Goal: Information Seeking & Learning: Learn about a topic

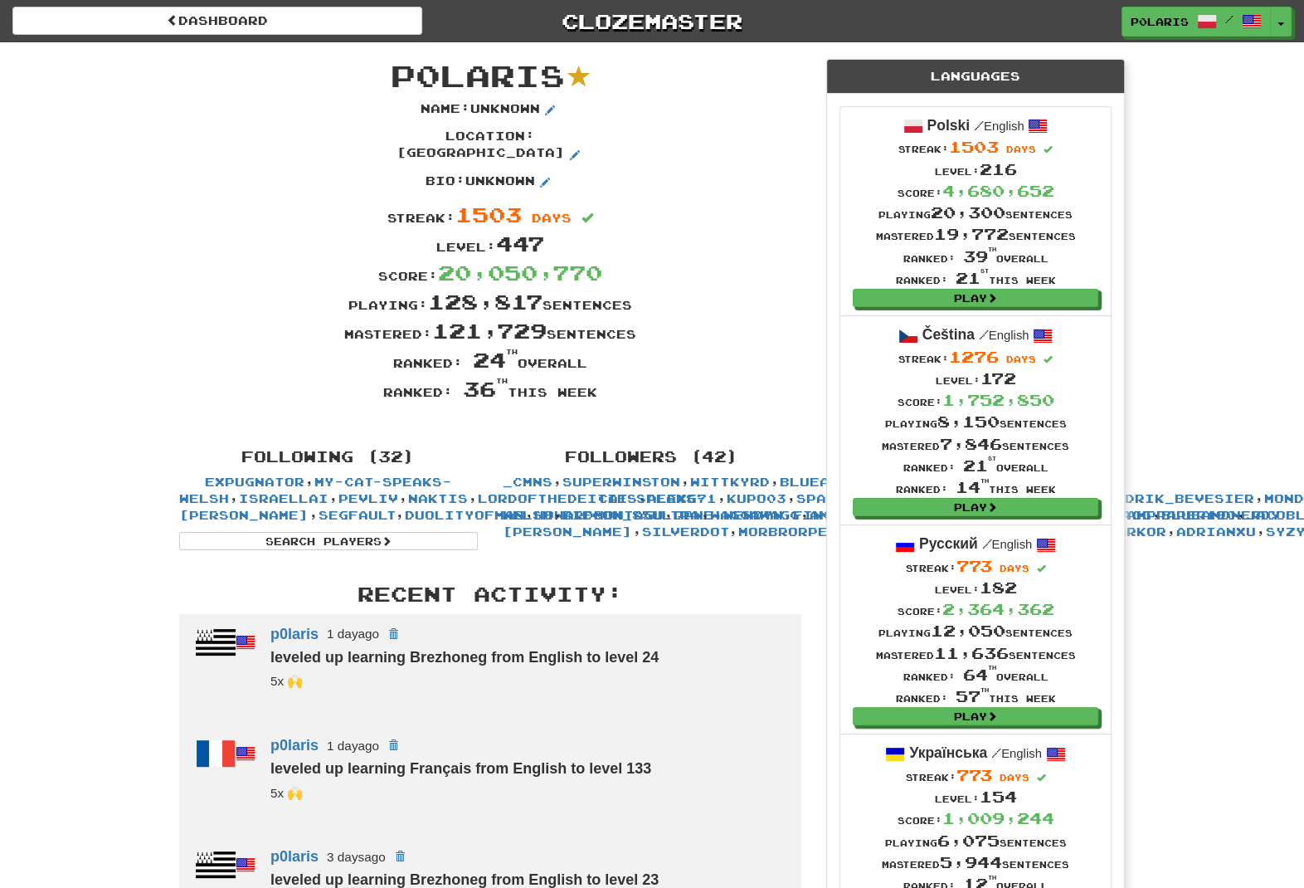
scroll to position [660, 0]
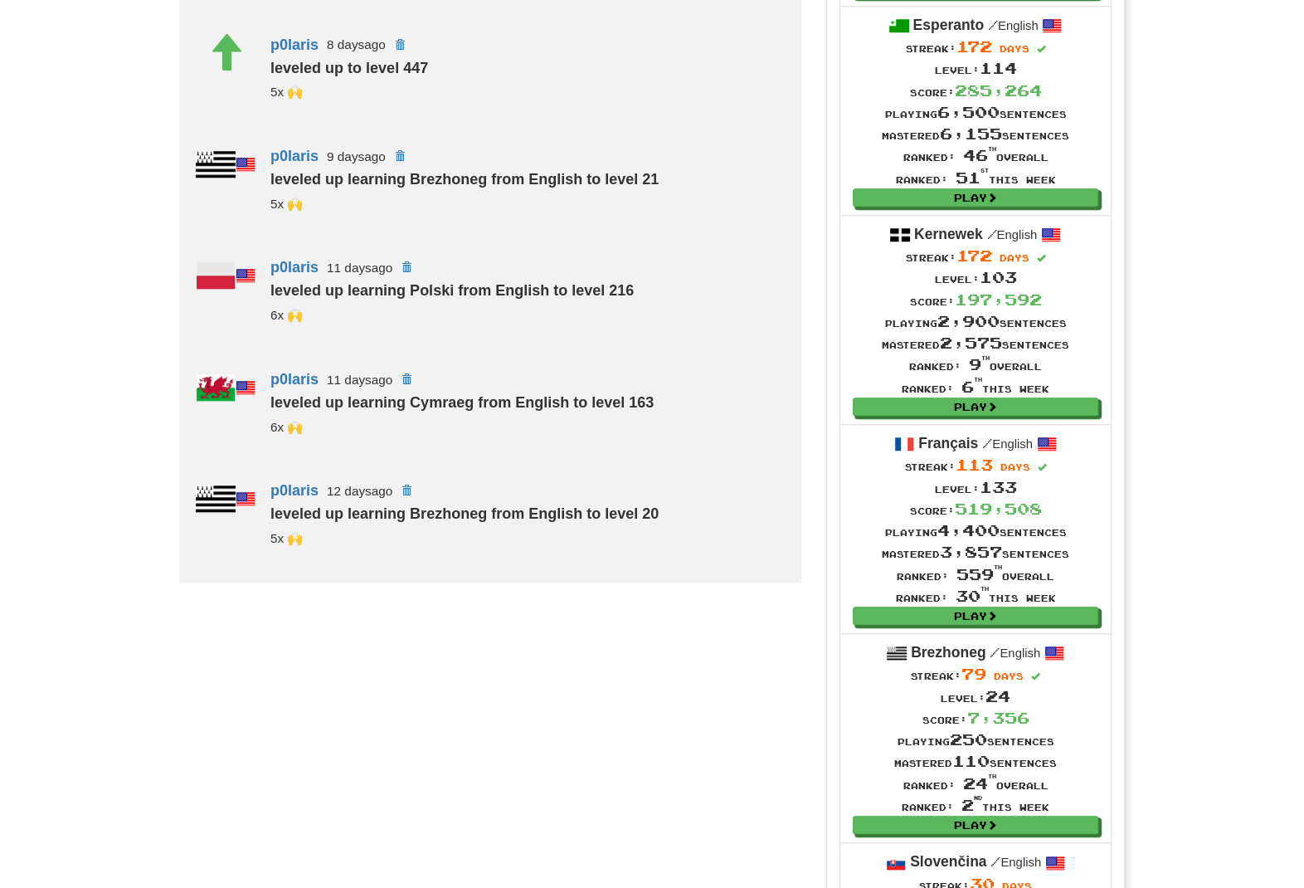
scroll to position [1434, 0]
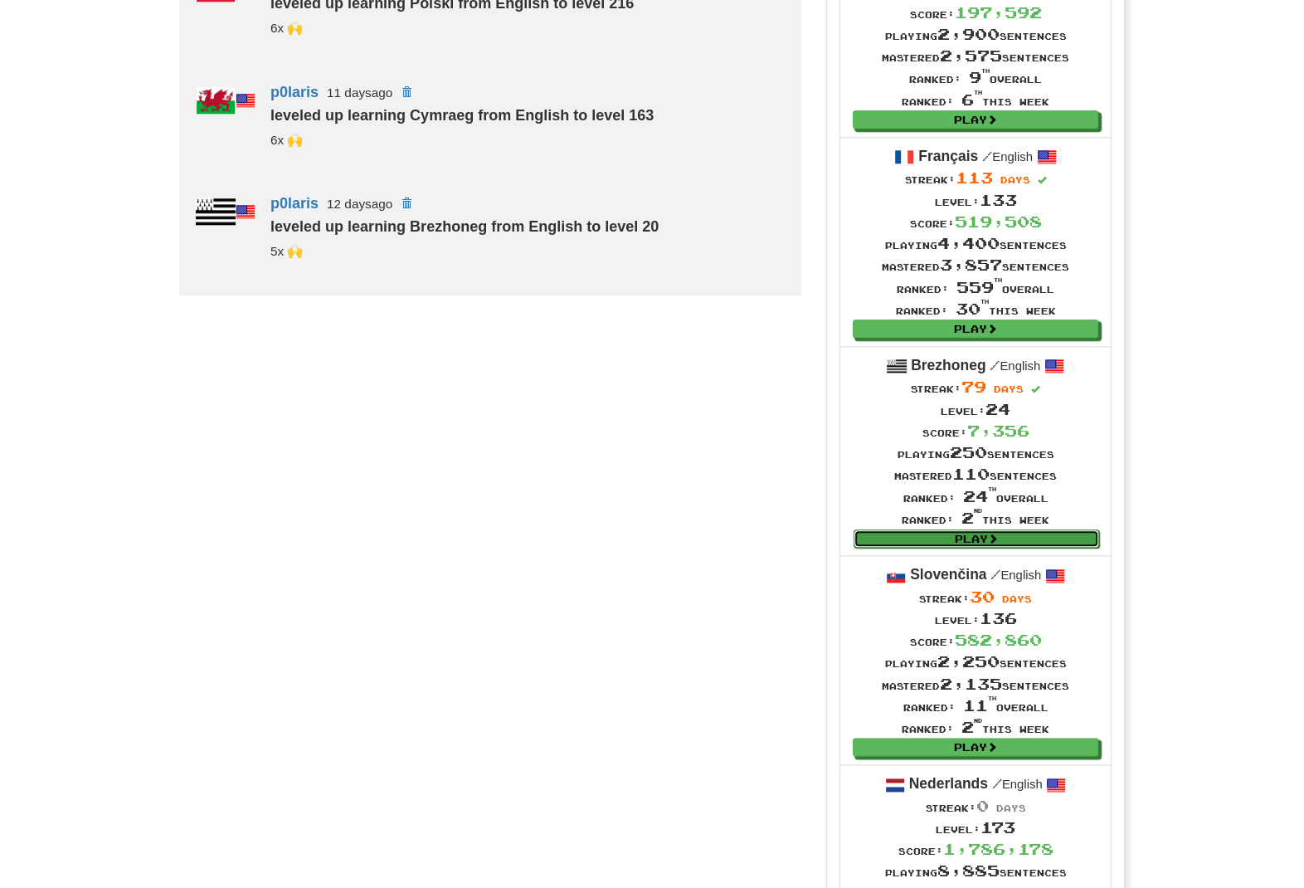
click at [908, 547] on link "Play" at bounding box center [977, 538] width 246 height 18
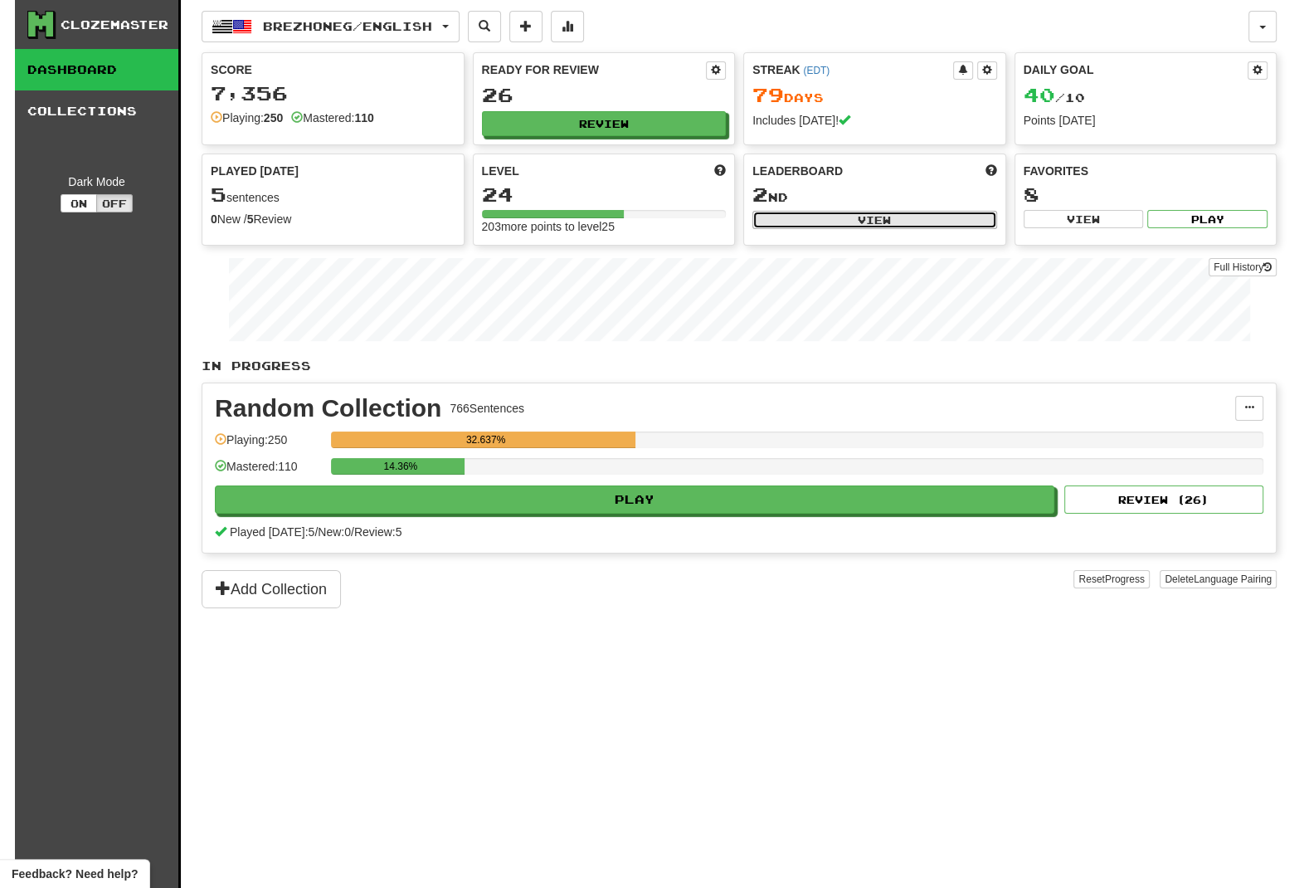
click at [791, 222] on button "View" at bounding box center [874, 220] width 245 height 18
select select "**********"
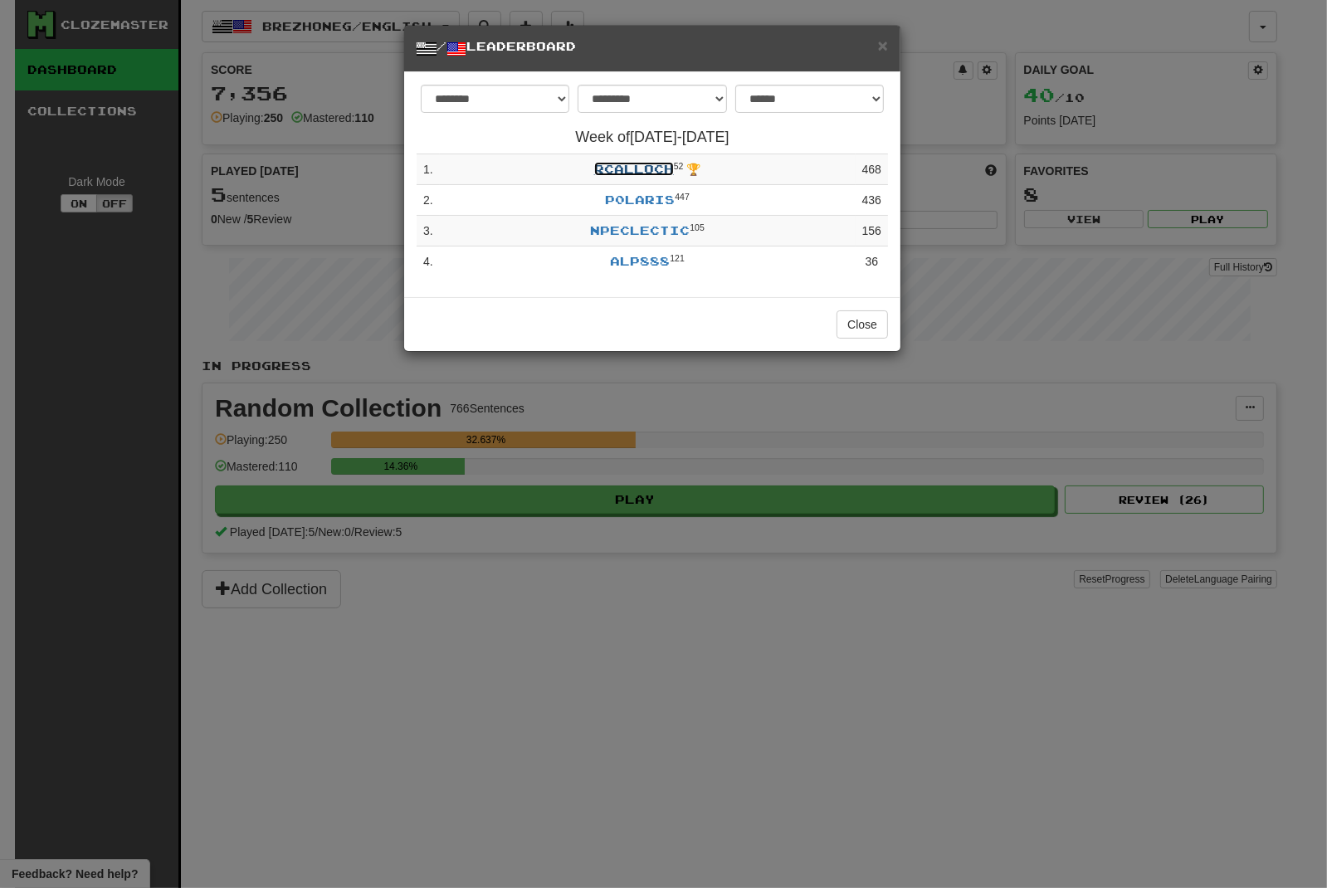
click at [650, 173] on link "rcalloch" at bounding box center [634, 169] width 80 height 14
click at [872, 44] on h5 "/ Leaderboard" at bounding box center [651, 48] width 471 height 21
click at [882, 42] on span "×" at bounding box center [883, 45] width 10 height 19
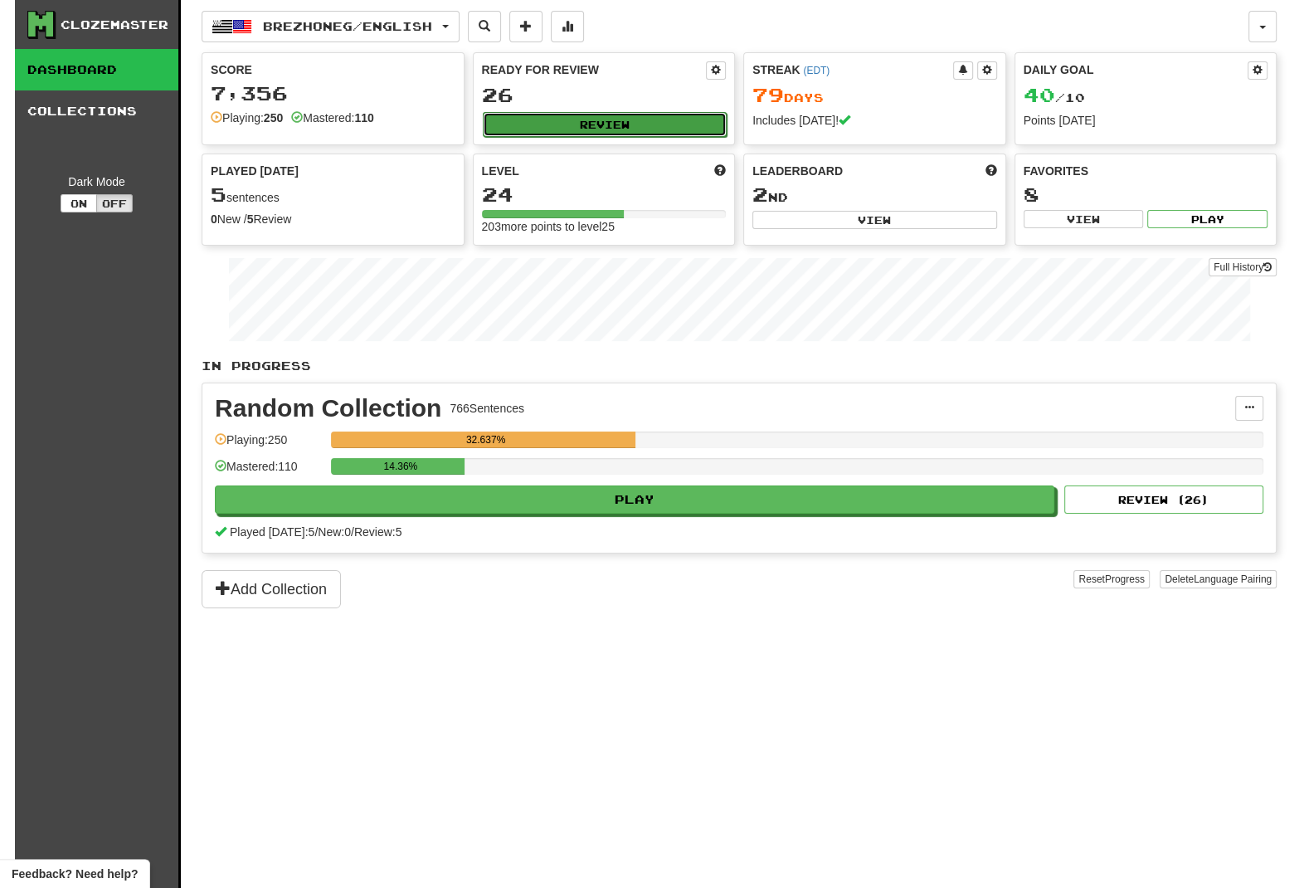
click at [587, 124] on button "Review" at bounding box center [605, 124] width 245 height 25
select select "**"
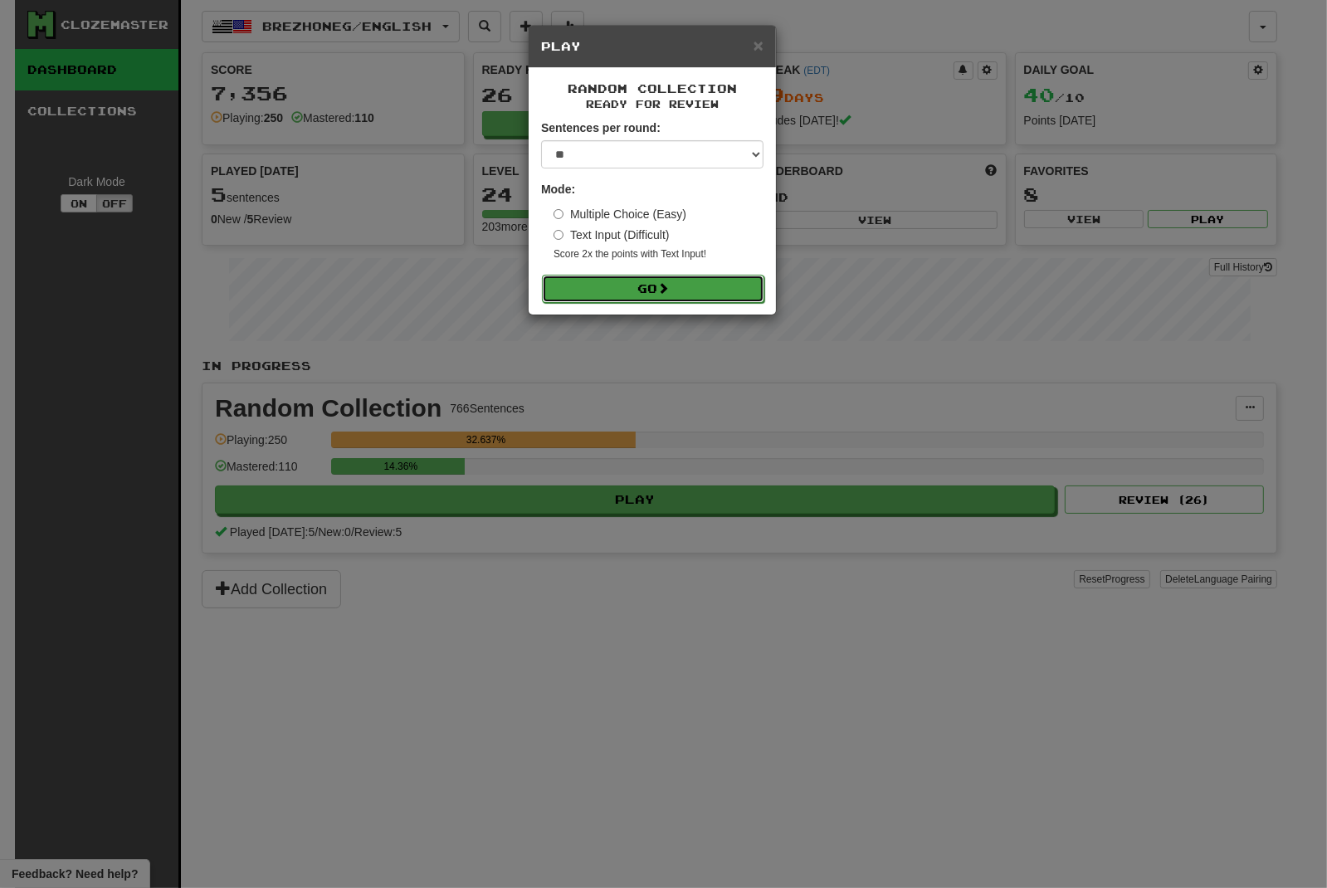
click at [631, 293] on button "Go" at bounding box center [653, 289] width 222 height 28
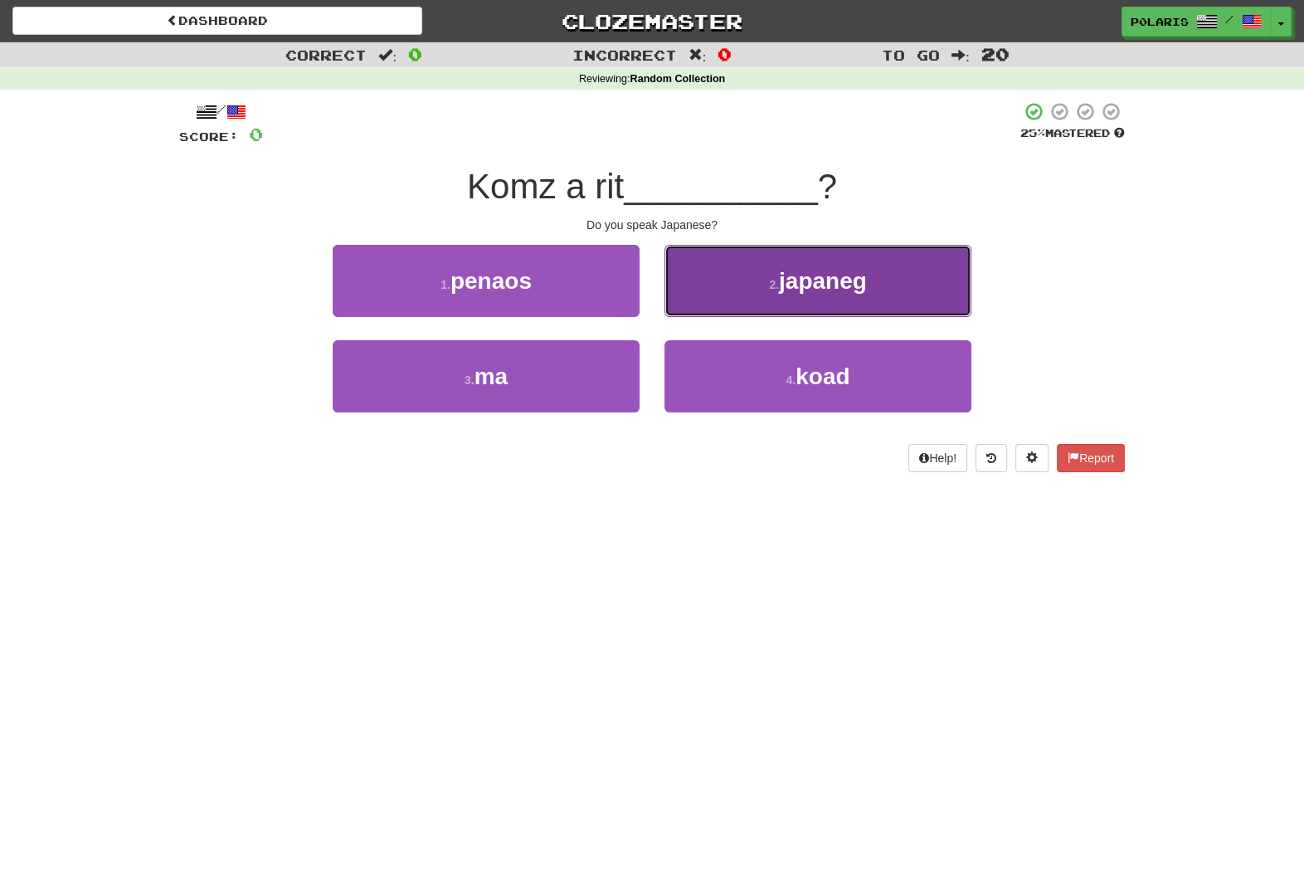
click at [707, 295] on button "2 . japaneg" at bounding box center [818, 281] width 307 height 72
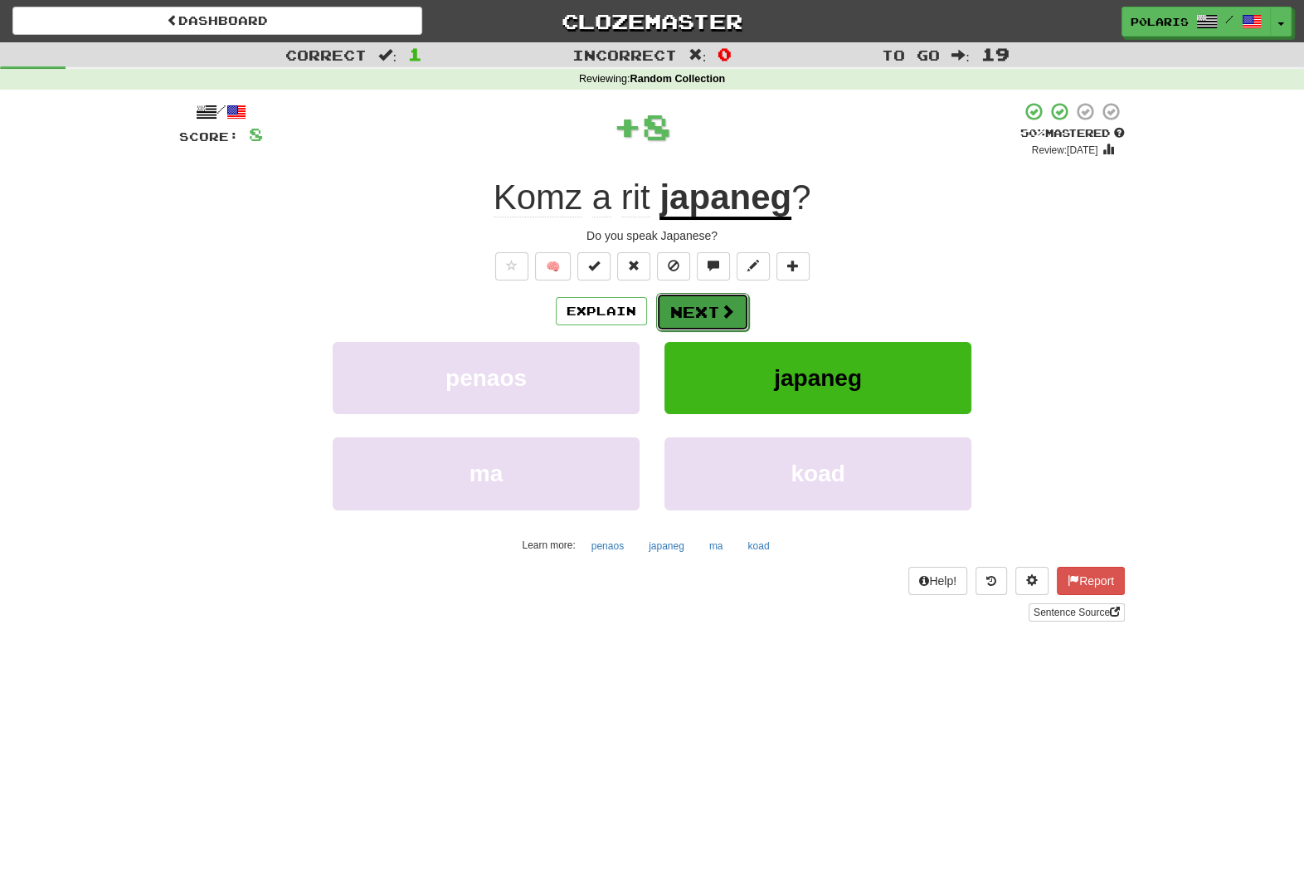
click at [720, 309] on span at bounding box center [727, 311] width 15 height 15
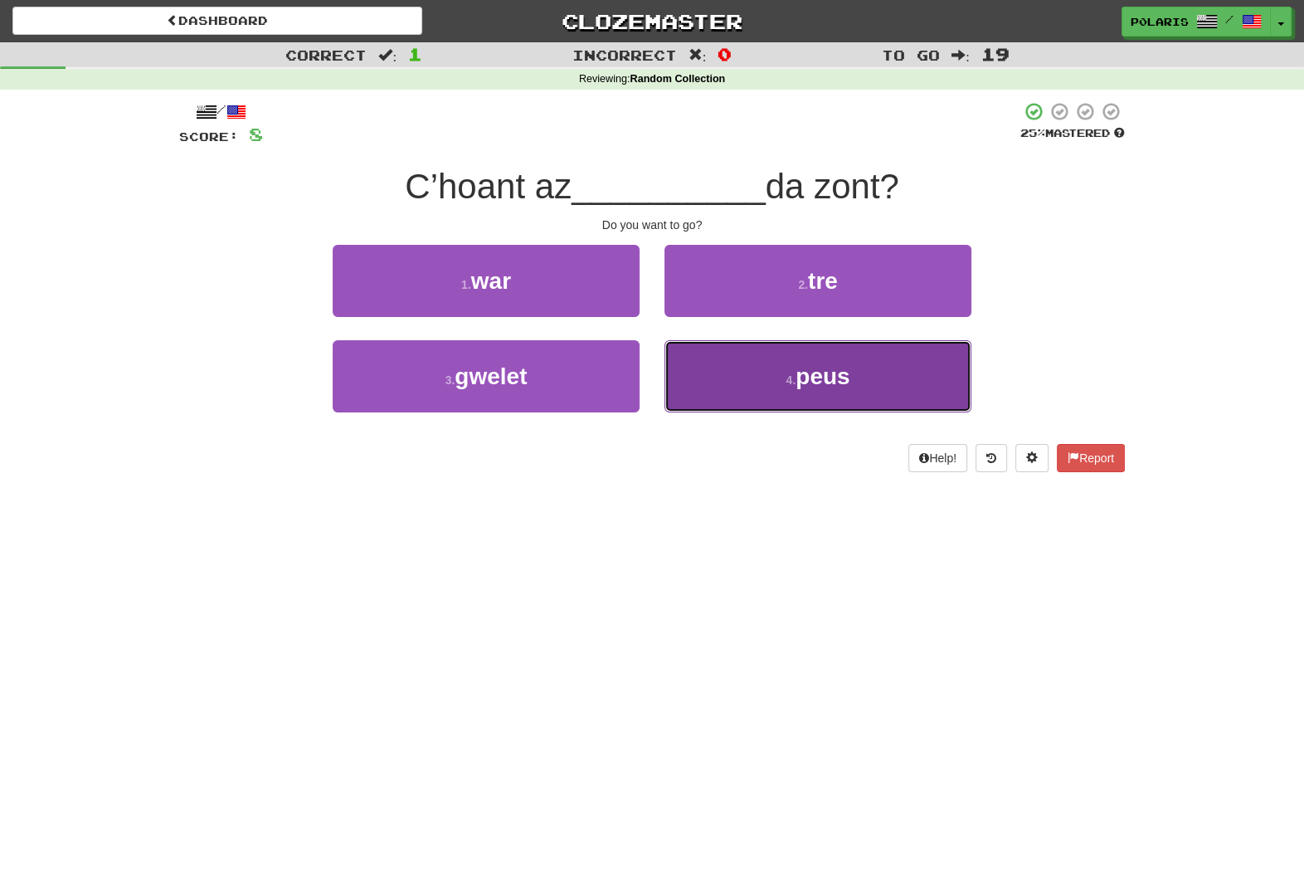
click at [706, 363] on button "4 . peus" at bounding box center [818, 376] width 307 height 72
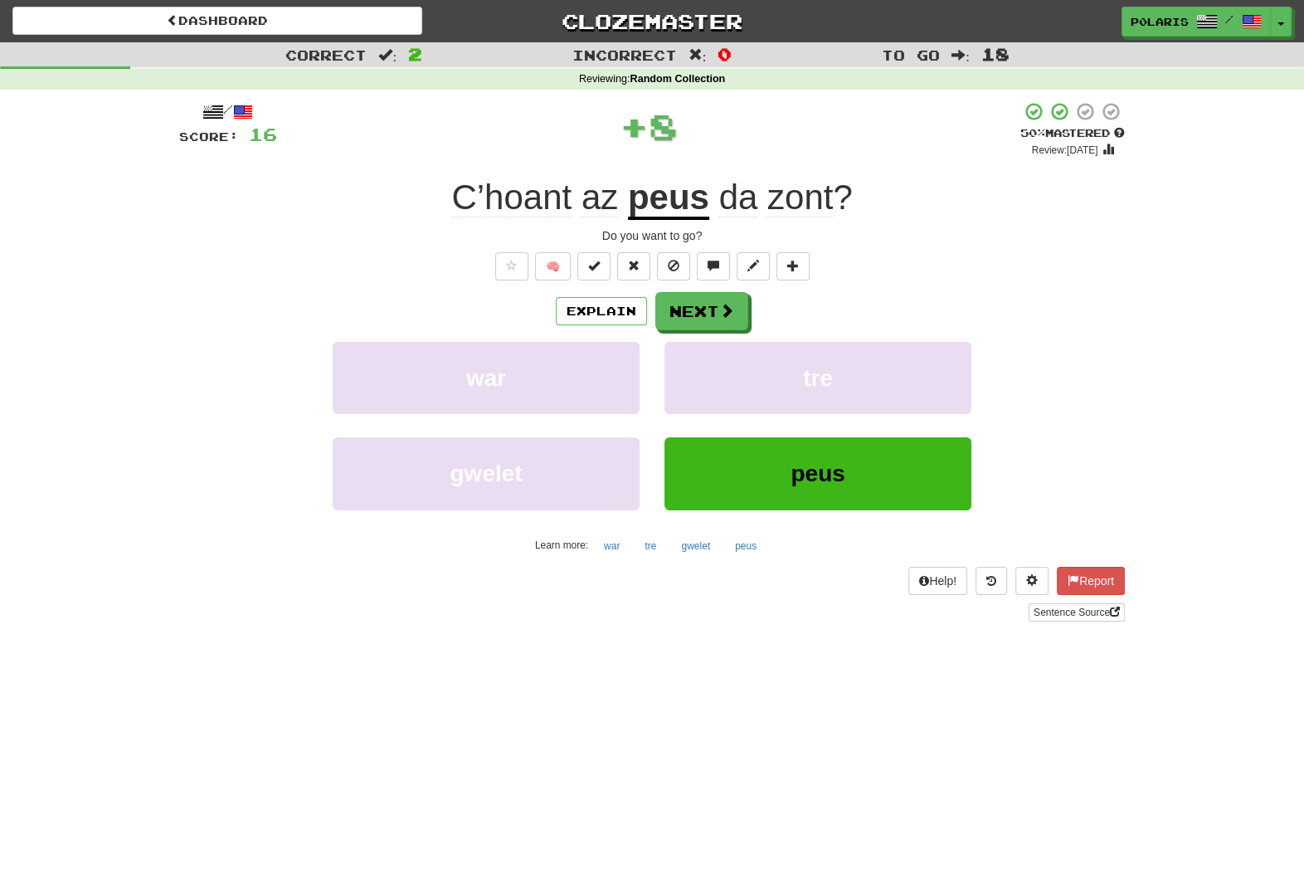
click at [679, 205] on u "peus" at bounding box center [668, 199] width 81 height 42
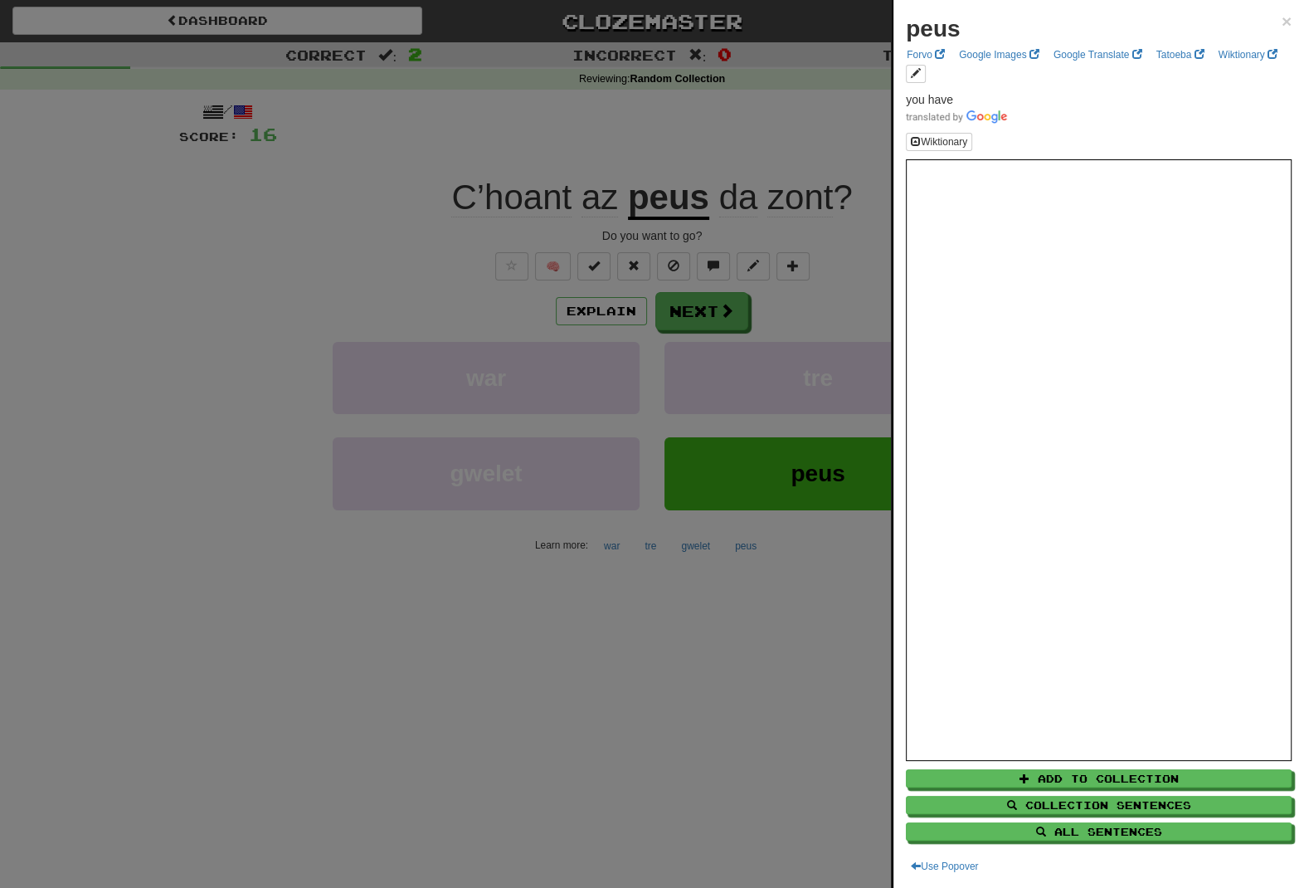
click at [747, 132] on div at bounding box center [652, 444] width 1304 height 888
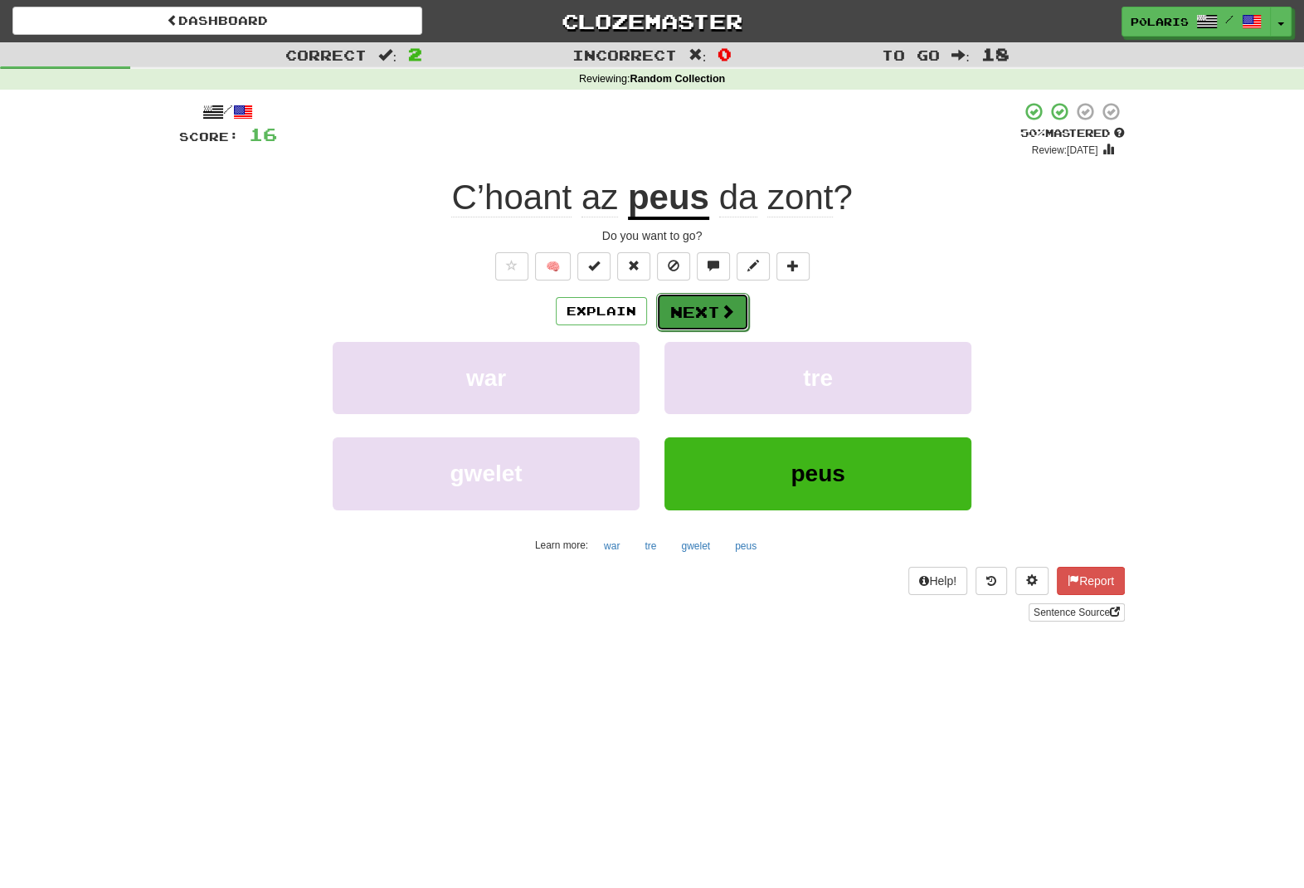
click at [723, 309] on span at bounding box center [727, 311] width 15 height 15
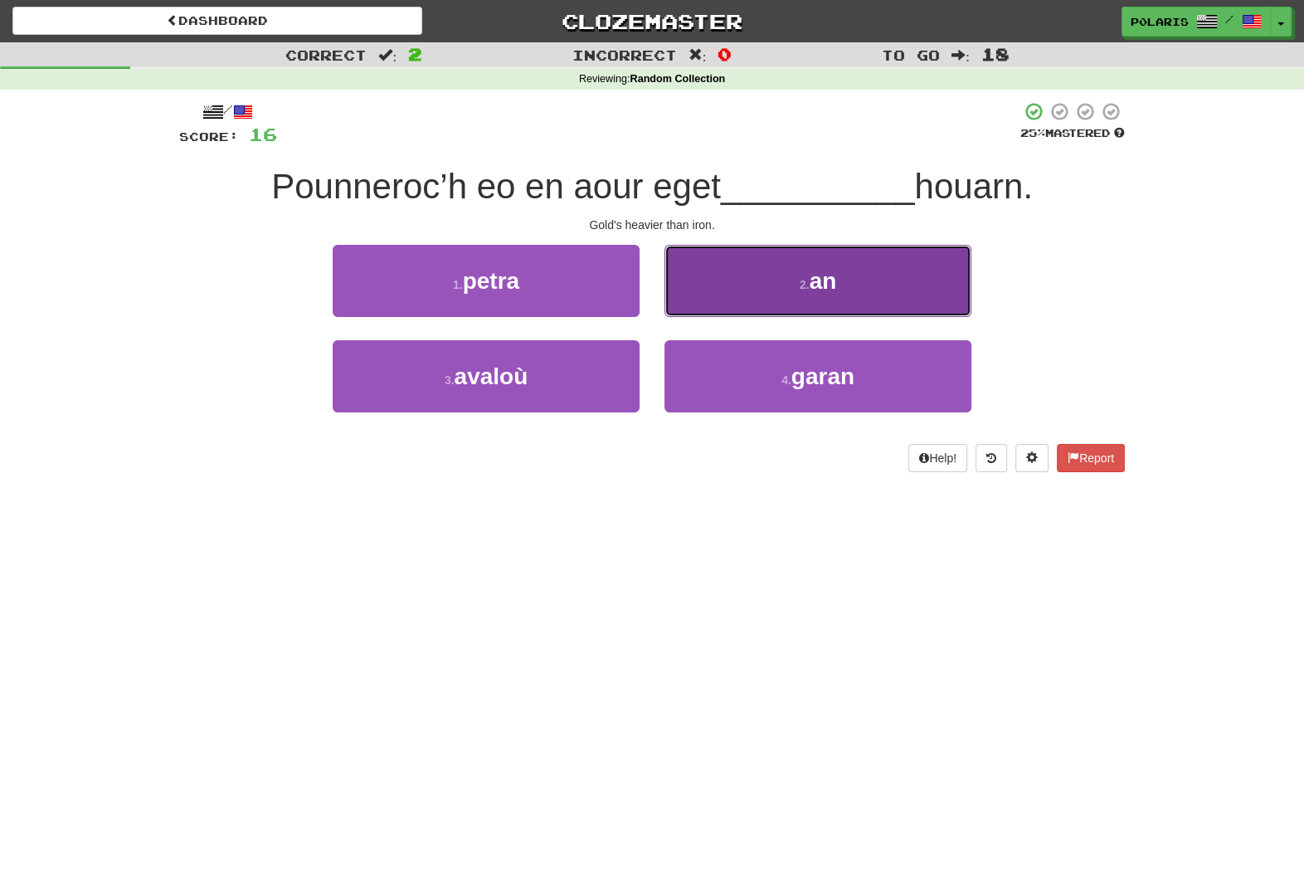
click at [804, 289] on small "2 ." at bounding box center [805, 284] width 10 height 13
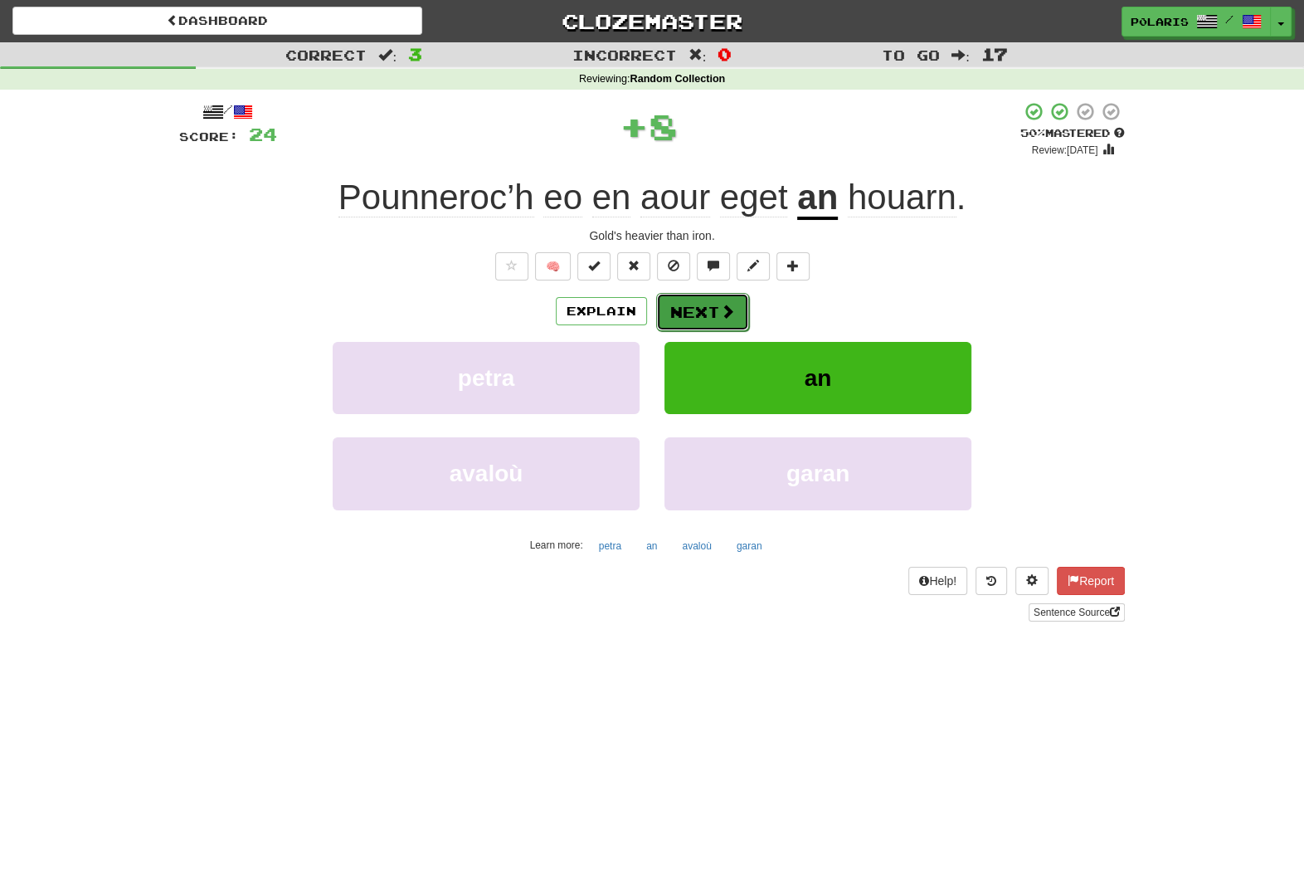
click at [699, 311] on button "Next" at bounding box center [702, 312] width 93 height 38
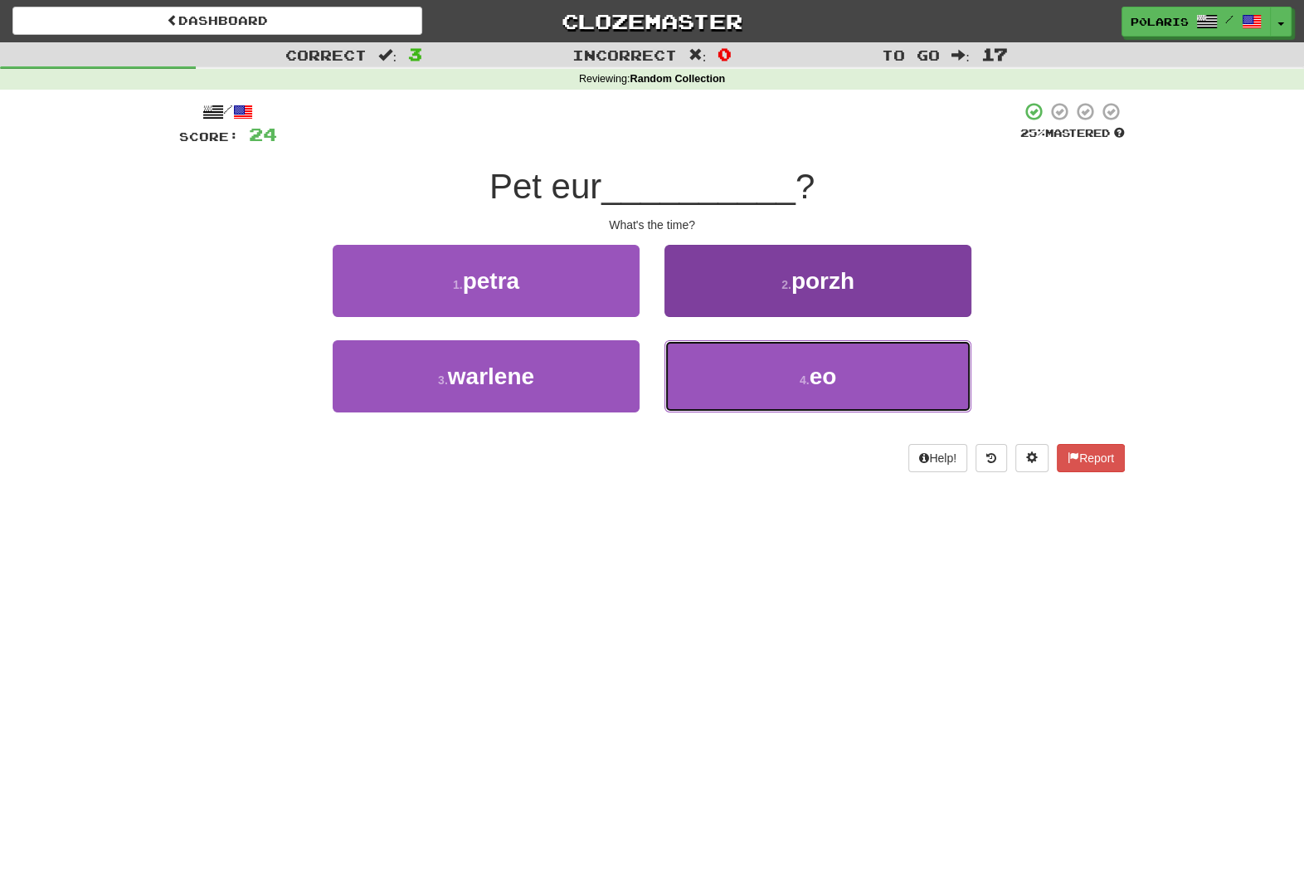
click at [830, 389] on span "eo" at bounding box center [823, 376] width 27 height 26
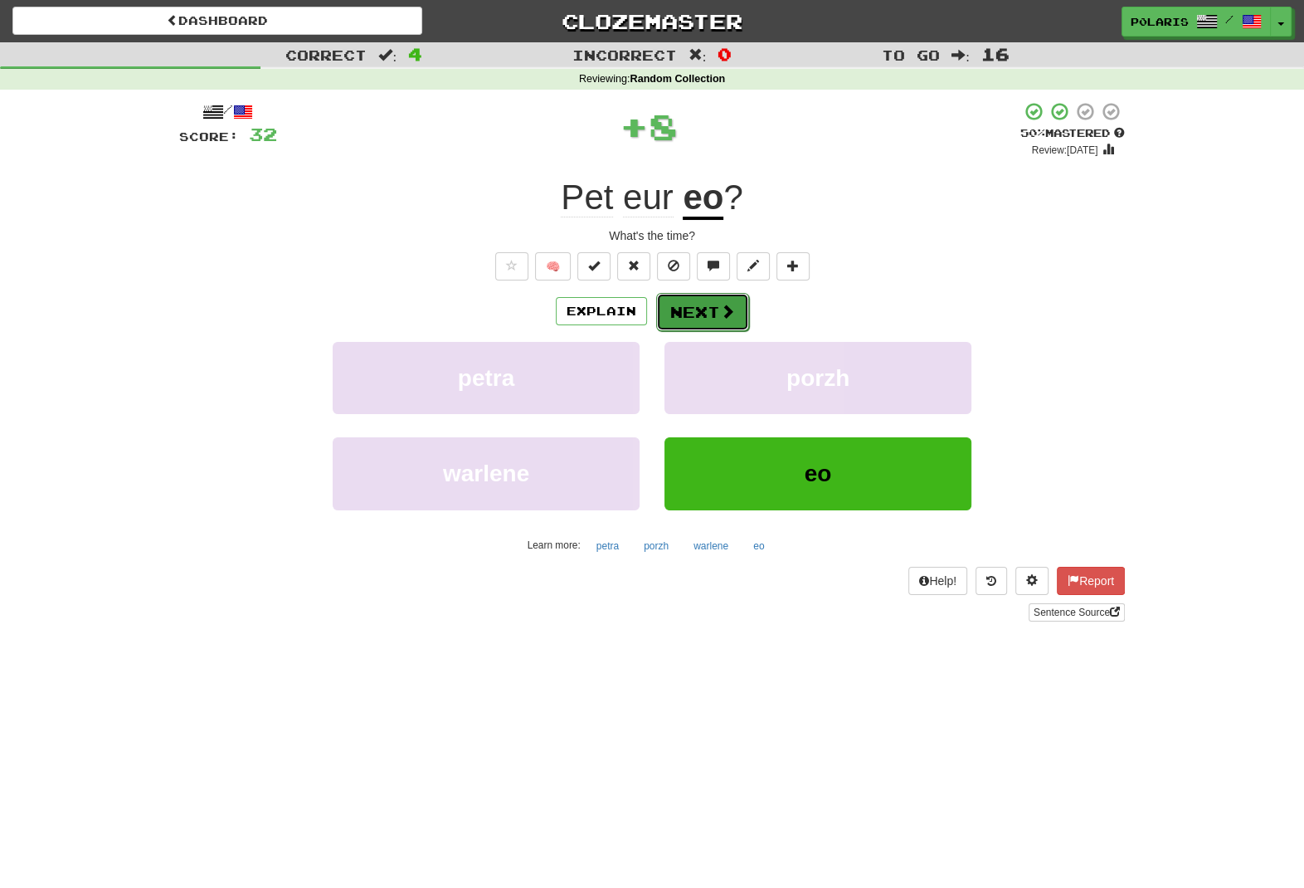
click at [731, 321] on button "Next" at bounding box center [702, 312] width 93 height 38
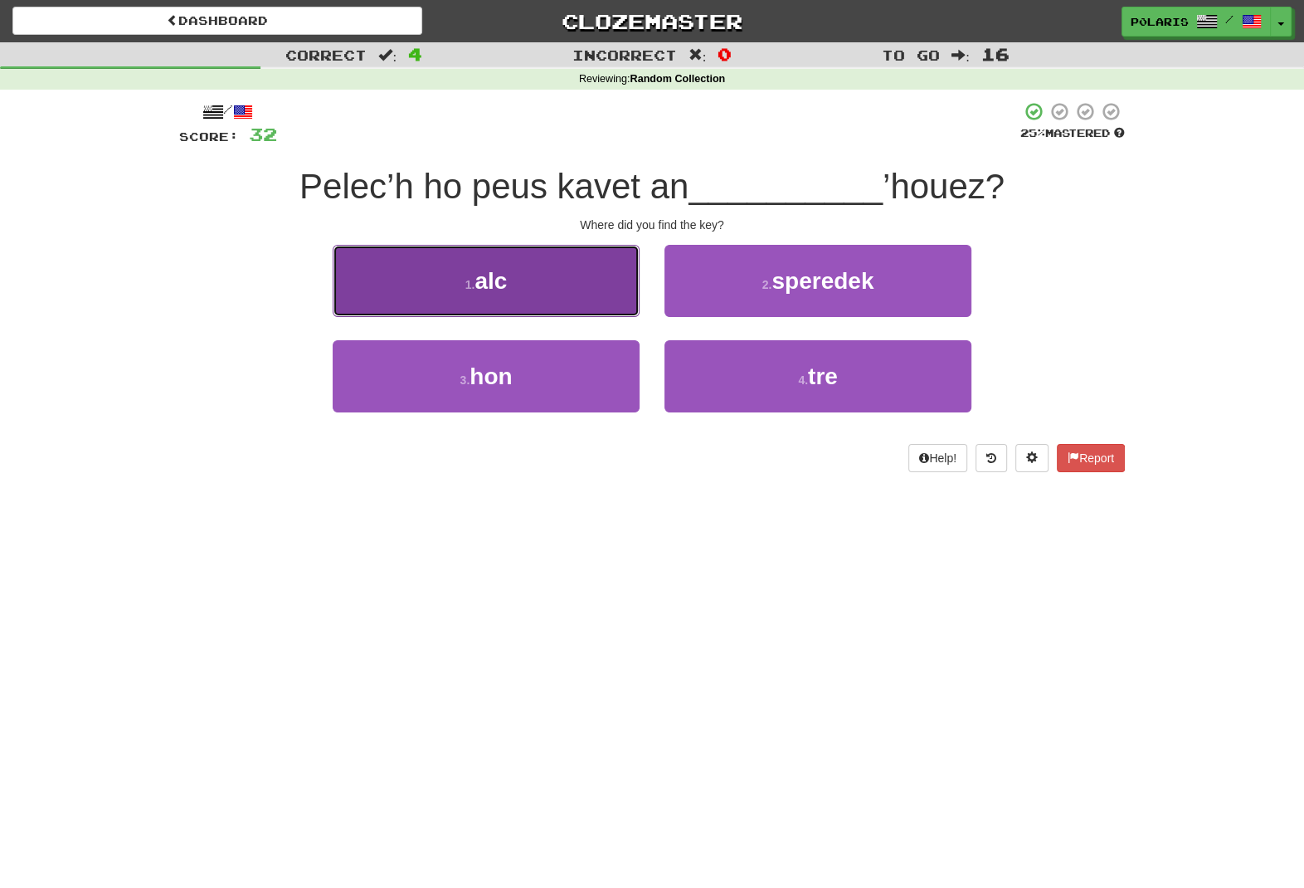
click at [556, 285] on button "1 . alc" at bounding box center [486, 281] width 307 height 72
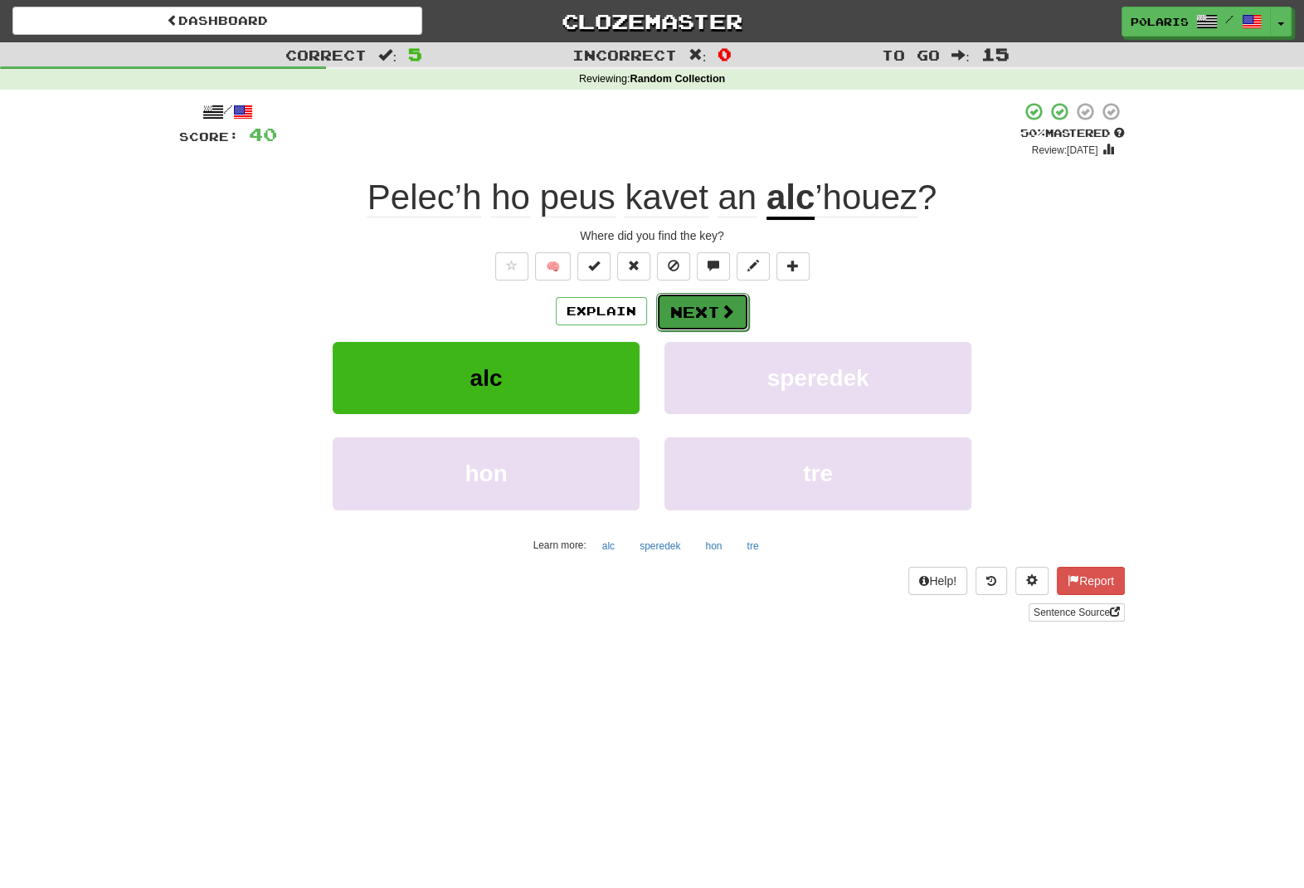
click at [701, 306] on button "Next" at bounding box center [702, 312] width 93 height 38
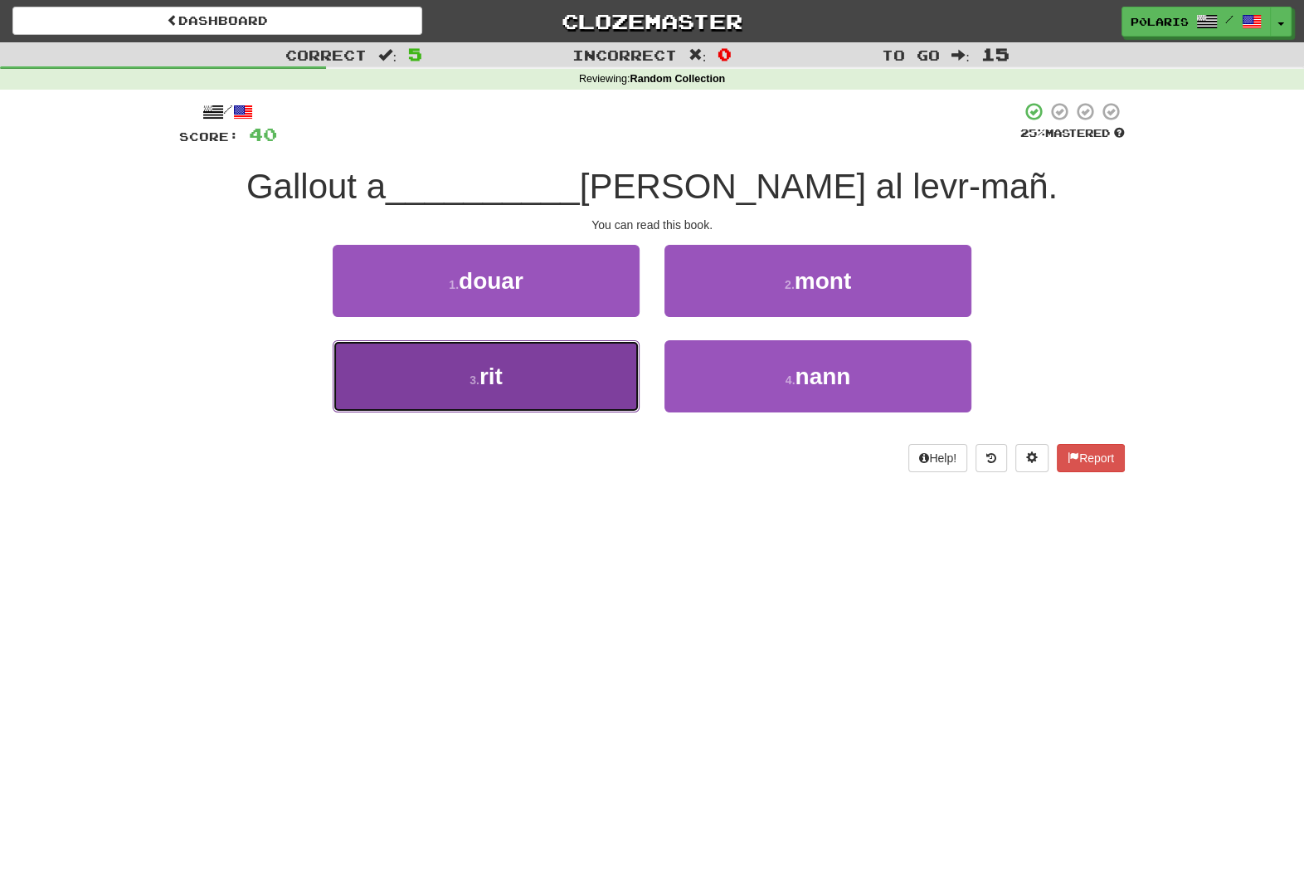
click at [606, 369] on button "3 . rit" at bounding box center [486, 376] width 307 height 72
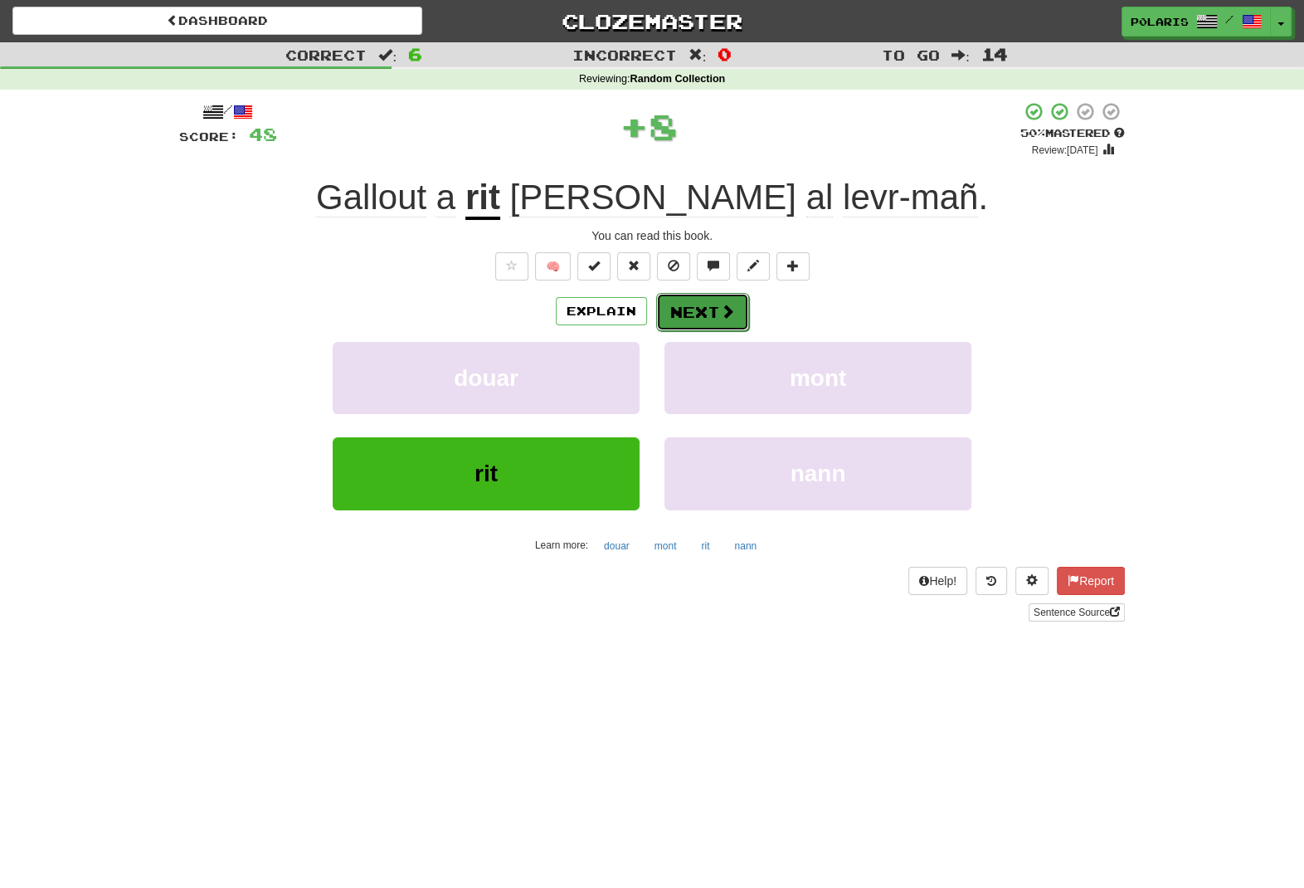
click at [686, 307] on button "Next" at bounding box center [702, 312] width 93 height 38
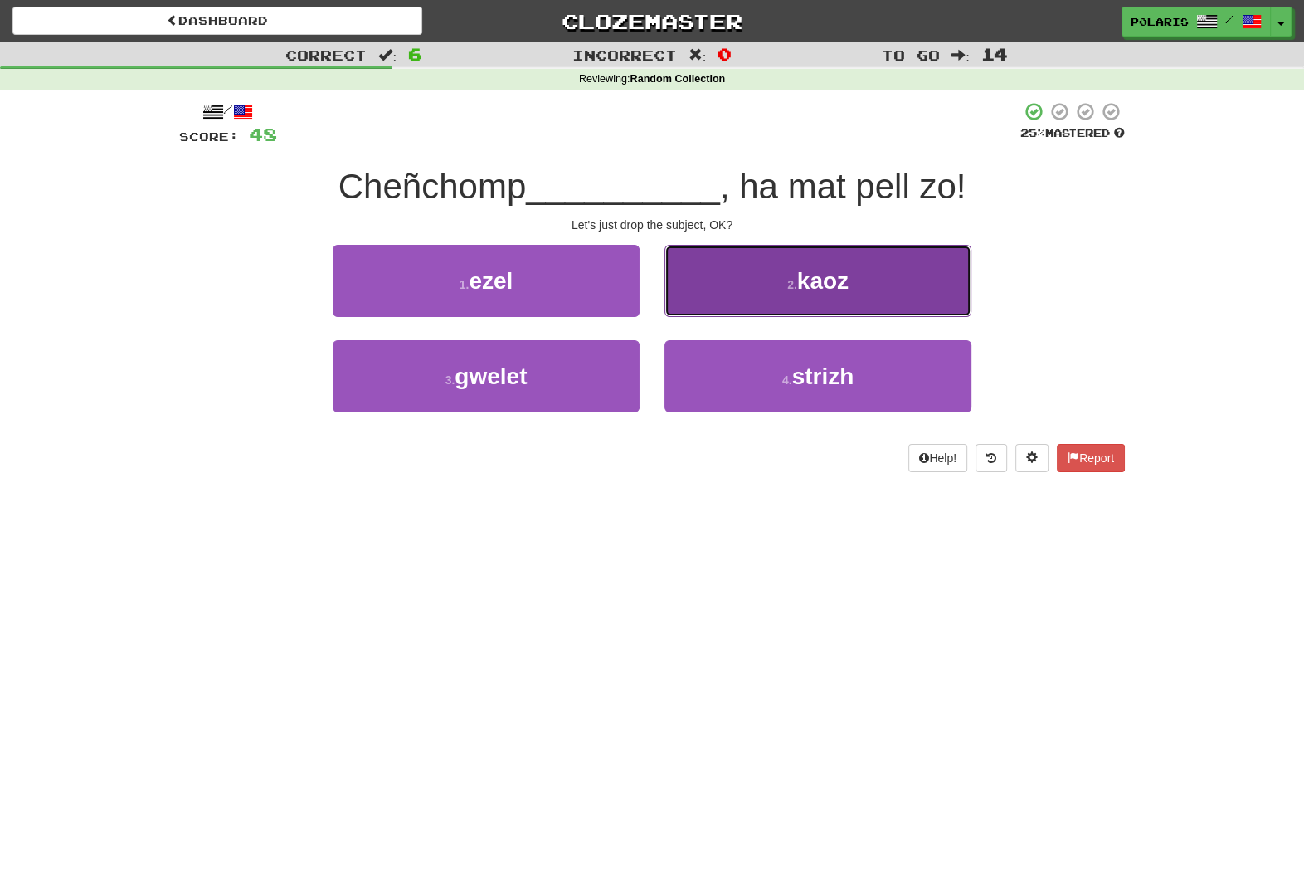
click at [736, 282] on button "2 . kaoz" at bounding box center [818, 281] width 307 height 72
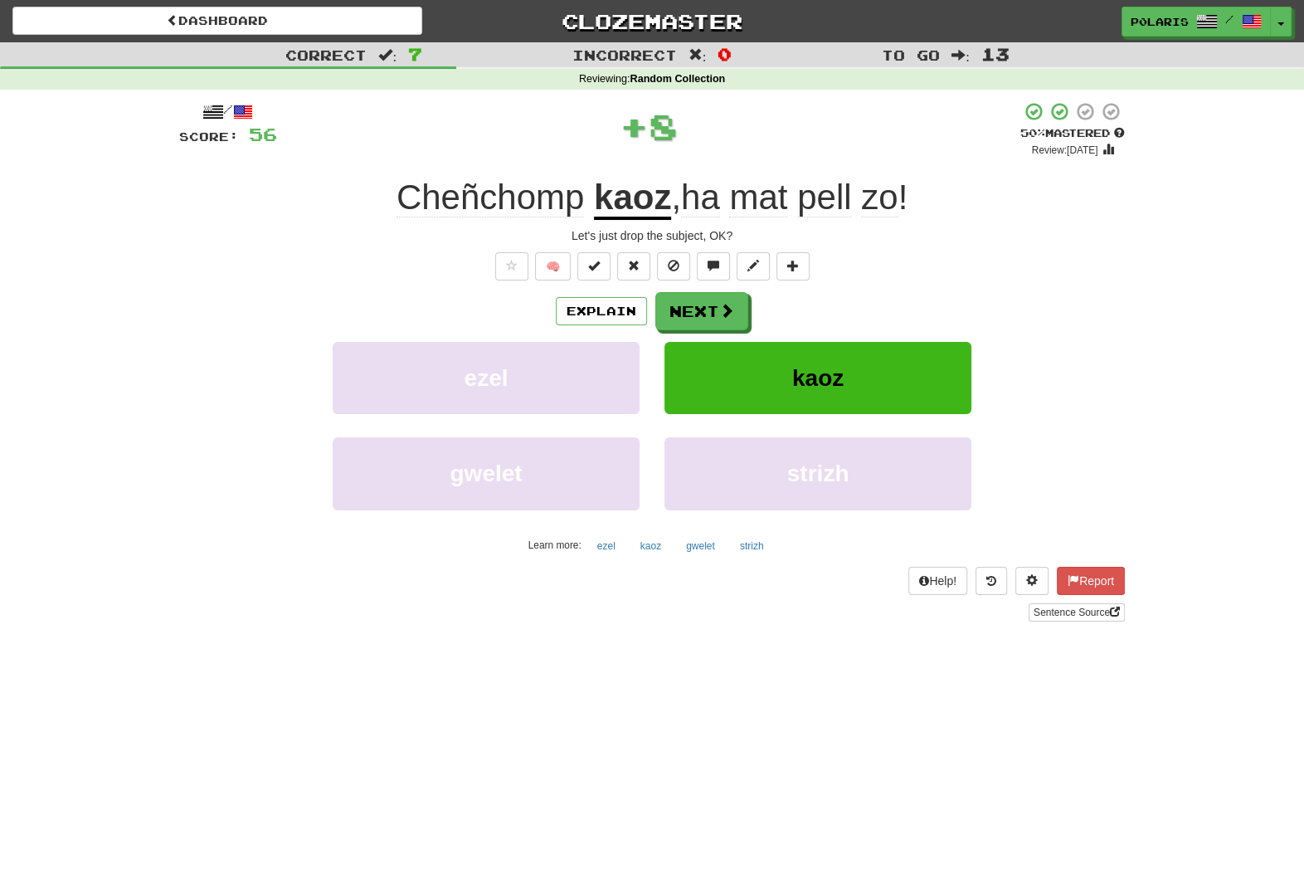
click at [621, 197] on u "kaoz" at bounding box center [632, 199] width 77 height 42
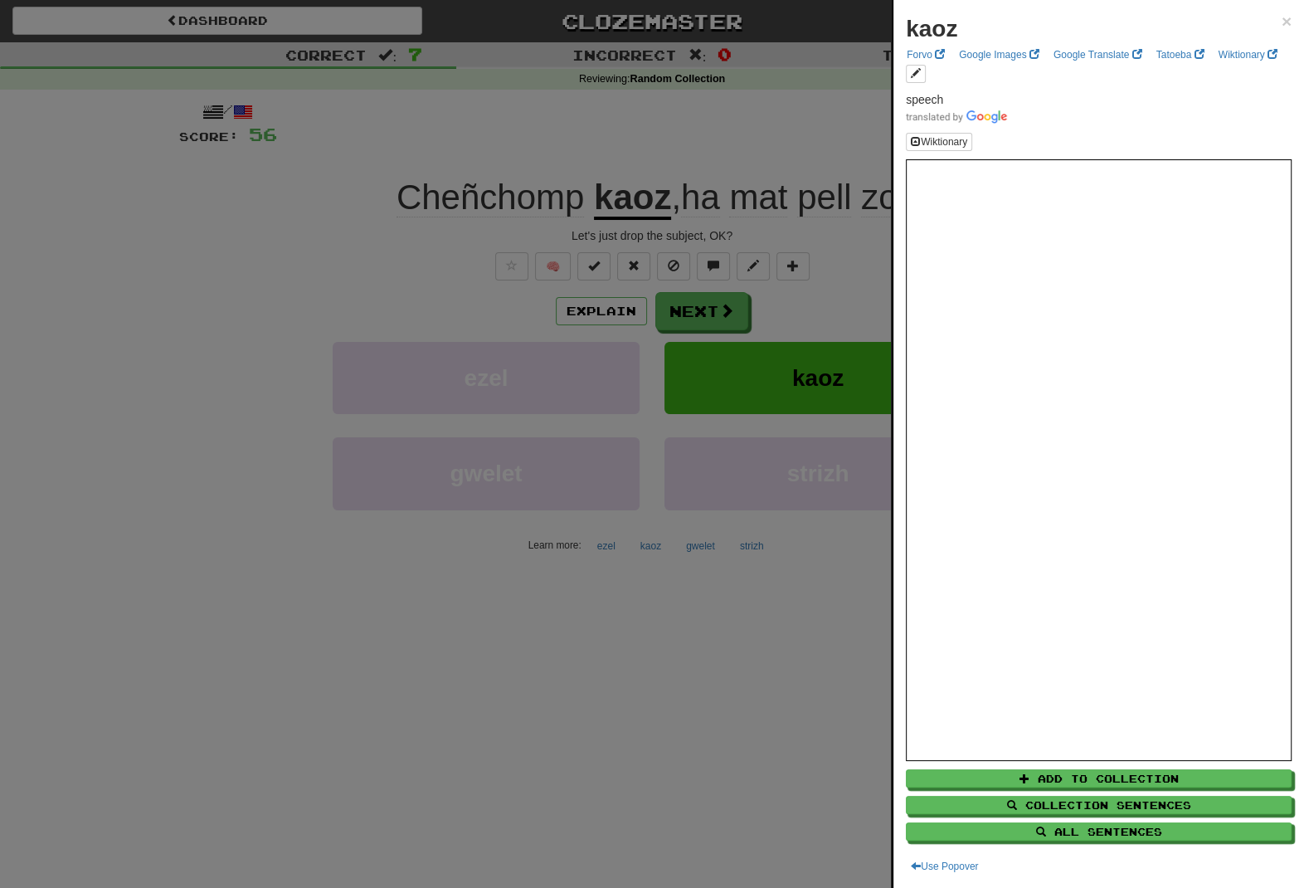
click at [779, 187] on div at bounding box center [652, 444] width 1304 height 888
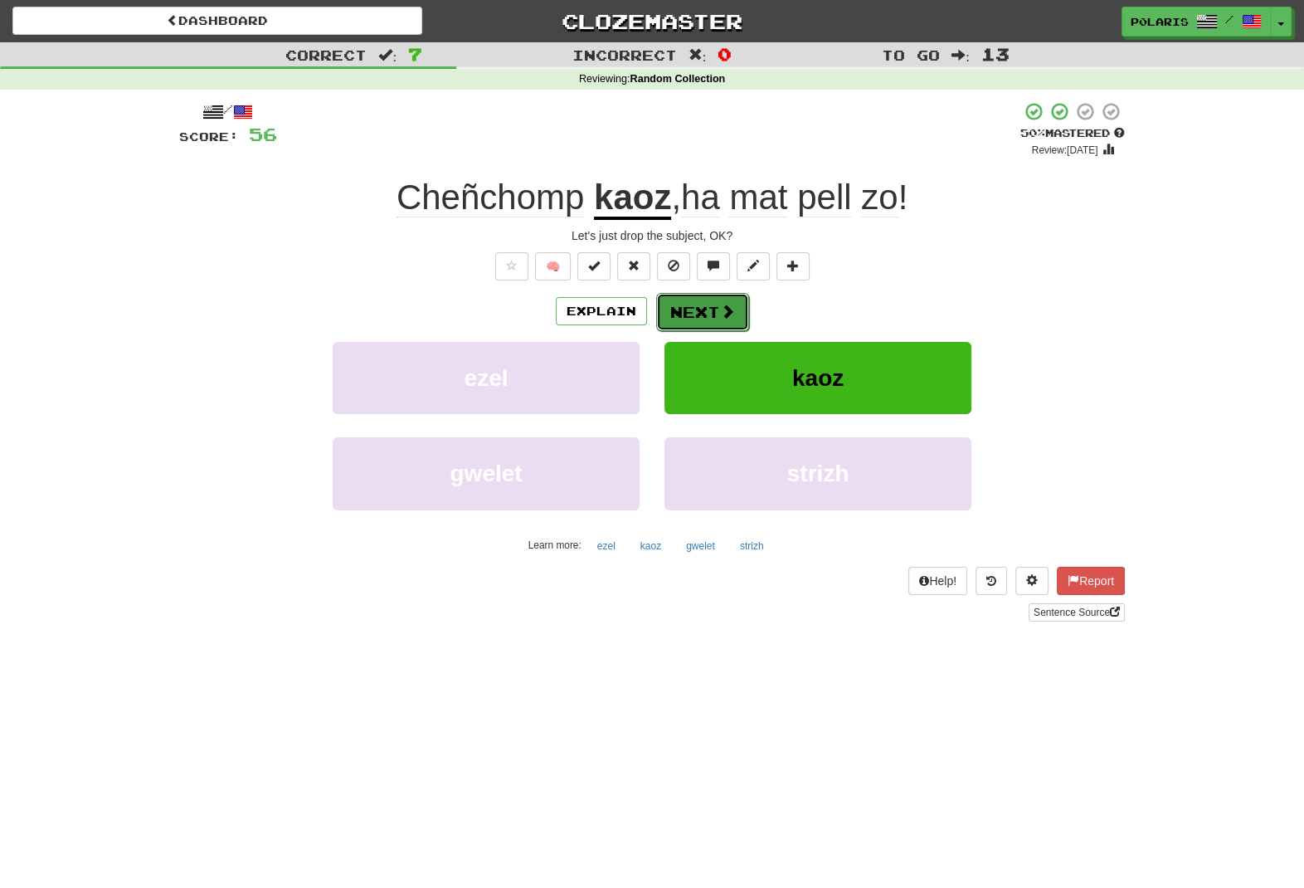
click at [713, 310] on button "Next" at bounding box center [702, 312] width 93 height 38
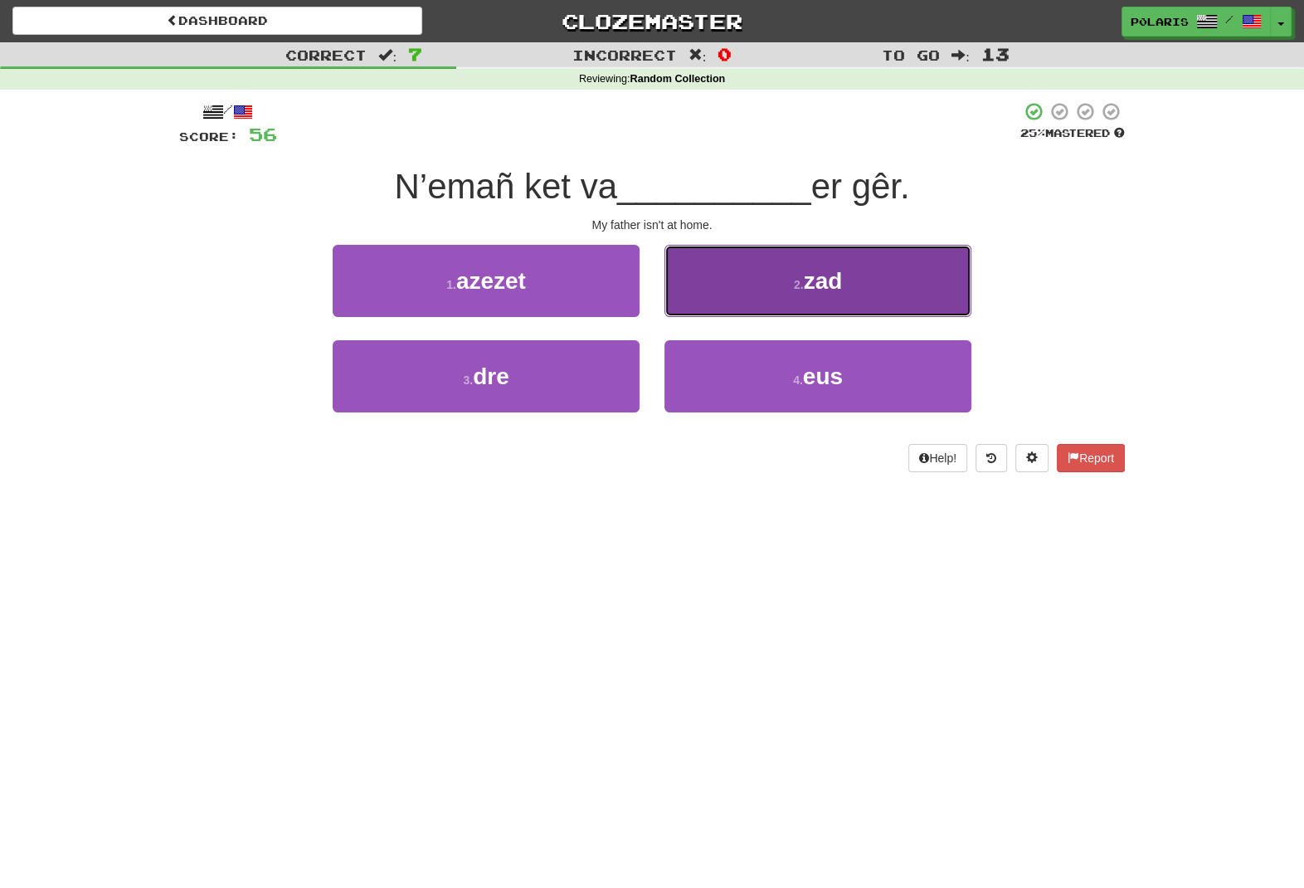
click at [810, 286] on span "zad" at bounding box center [823, 281] width 39 height 26
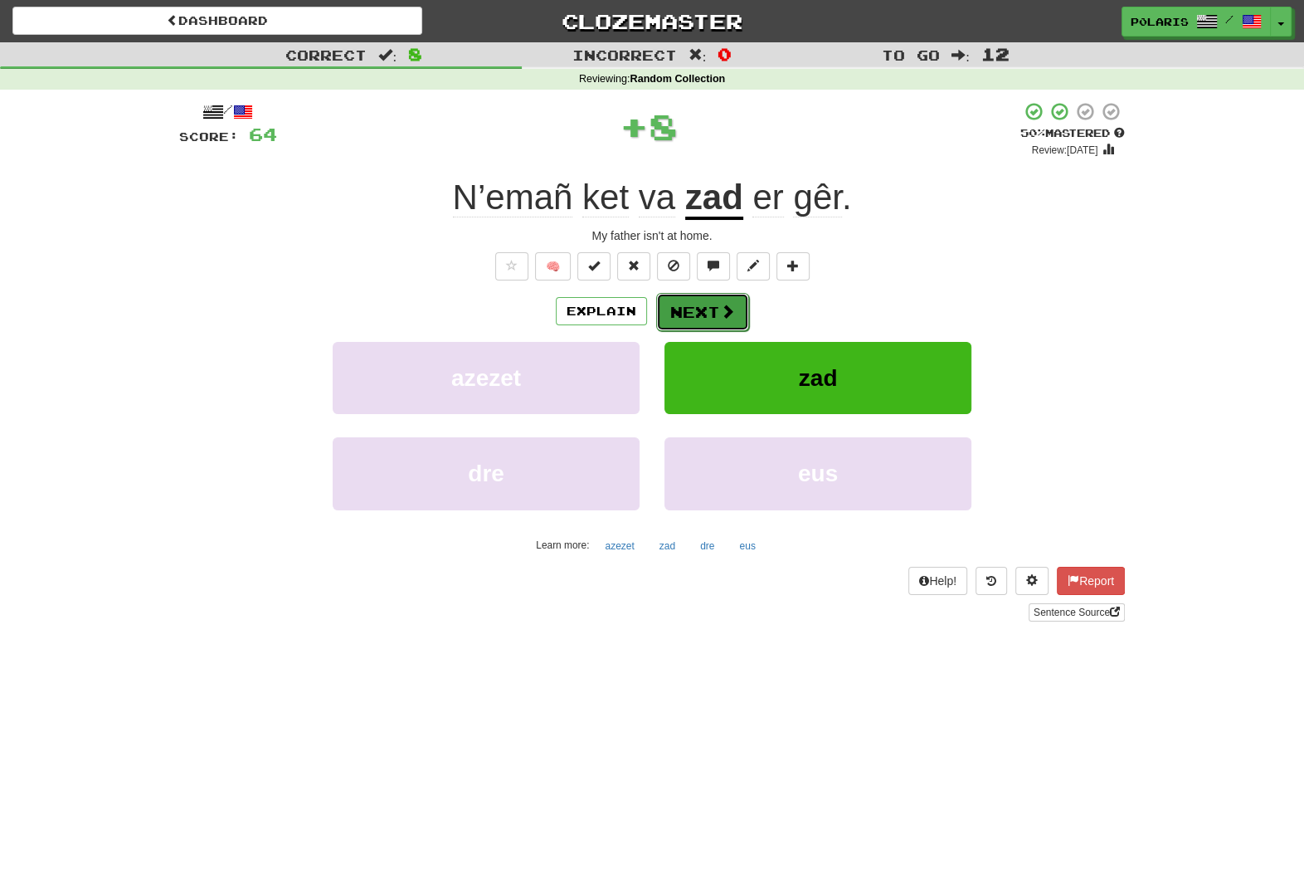
click at [717, 304] on button "Next" at bounding box center [702, 312] width 93 height 38
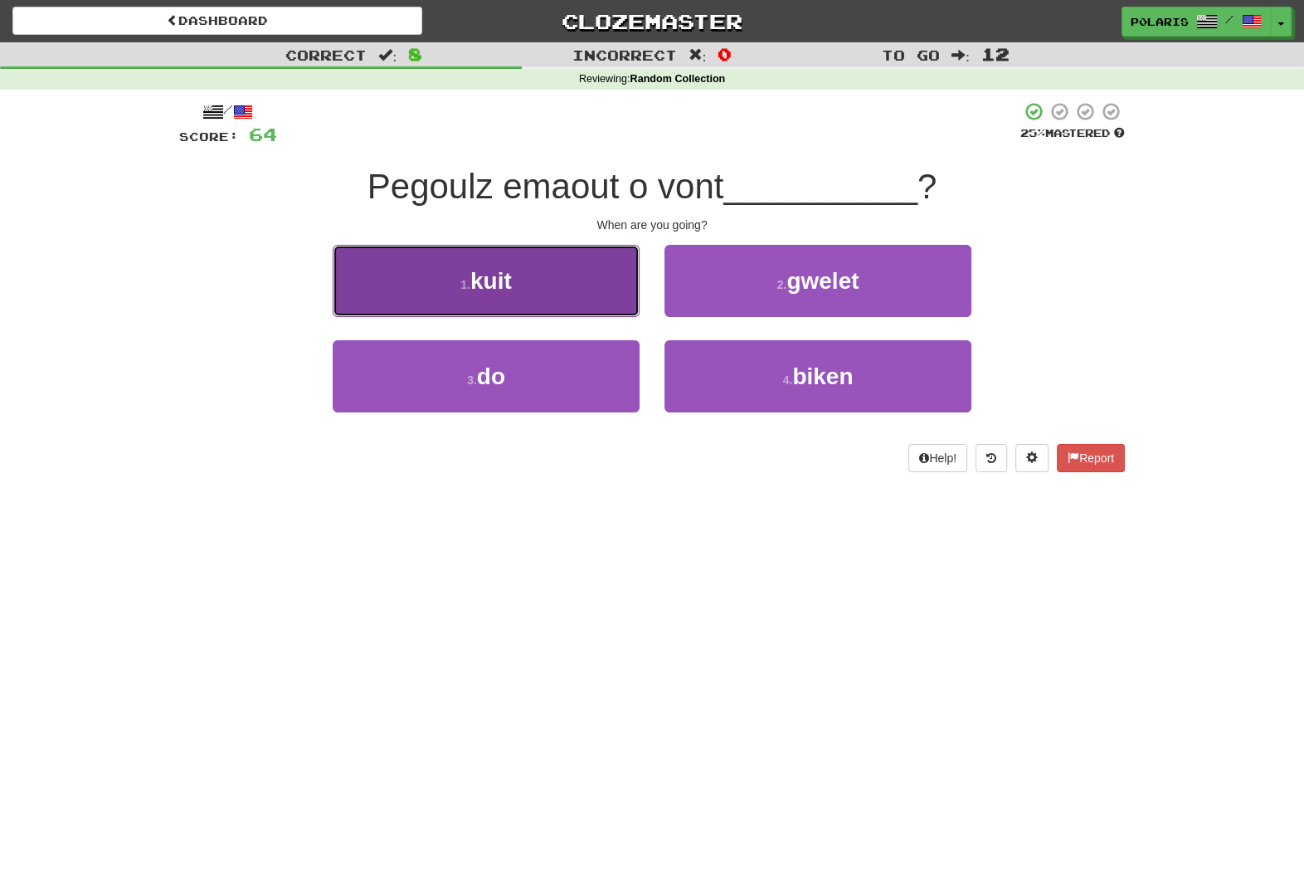
click at [596, 291] on button "1 . kuit" at bounding box center [486, 281] width 307 height 72
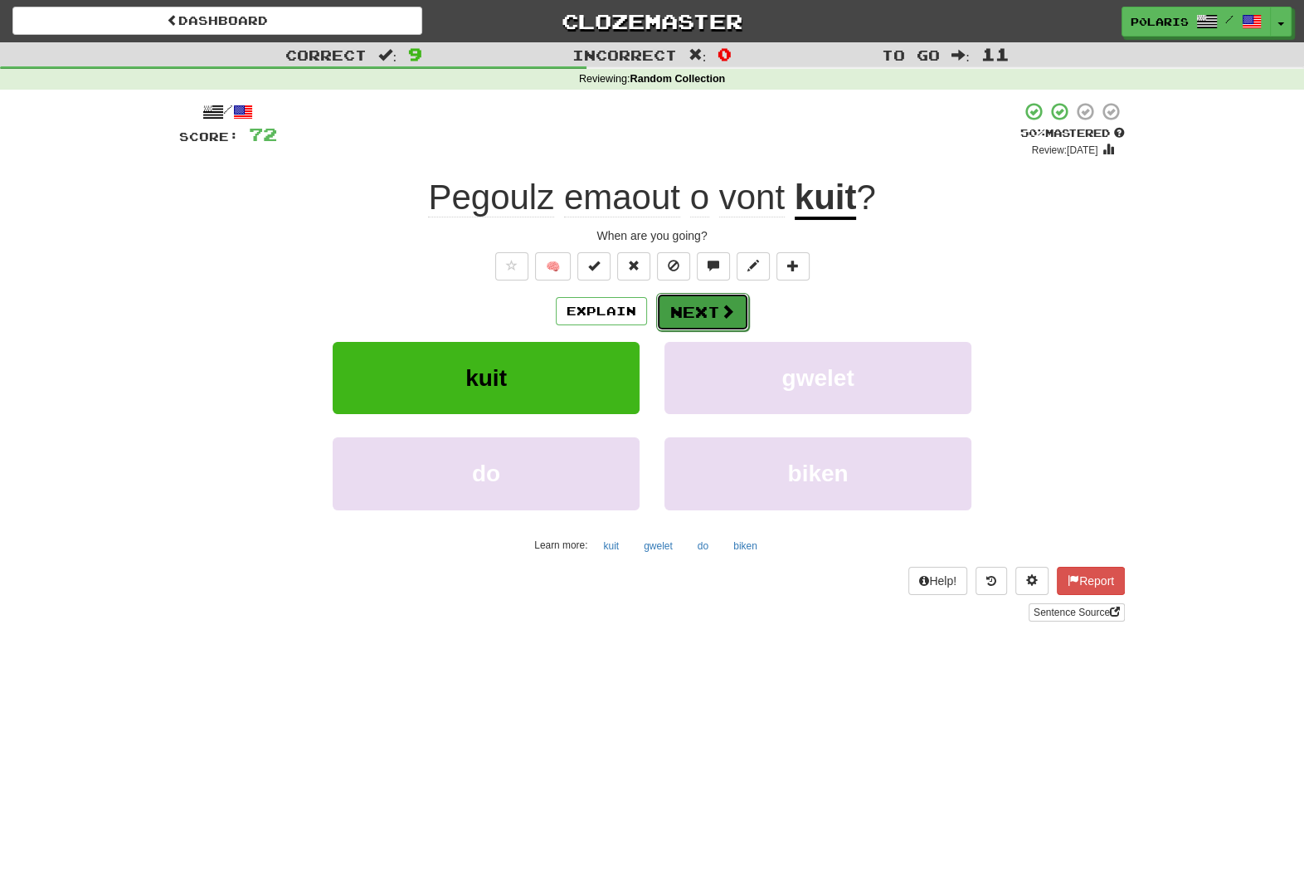
click at [743, 326] on button "Next" at bounding box center [702, 312] width 93 height 38
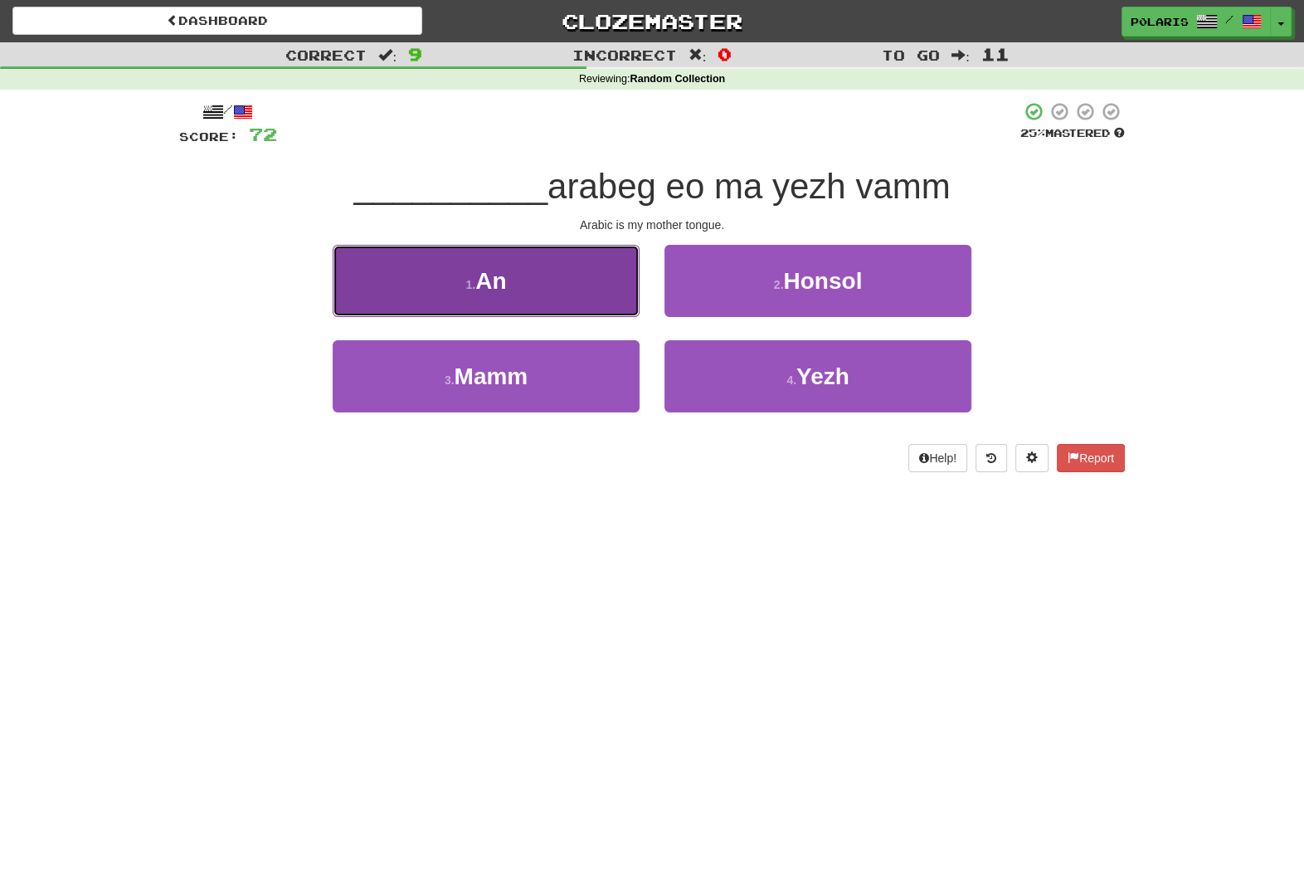
click at [606, 306] on button "1 . An" at bounding box center [486, 281] width 307 height 72
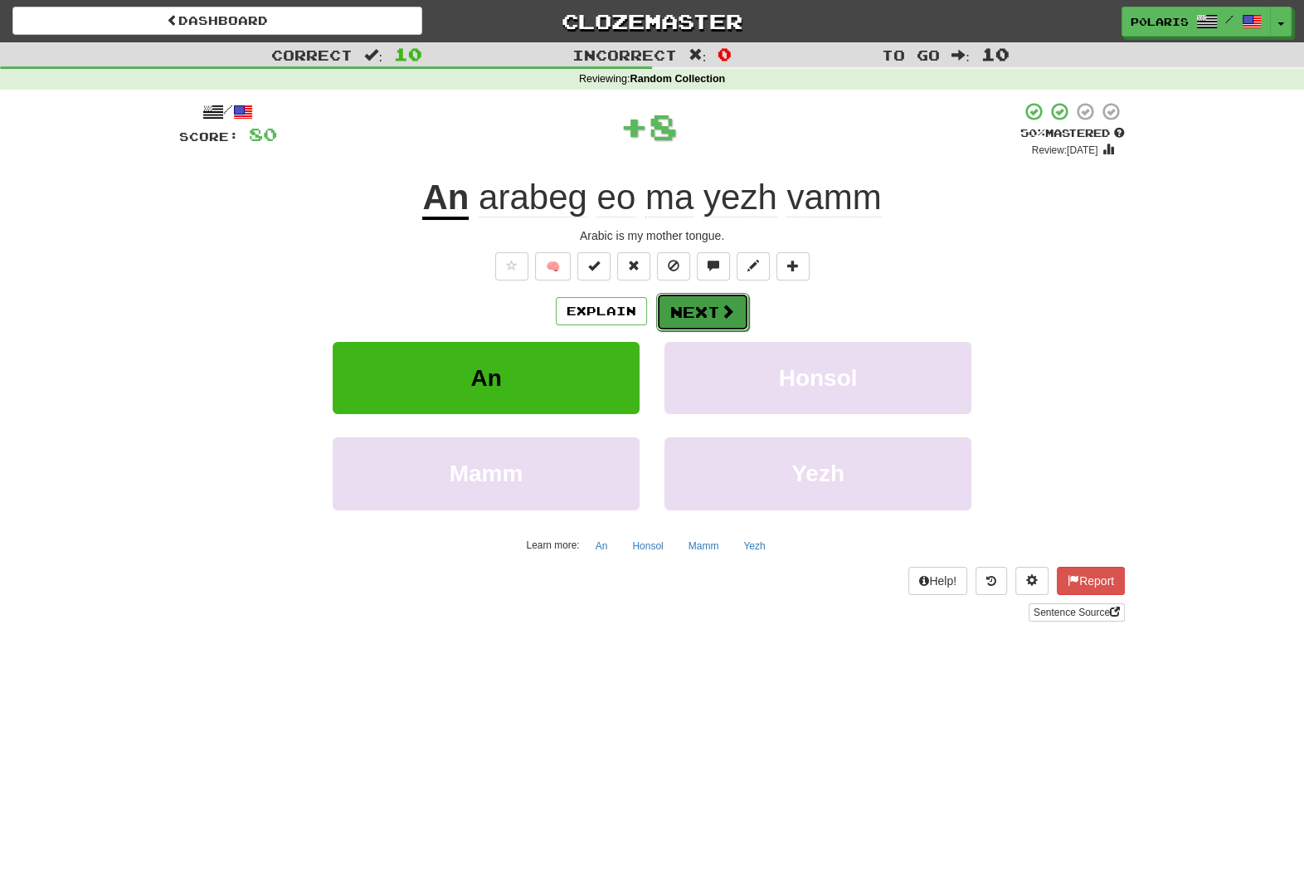
click at [694, 316] on button "Next" at bounding box center [702, 312] width 93 height 38
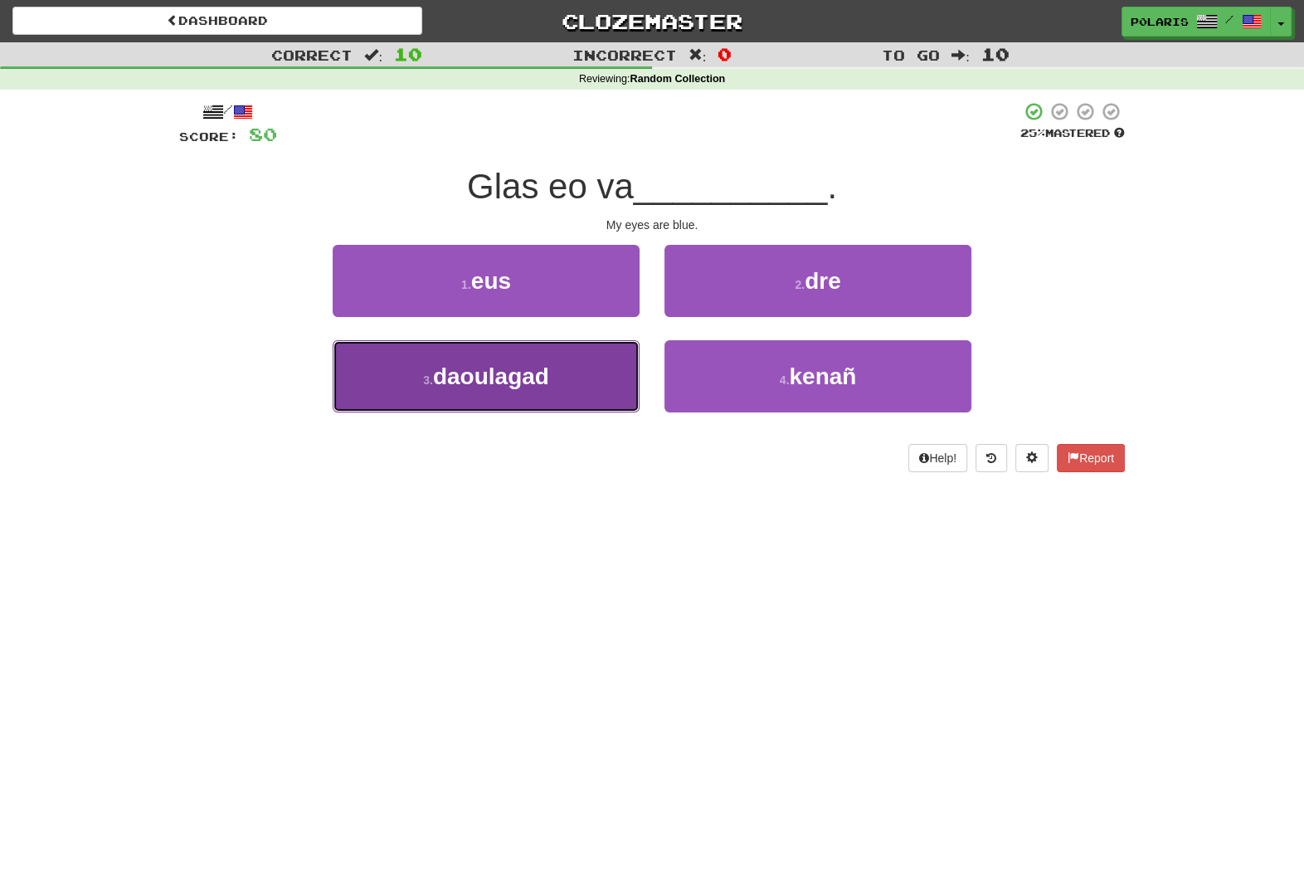
click at [536, 374] on span "daoulagad" at bounding box center [491, 376] width 116 height 26
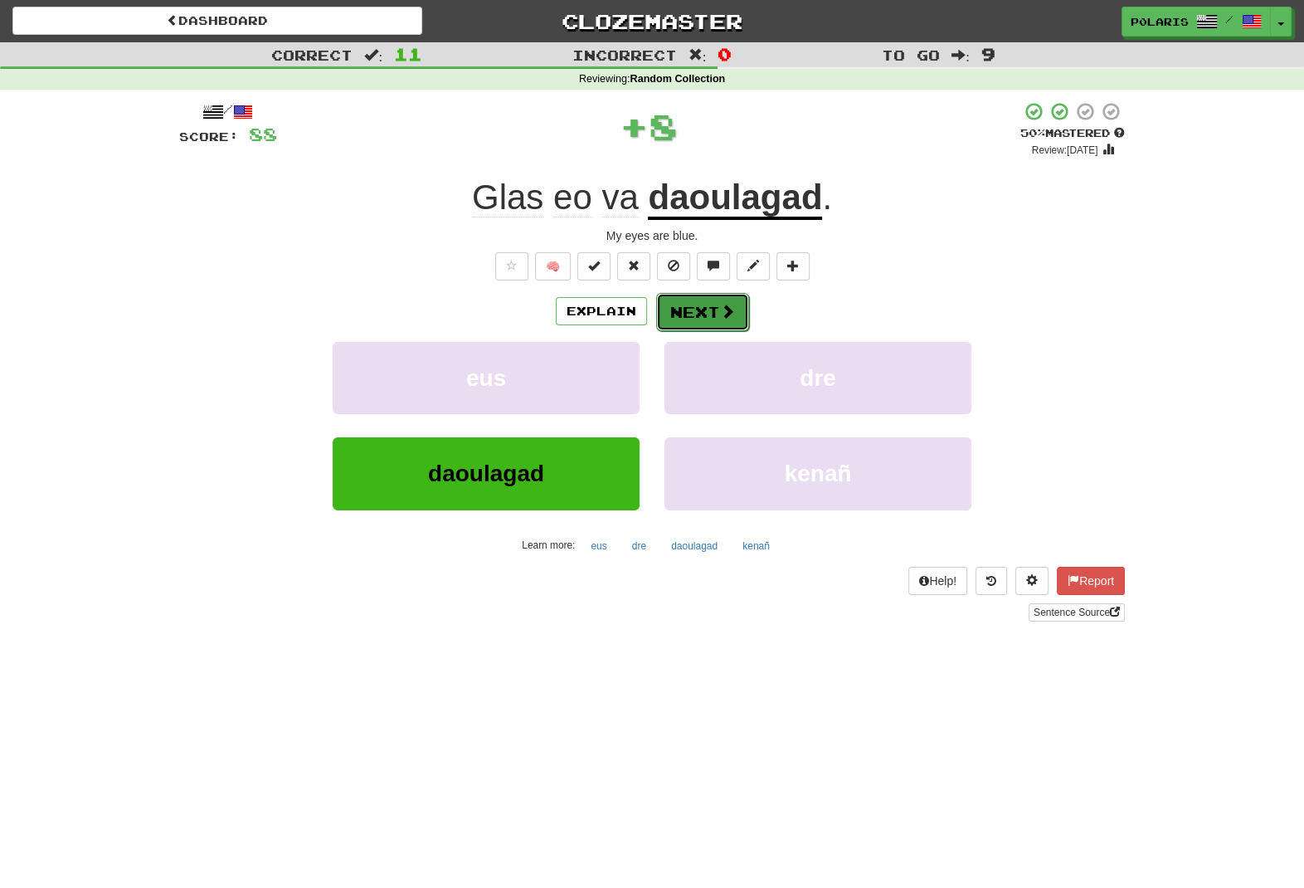
click at [721, 308] on span at bounding box center [727, 311] width 15 height 15
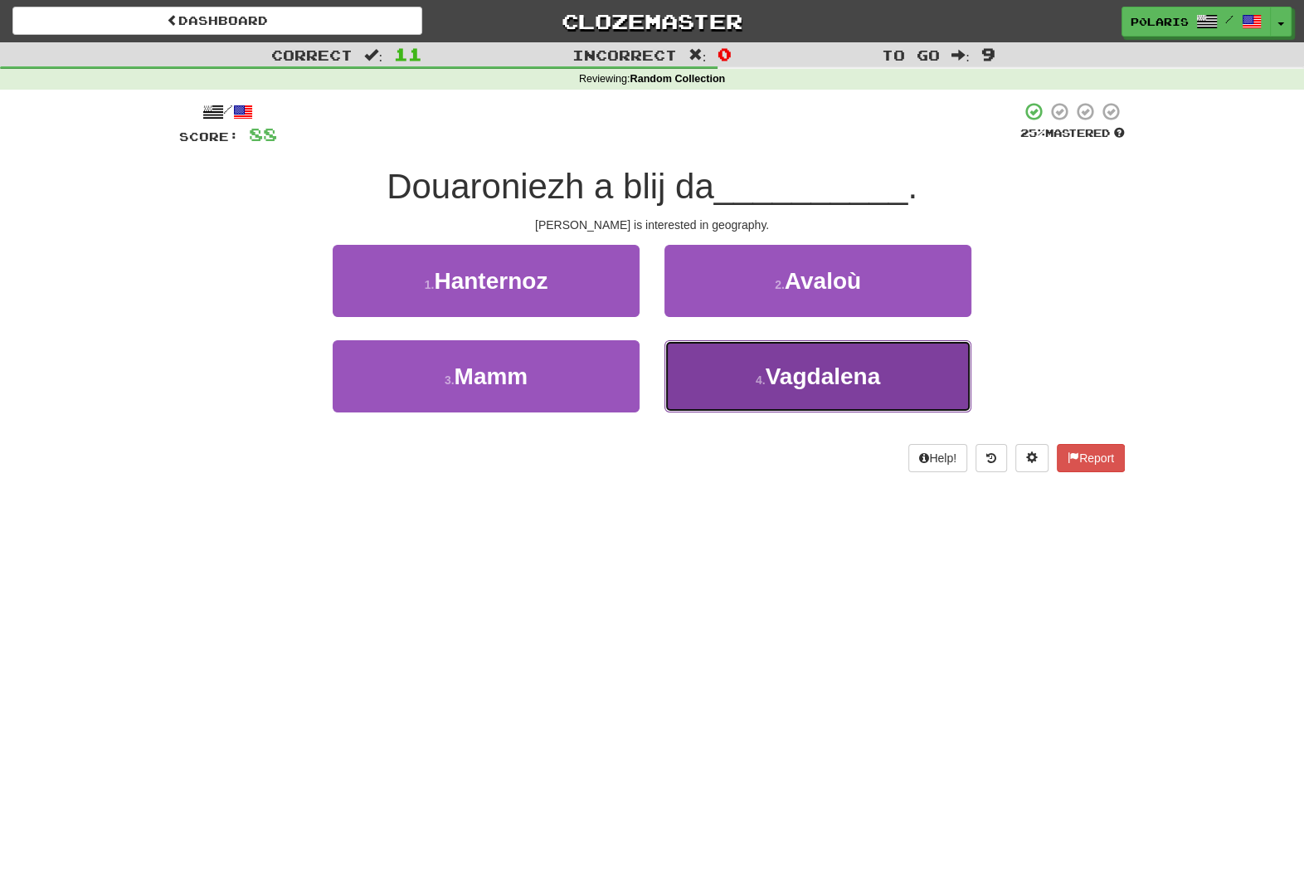
click at [768, 373] on span "Vagdalena" at bounding box center [823, 376] width 115 height 26
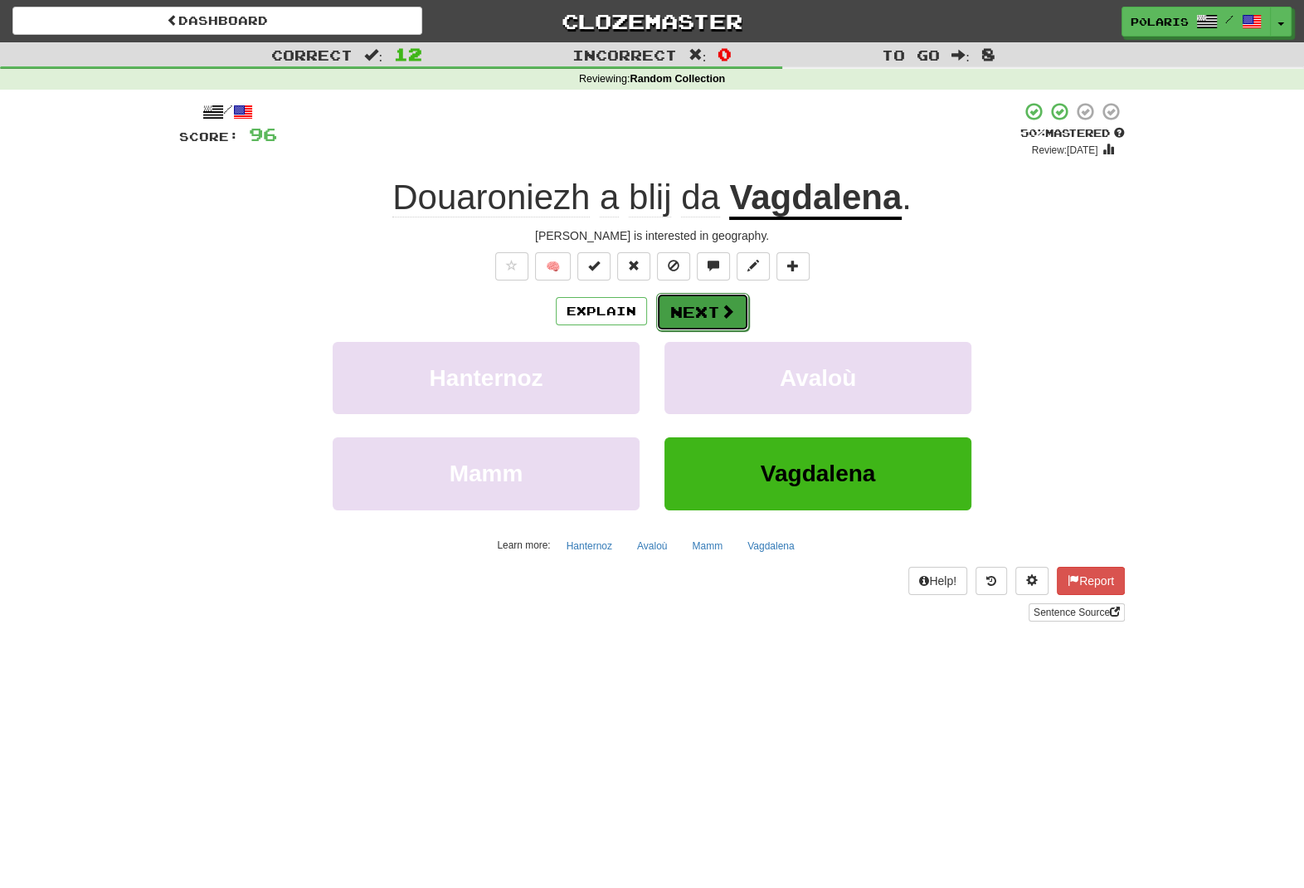
click at [702, 304] on button "Next" at bounding box center [702, 312] width 93 height 38
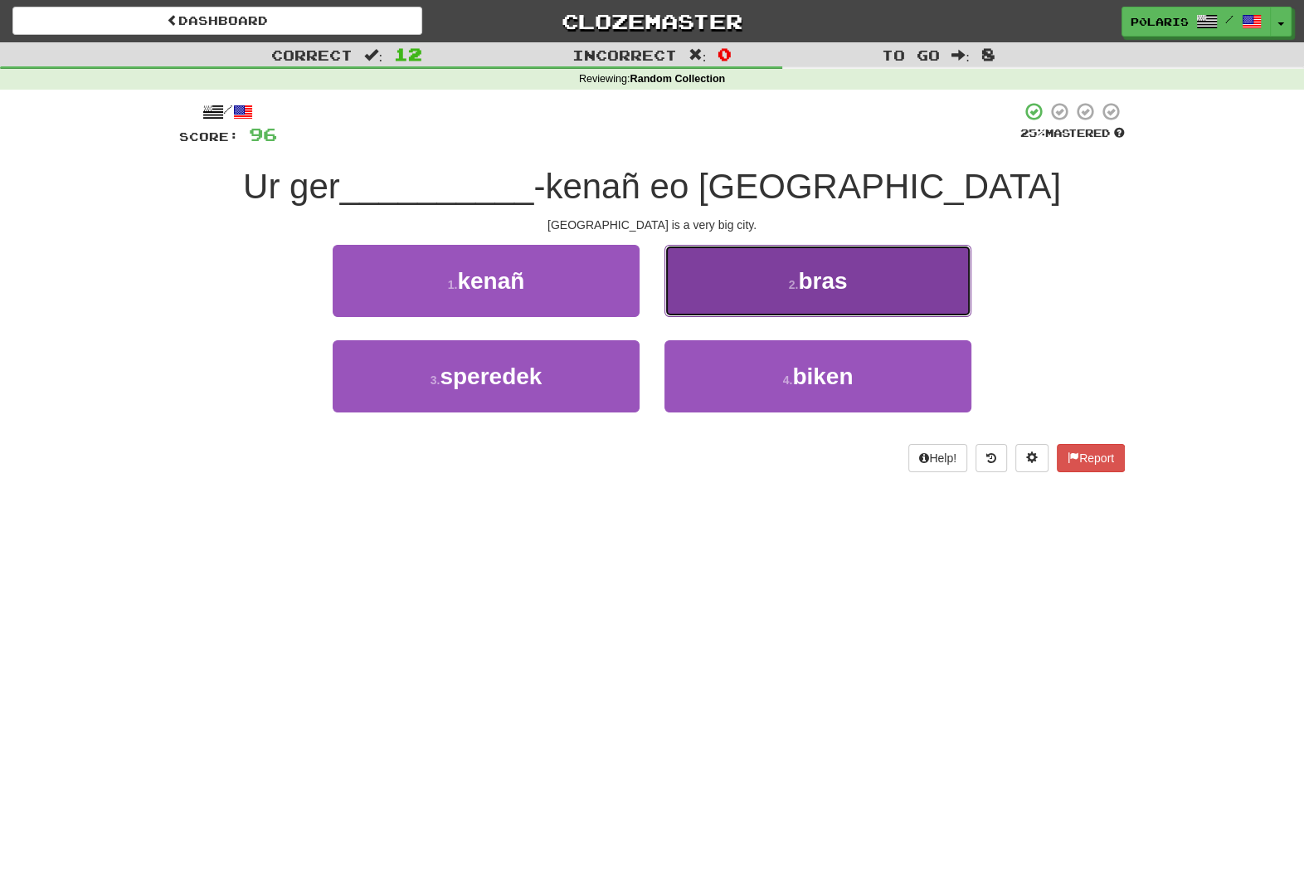
click at [749, 271] on button "2 . bras" at bounding box center [818, 281] width 307 height 72
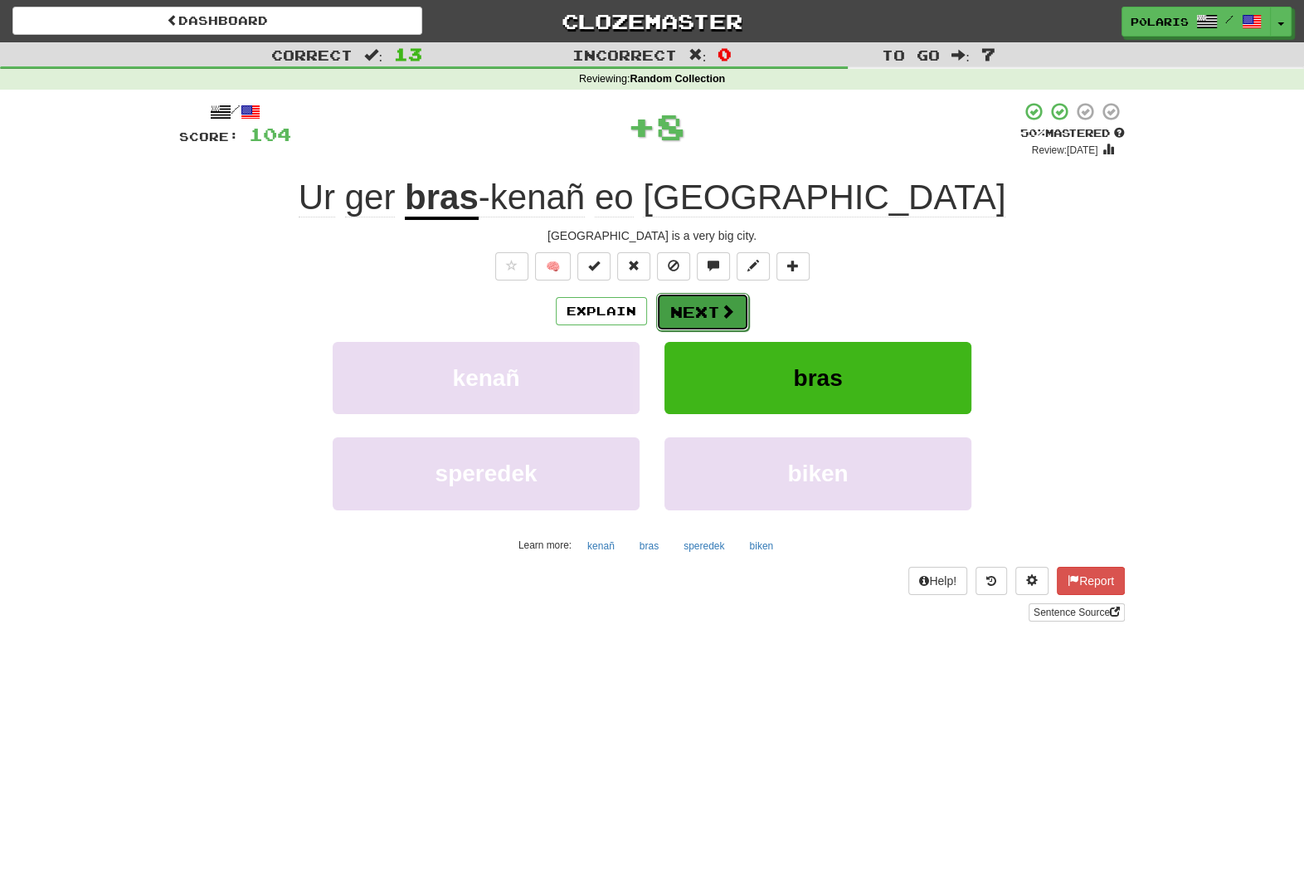
click at [698, 317] on button "Next" at bounding box center [702, 312] width 93 height 38
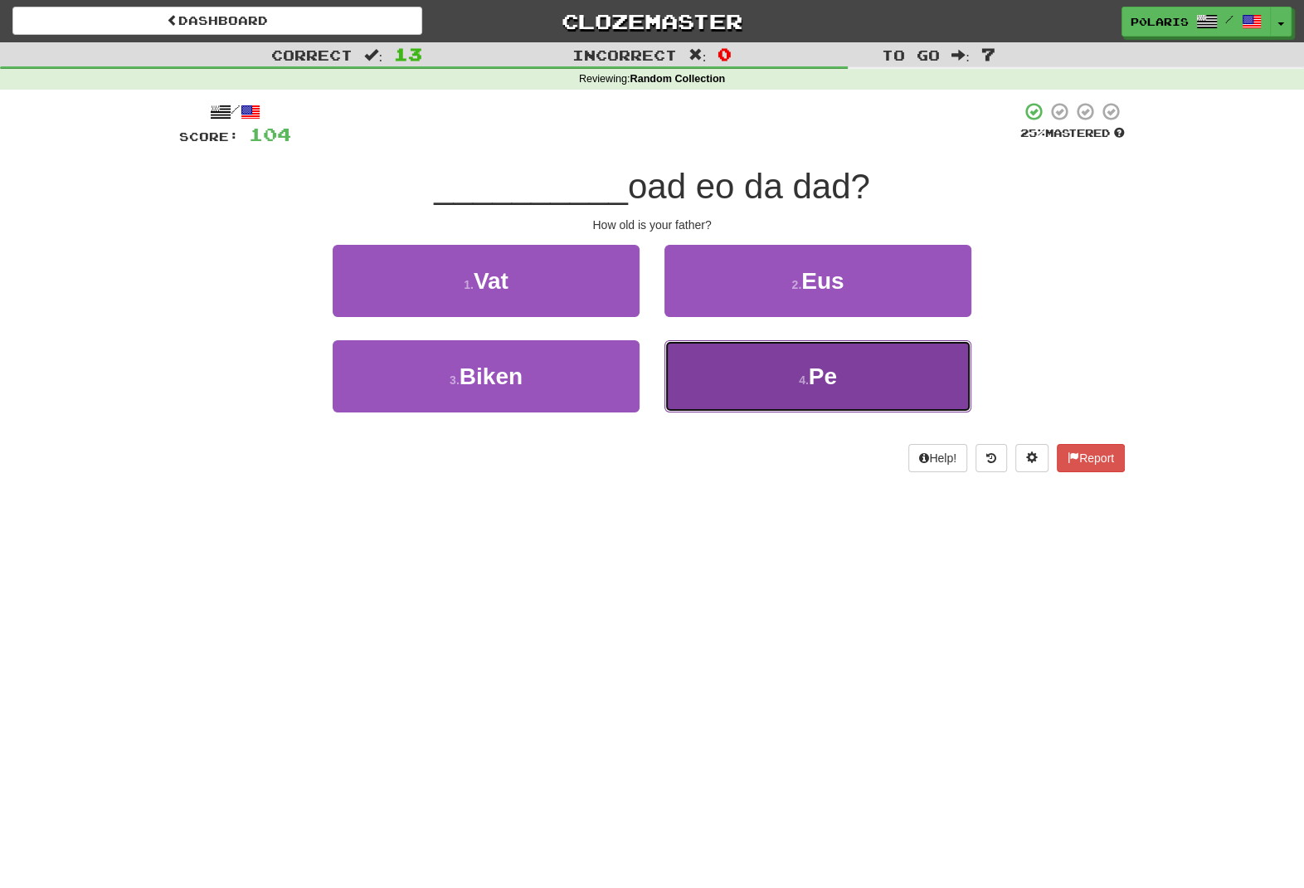
click at [761, 383] on button "4 . Pe" at bounding box center [818, 376] width 307 height 72
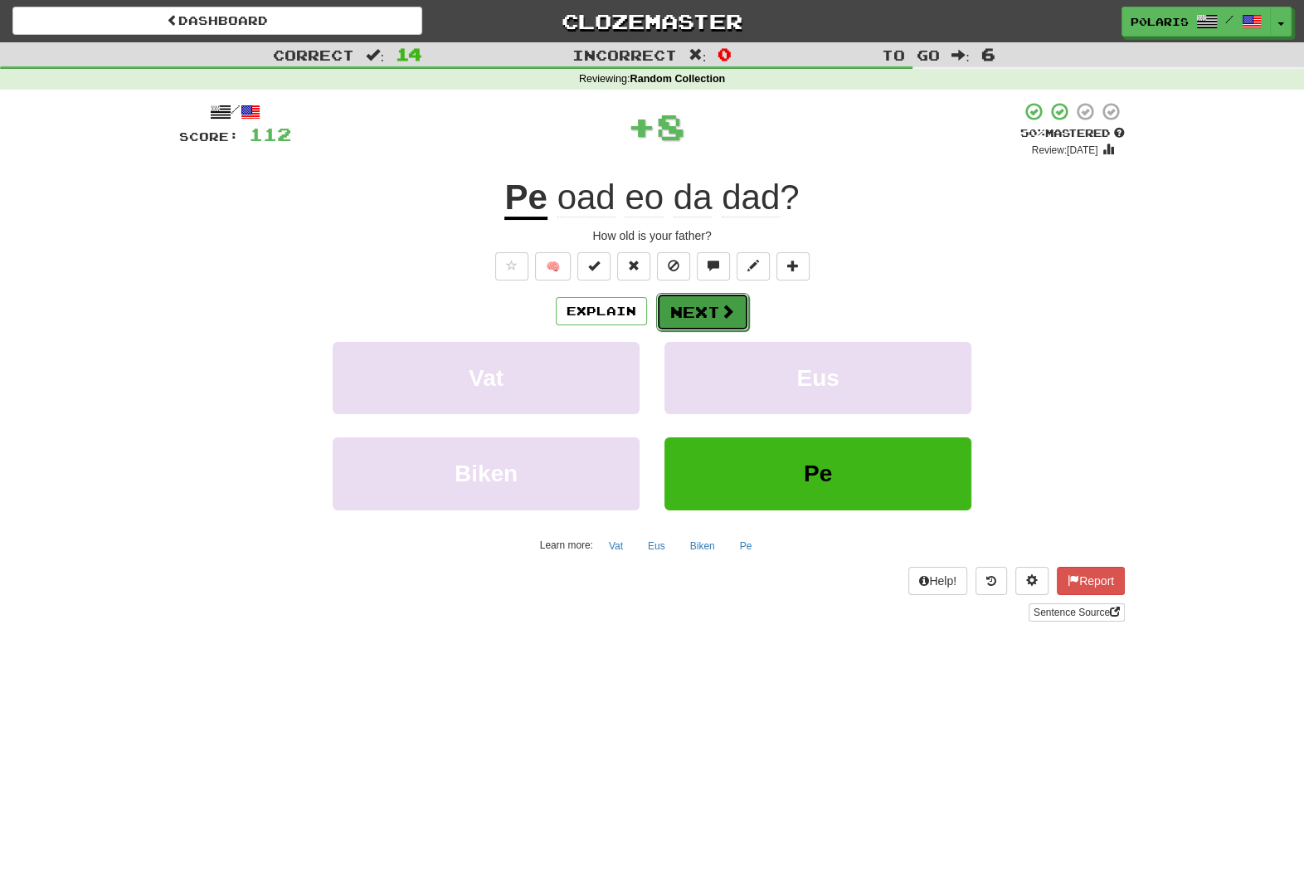
click at [714, 304] on button "Next" at bounding box center [702, 312] width 93 height 38
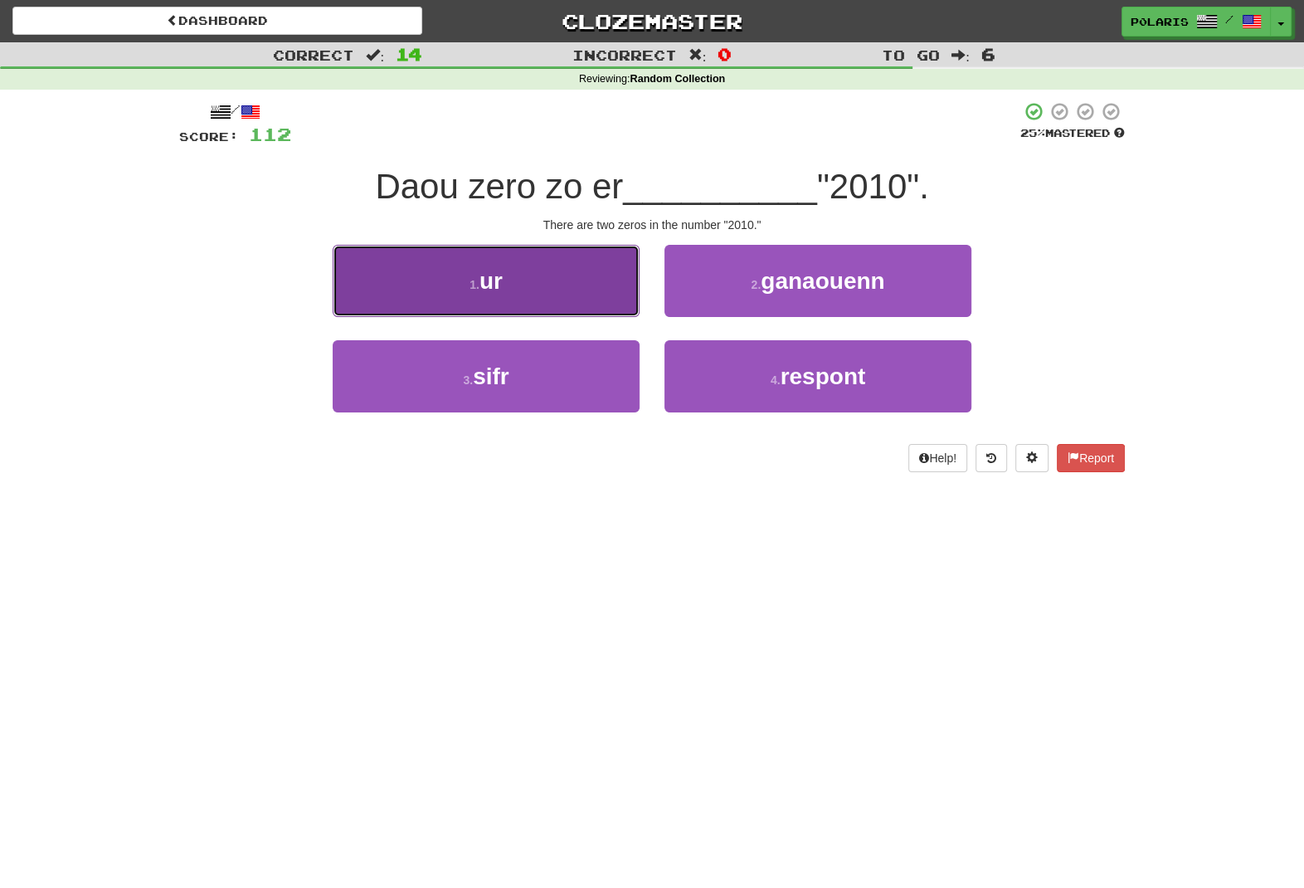
click at [578, 294] on button "1 . ur" at bounding box center [486, 281] width 307 height 72
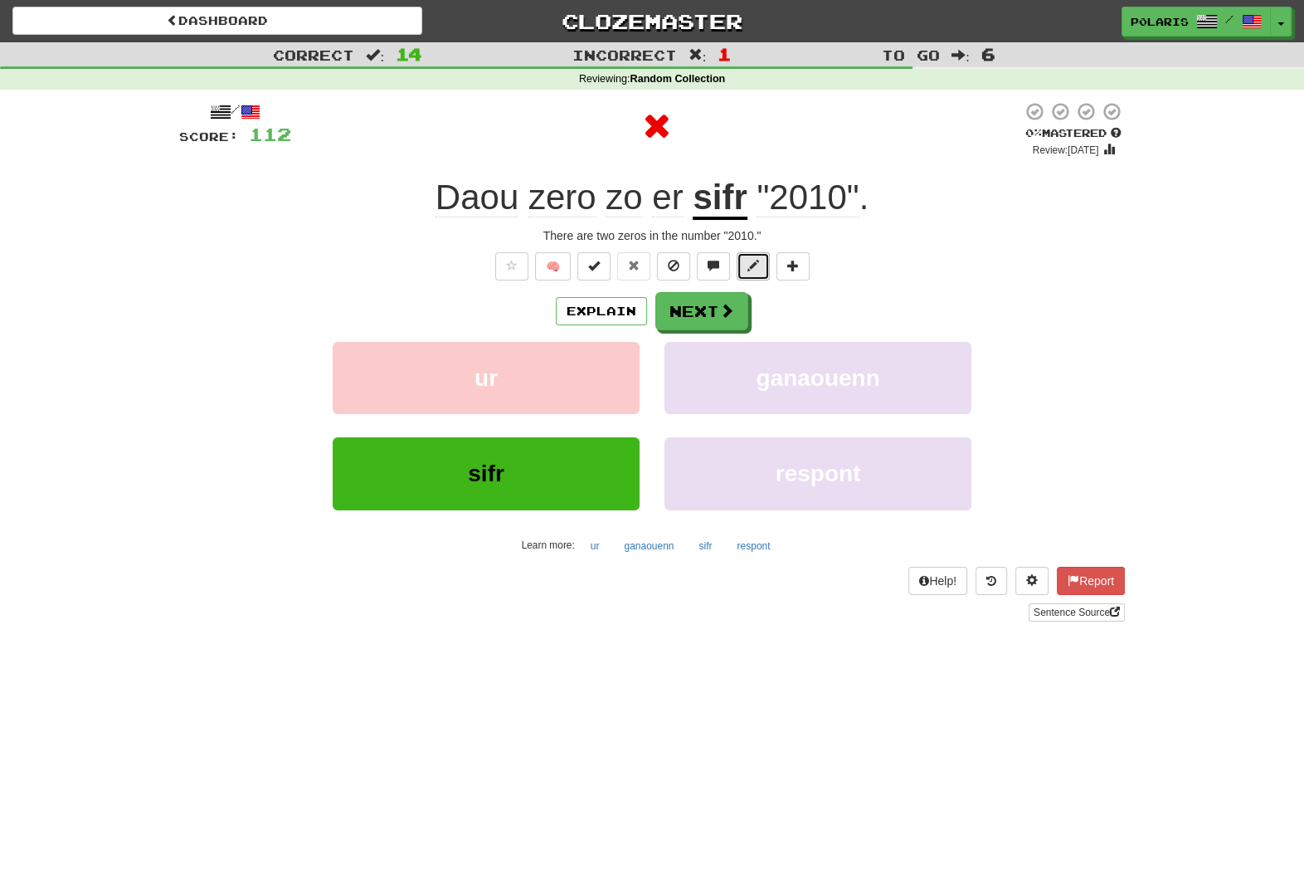
click at [749, 268] on span at bounding box center [753, 266] width 12 height 12
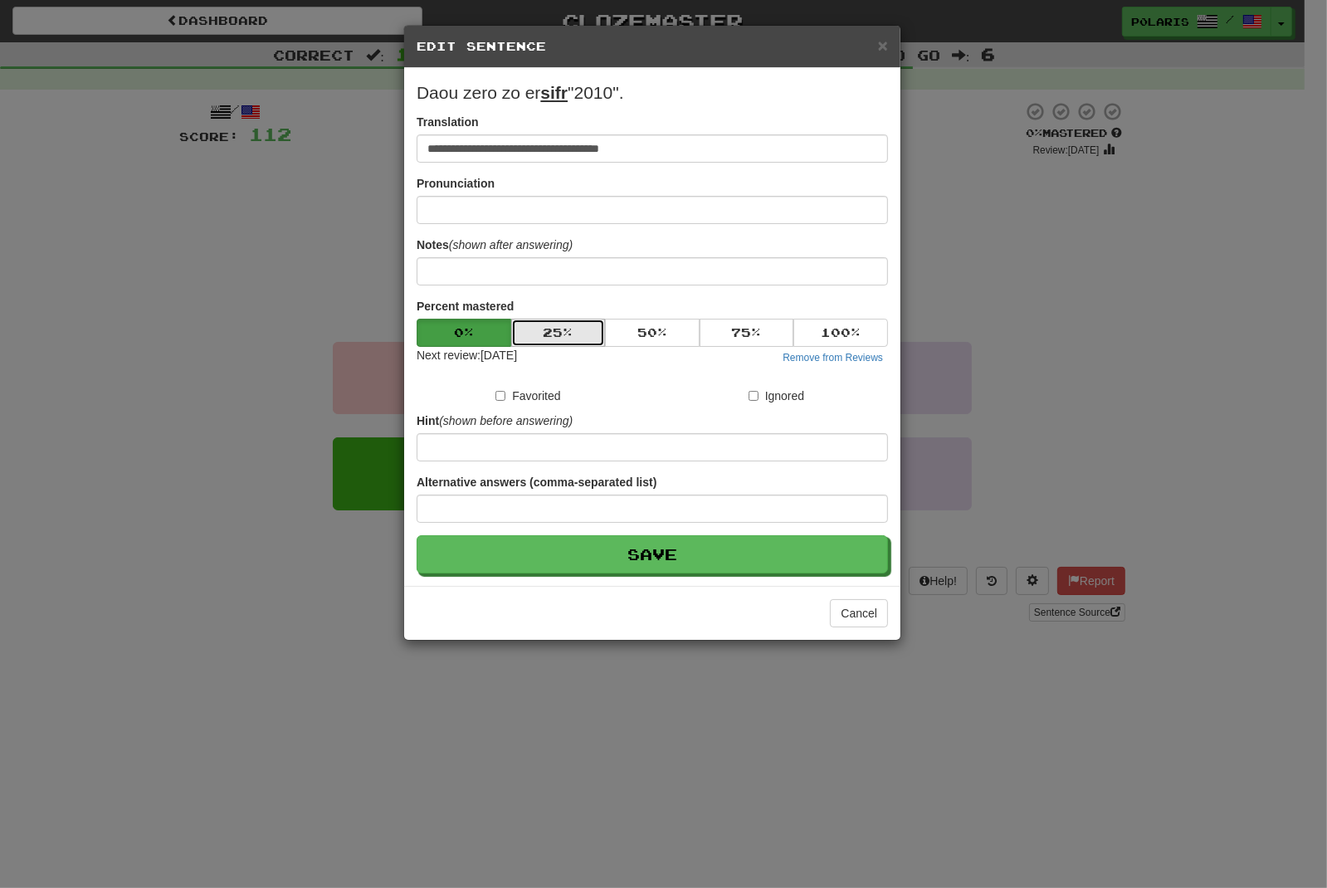
click at [577, 336] on button "25 %" at bounding box center [558, 333] width 95 height 28
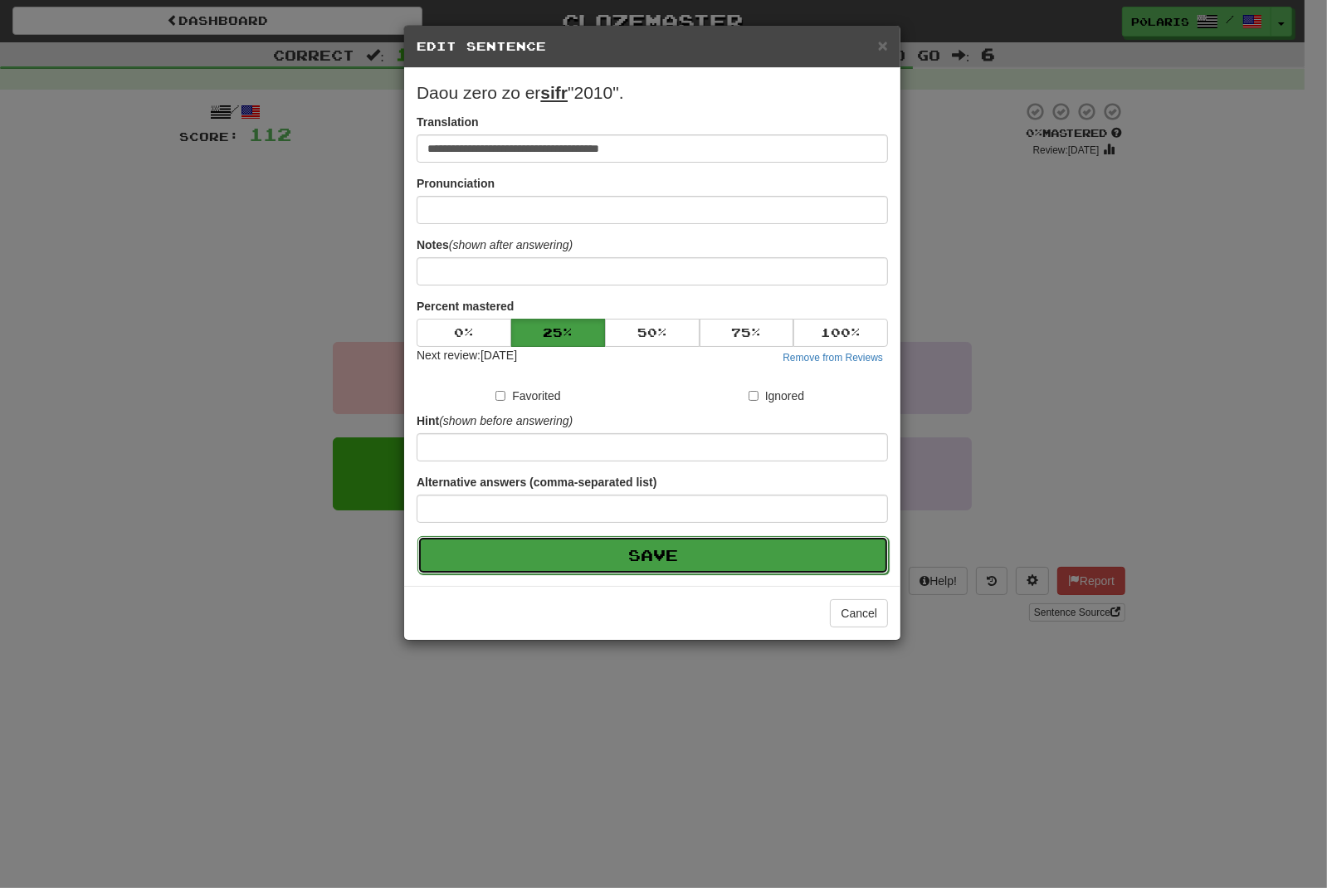
click at [636, 551] on button "Save" at bounding box center [652, 555] width 471 height 38
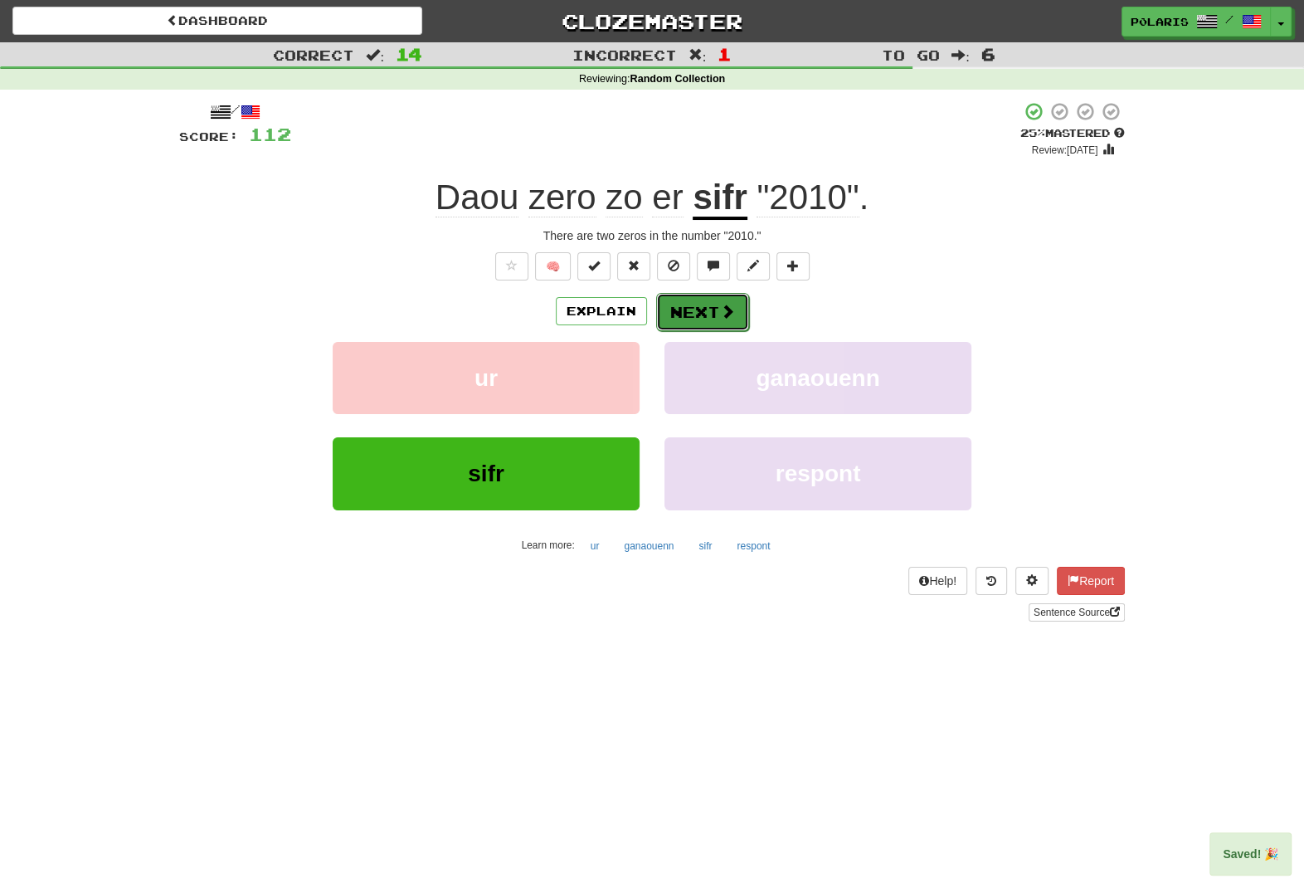
click at [704, 314] on button "Next" at bounding box center [702, 312] width 93 height 38
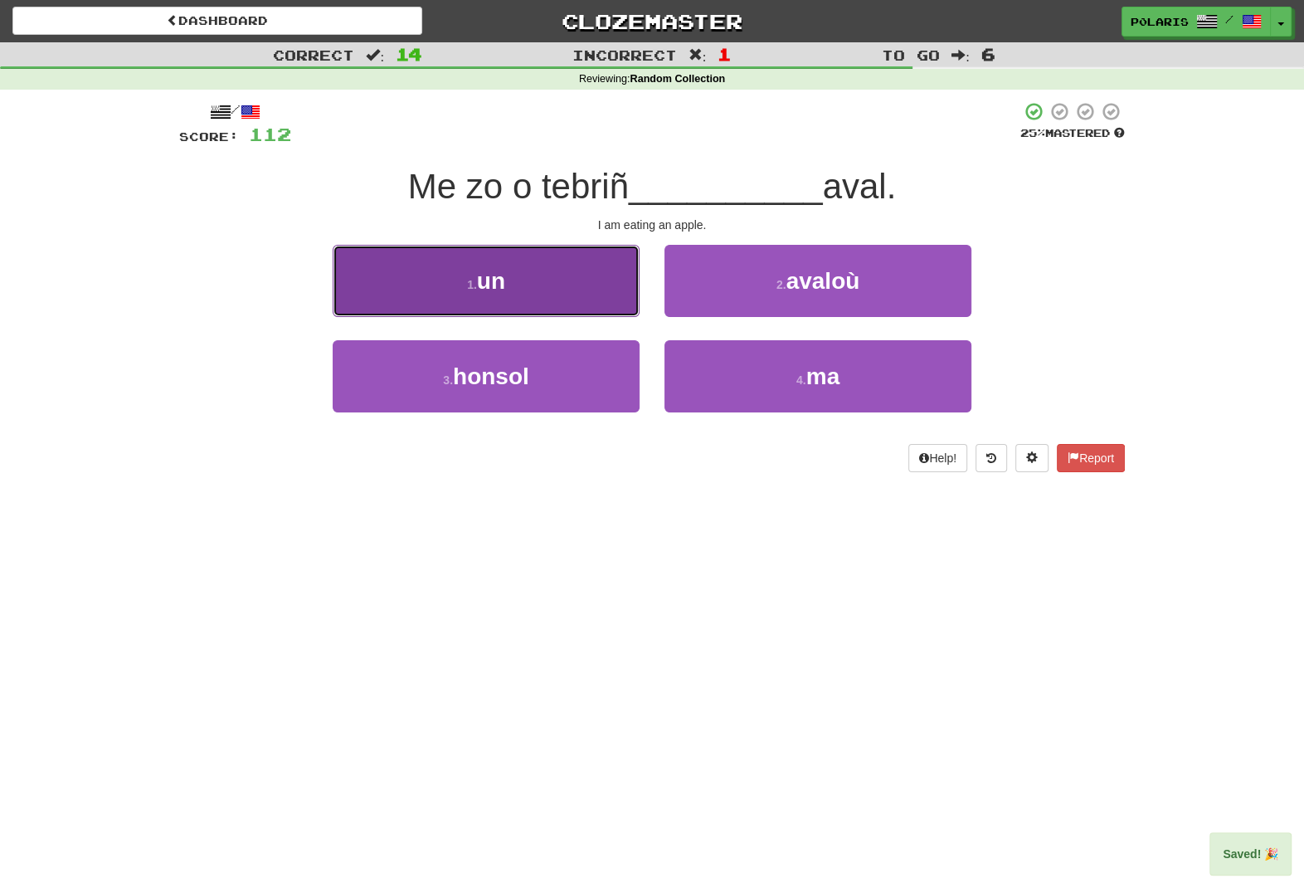
click at [563, 299] on button "1 . un" at bounding box center [486, 281] width 307 height 72
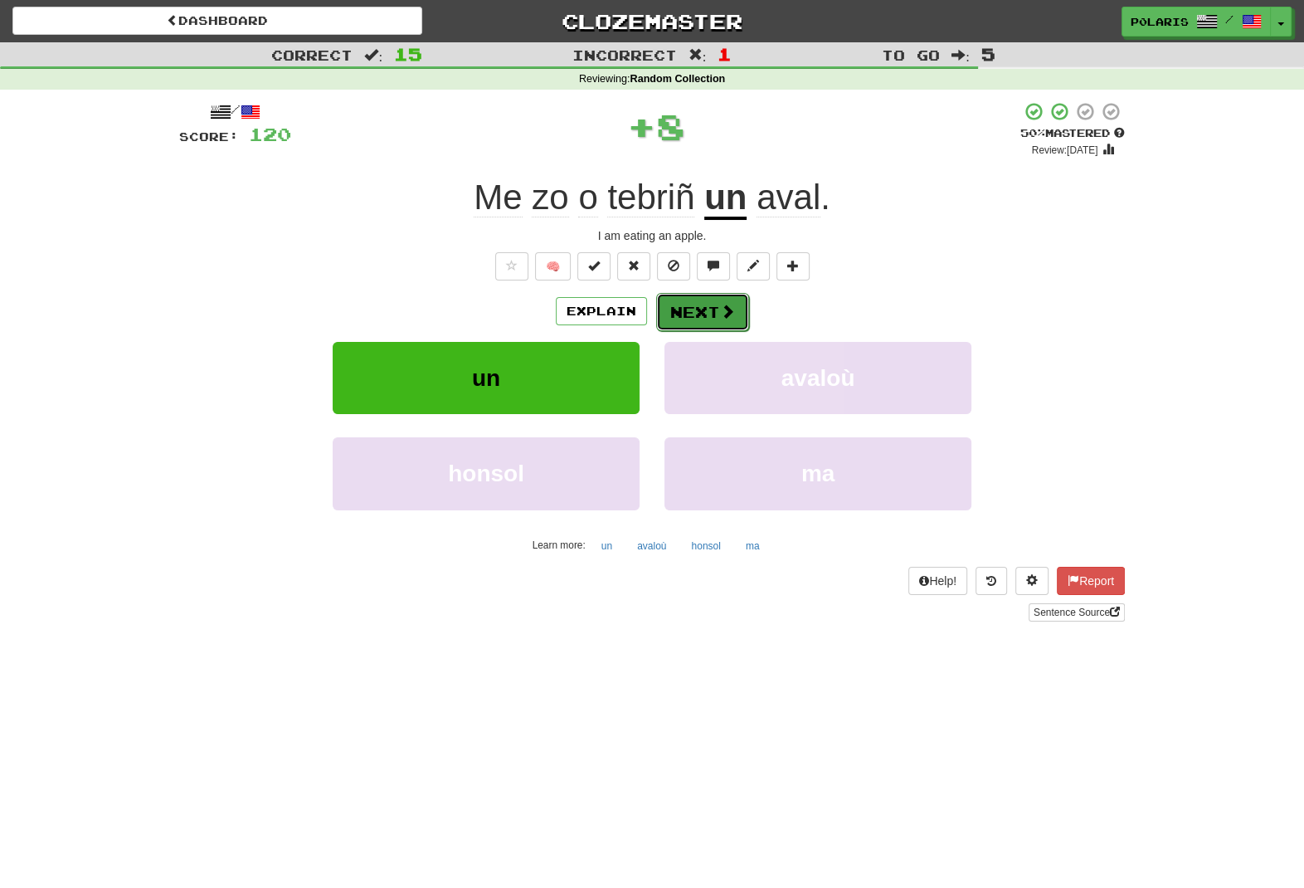
click at [689, 309] on button "Next" at bounding box center [702, 312] width 93 height 38
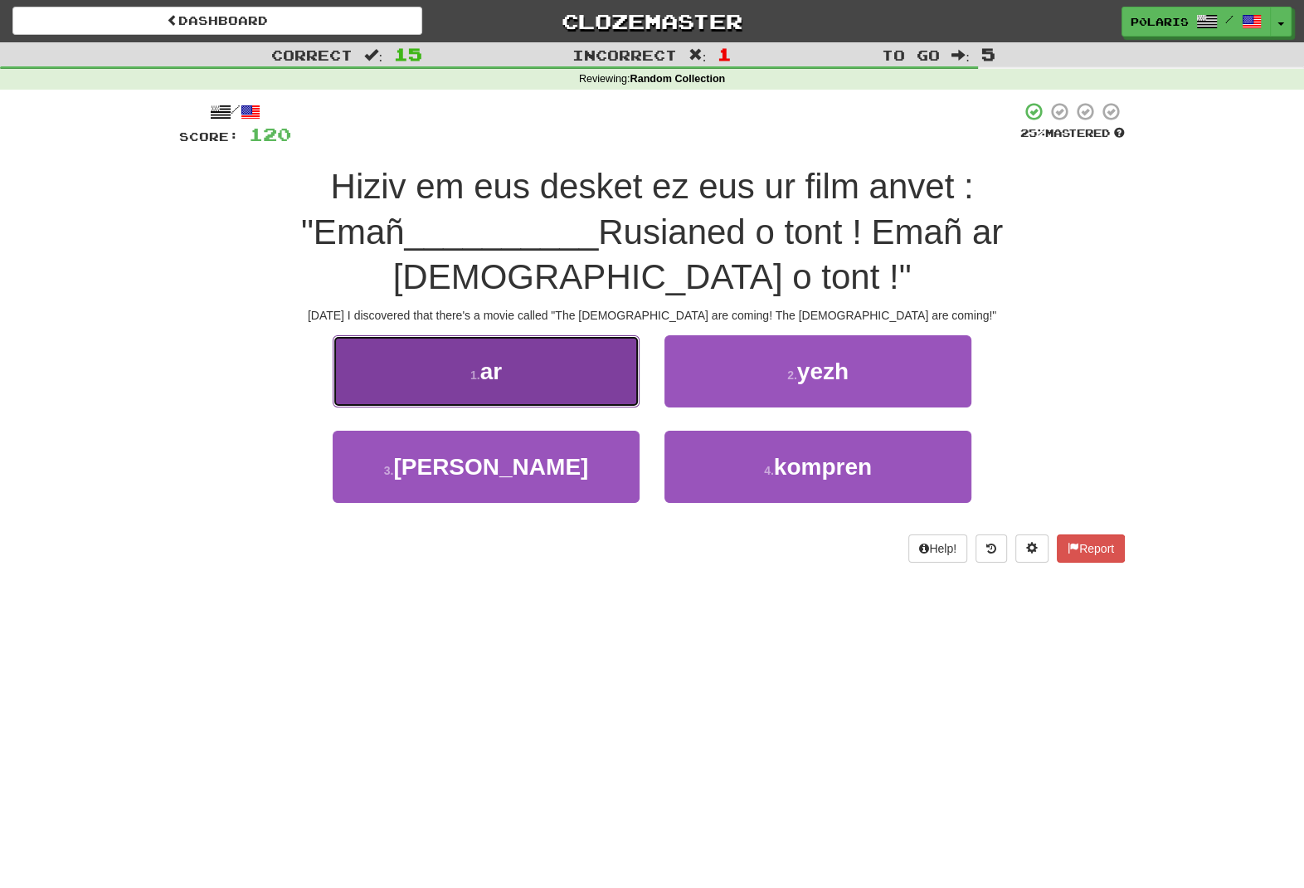
click at [553, 339] on button "1 . ar" at bounding box center [486, 371] width 307 height 72
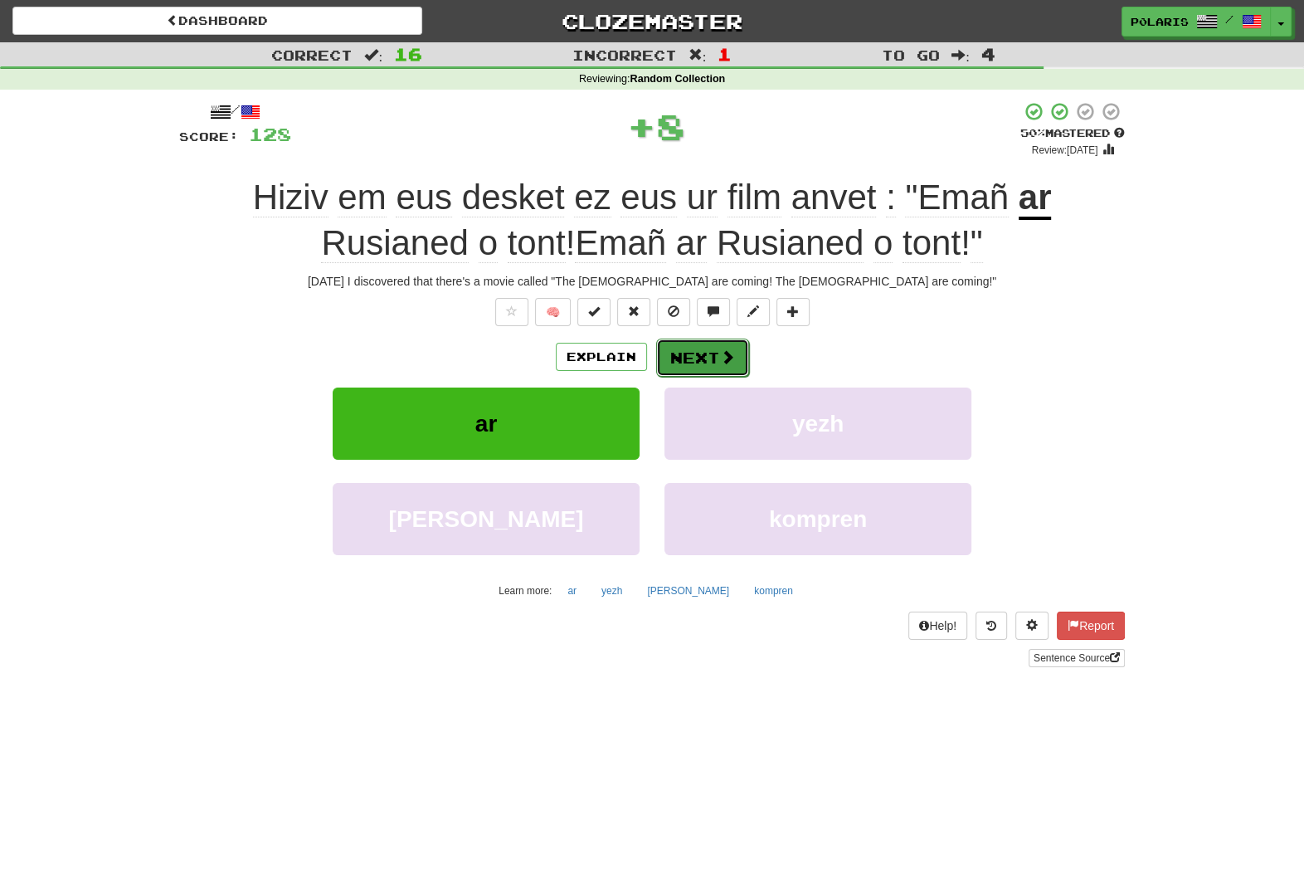
click at [700, 357] on button "Next" at bounding box center [702, 357] width 93 height 38
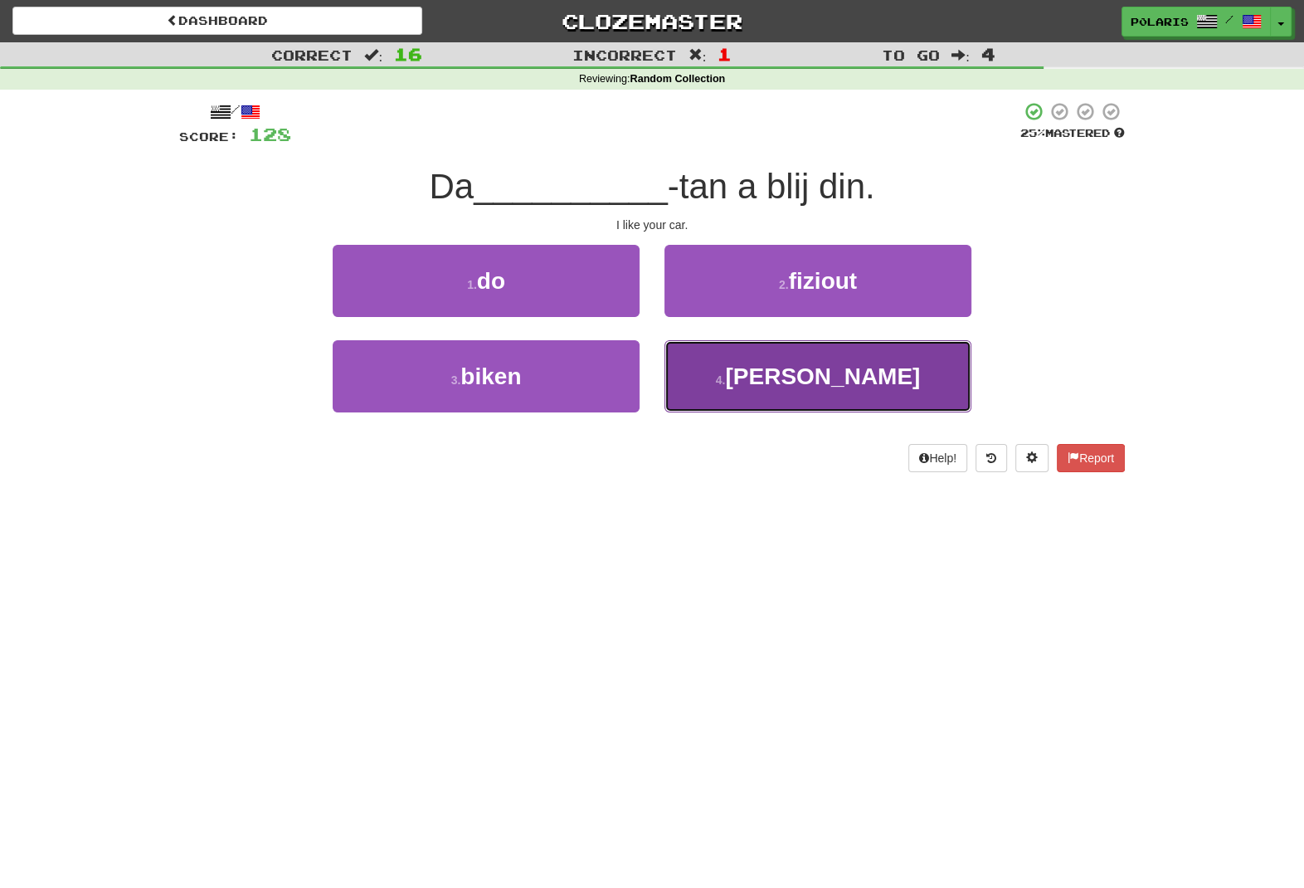
click at [743, 382] on button "4 . garr" at bounding box center [818, 376] width 307 height 72
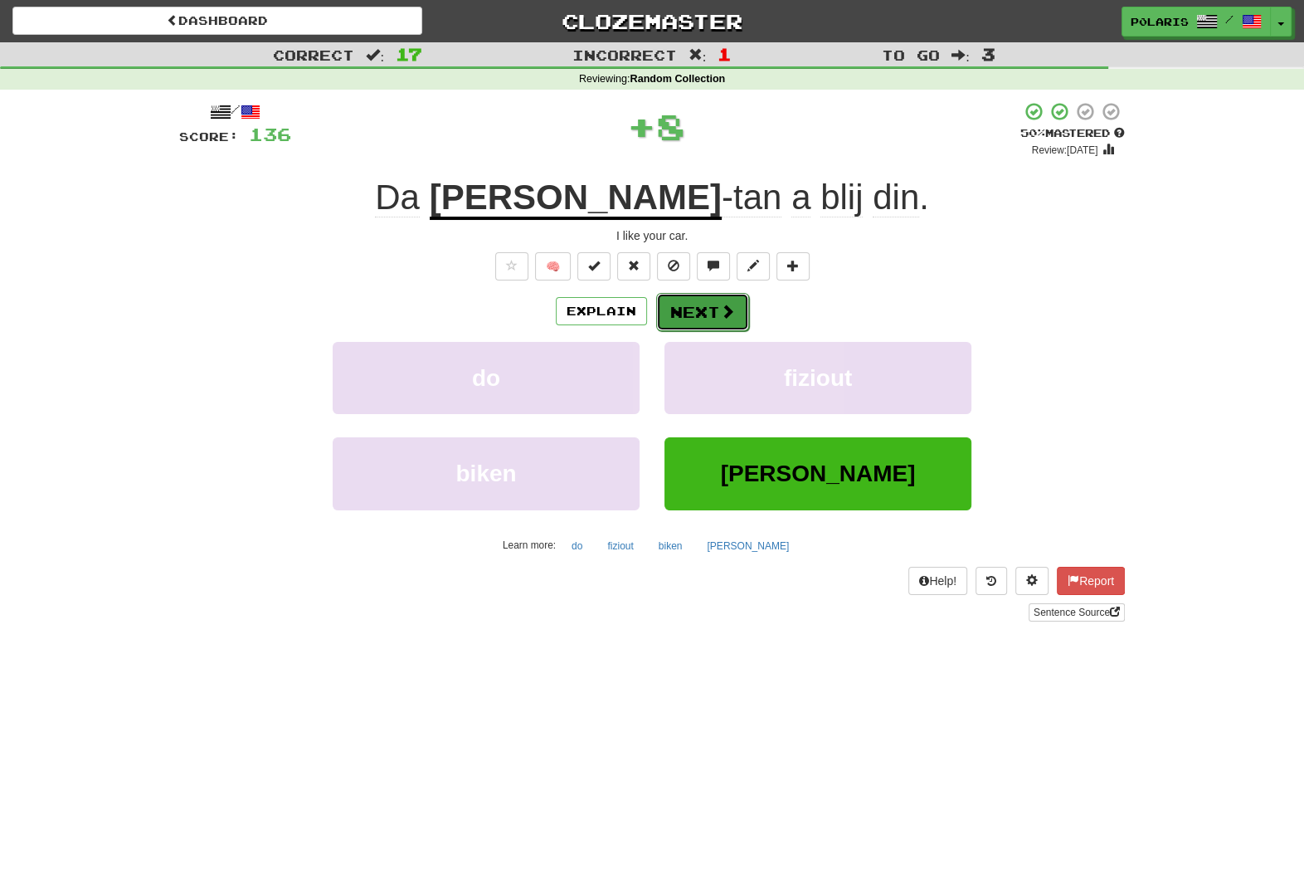
click at [714, 309] on button "Next" at bounding box center [702, 312] width 93 height 38
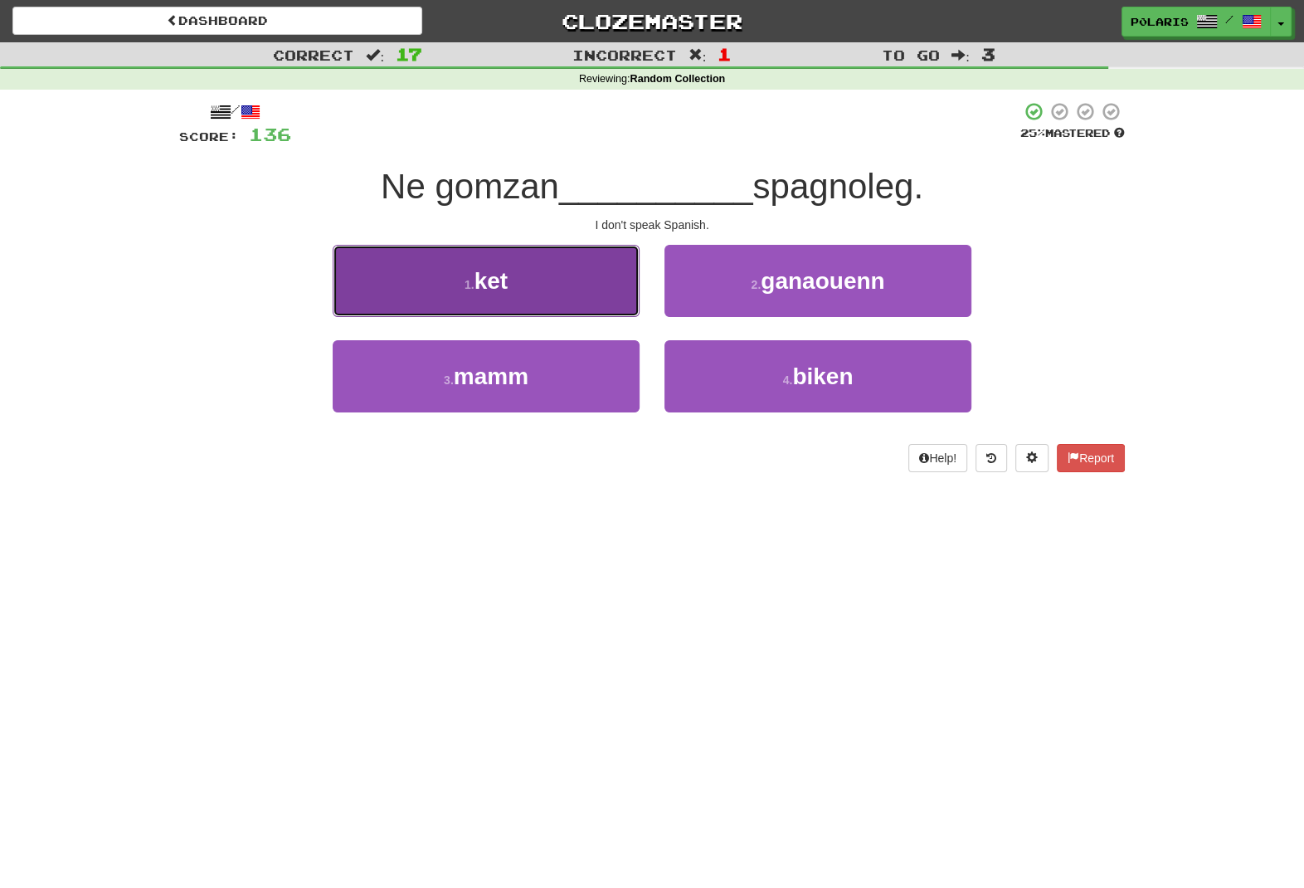
click at [577, 299] on button "1 . ket" at bounding box center [486, 281] width 307 height 72
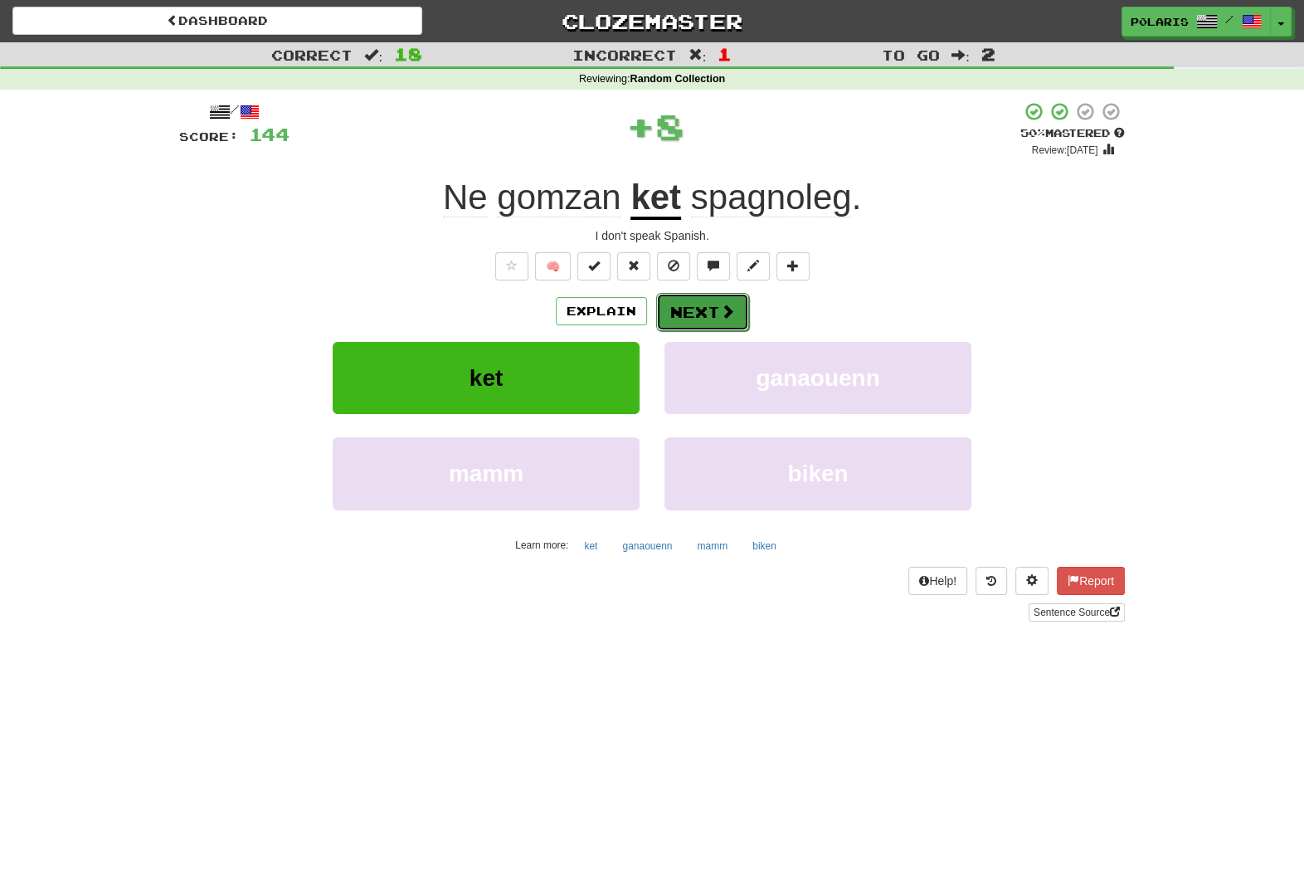
click at [713, 307] on button "Next" at bounding box center [702, 312] width 93 height 38
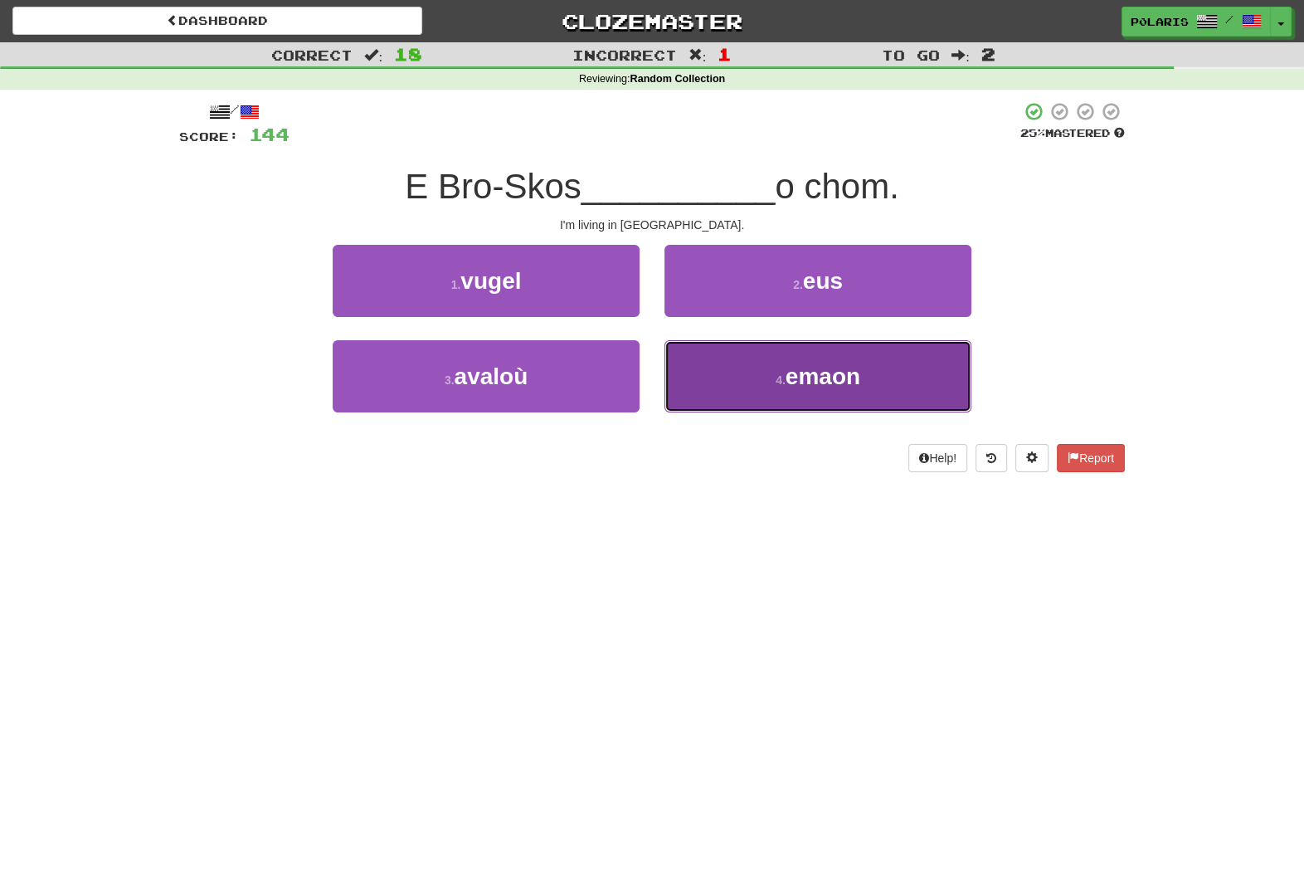
click at [766, 368] on button "4 . emaon" at bounding box center [818, 376] width 307 height 72
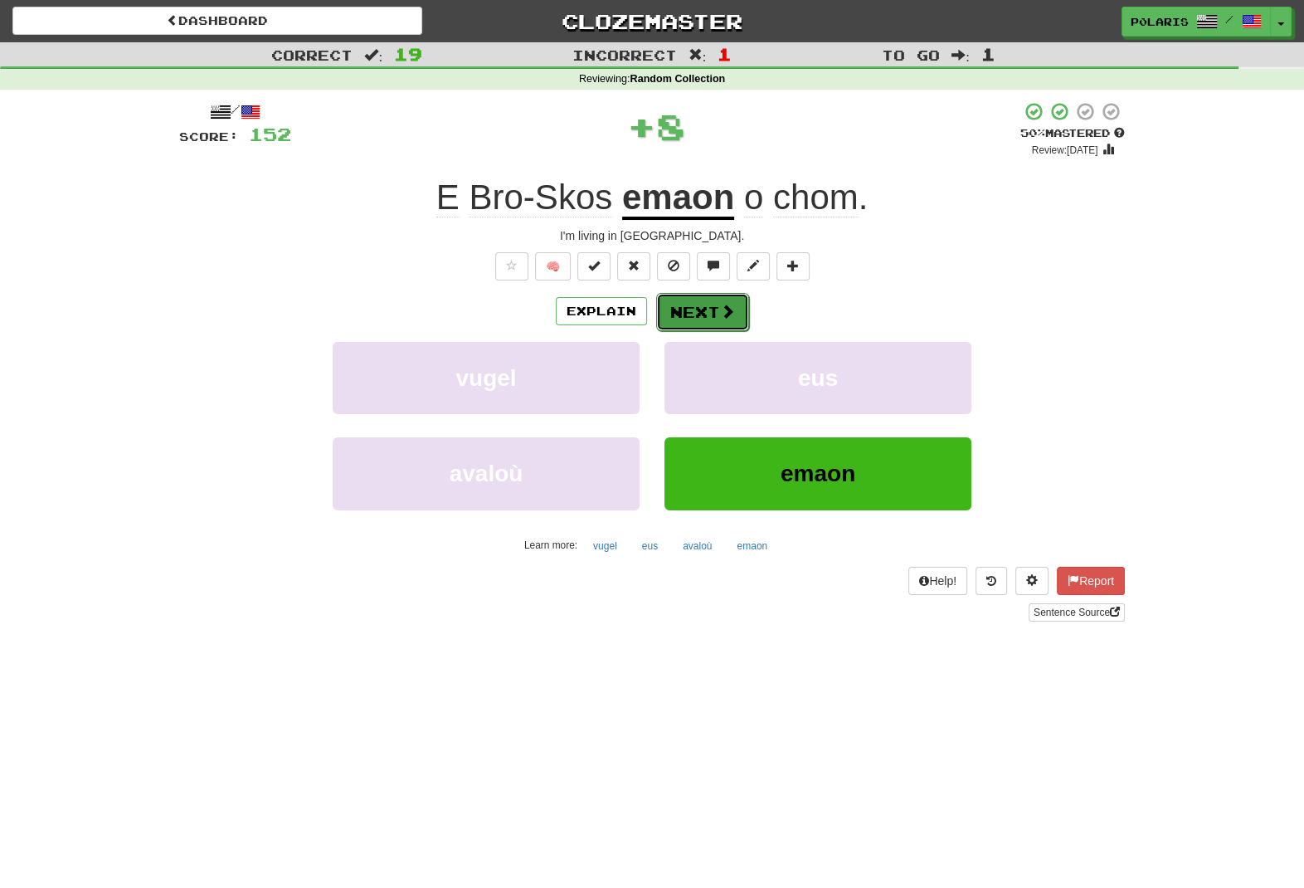
click at [711, 313] on button "Next" at bounding box center [702, 312] width 93 height 38
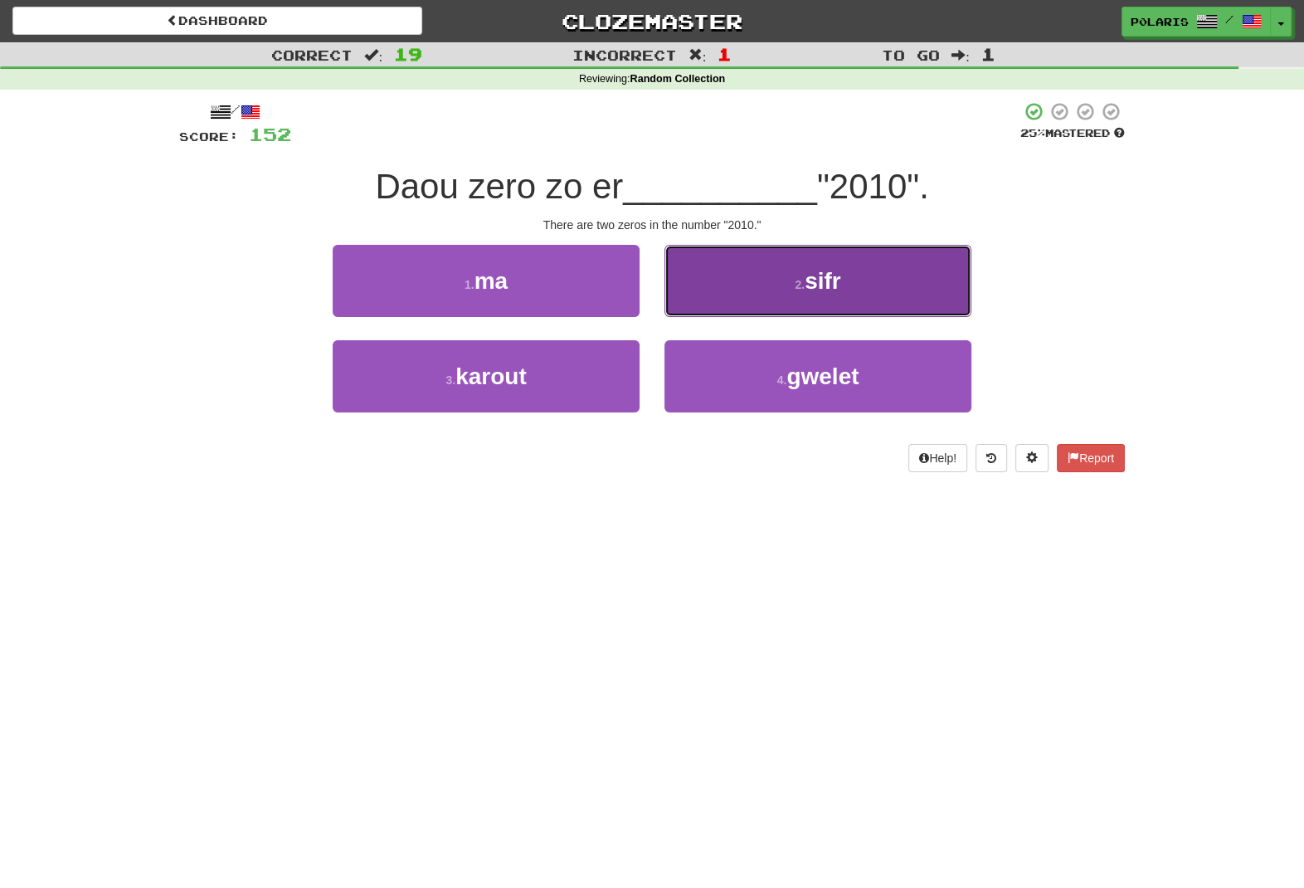
click at [739, 286] on button "2 . sifr" at bounding box center [818, 281] width 307 height 72
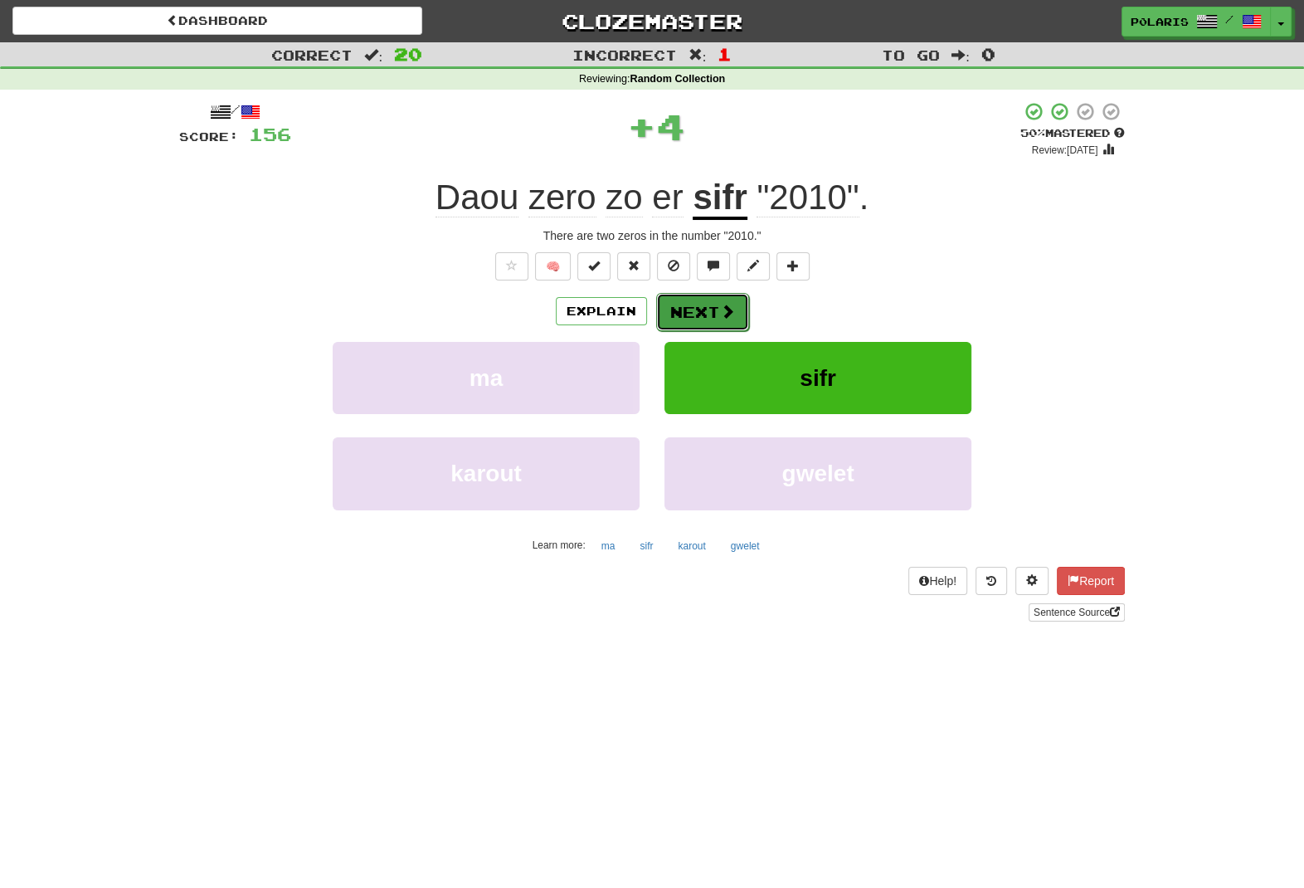
click at [713, 316] on button "Next" at bounding box center [702, 312] width 93 height 38
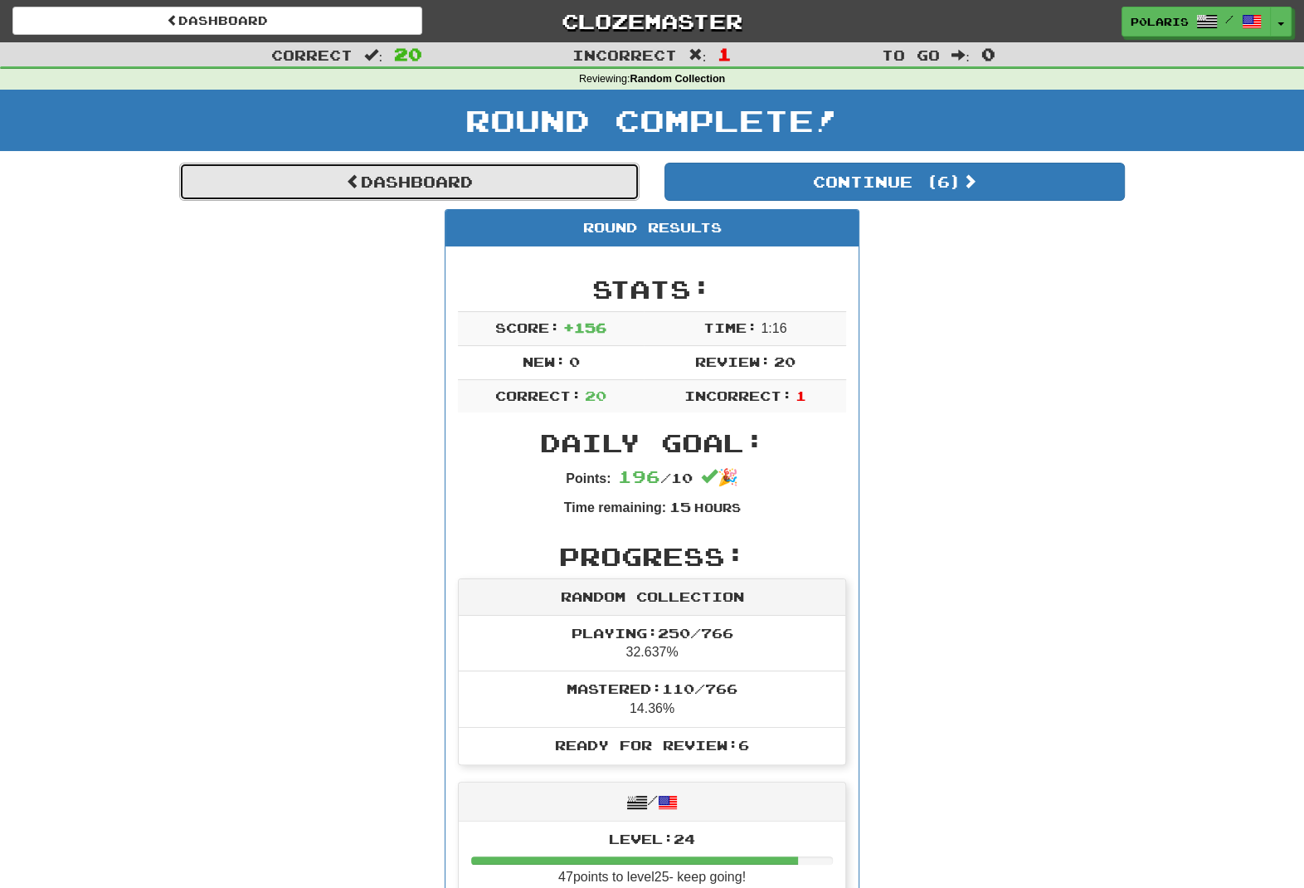
click at [601, 188] on link "Dashboard" at bounding box center [409, 182] width 460 height 38
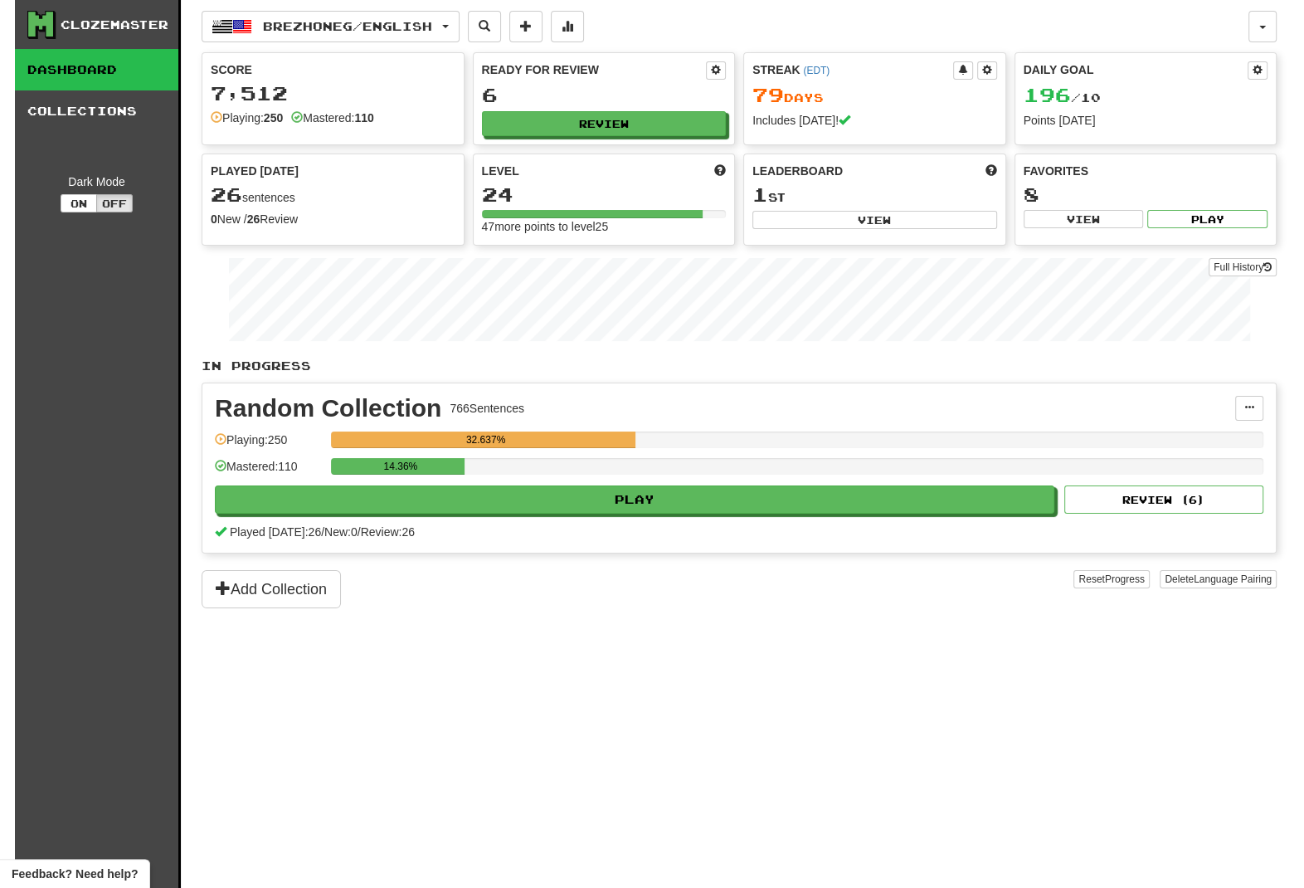
click at [610, 139] on div "Ready for Review 6 Review" at bounding box center [604, 98] width 261 height 91
click at [620, 129] on button "Review" at bounding box center [605, 124] width 245 height 25
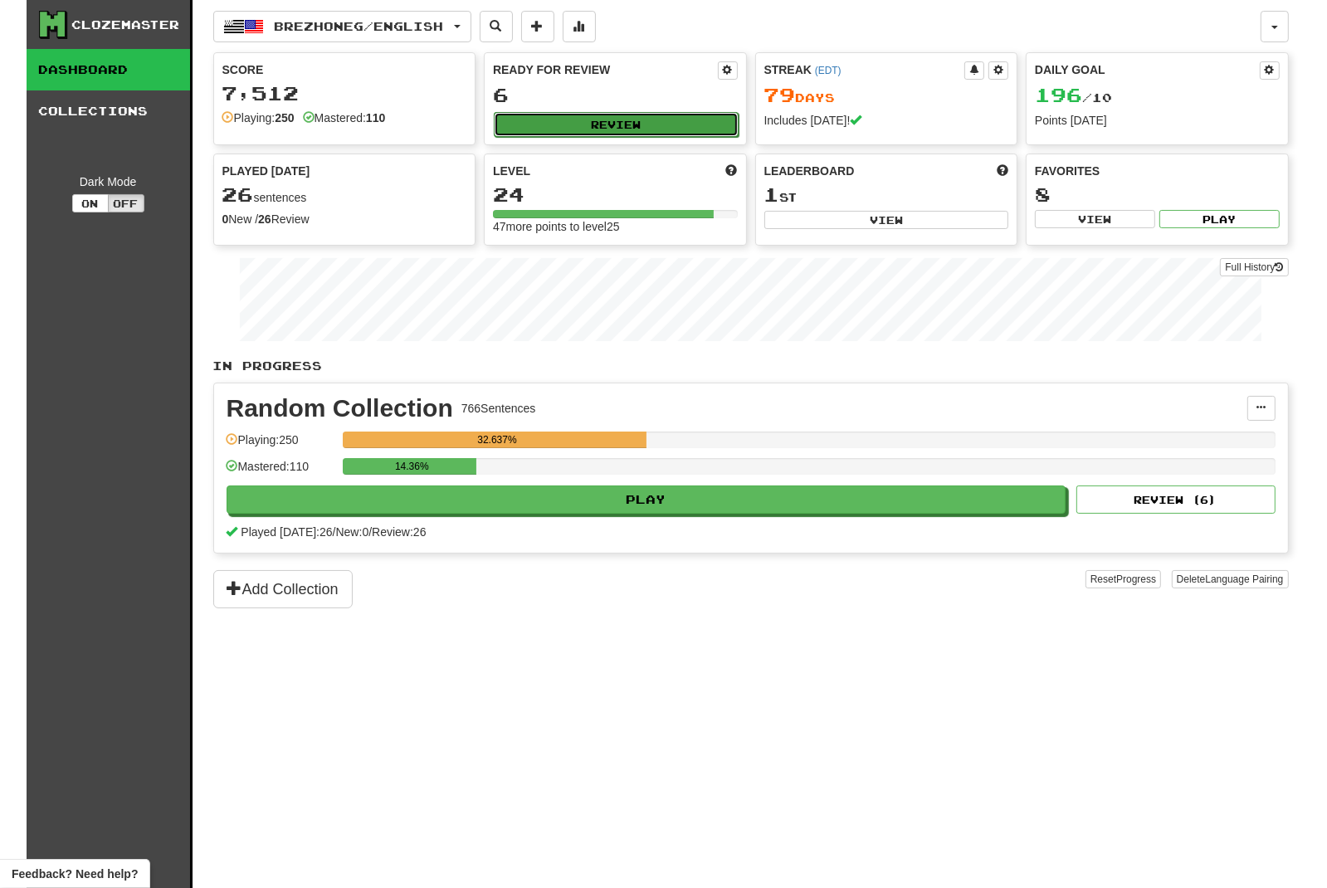
select select "**"
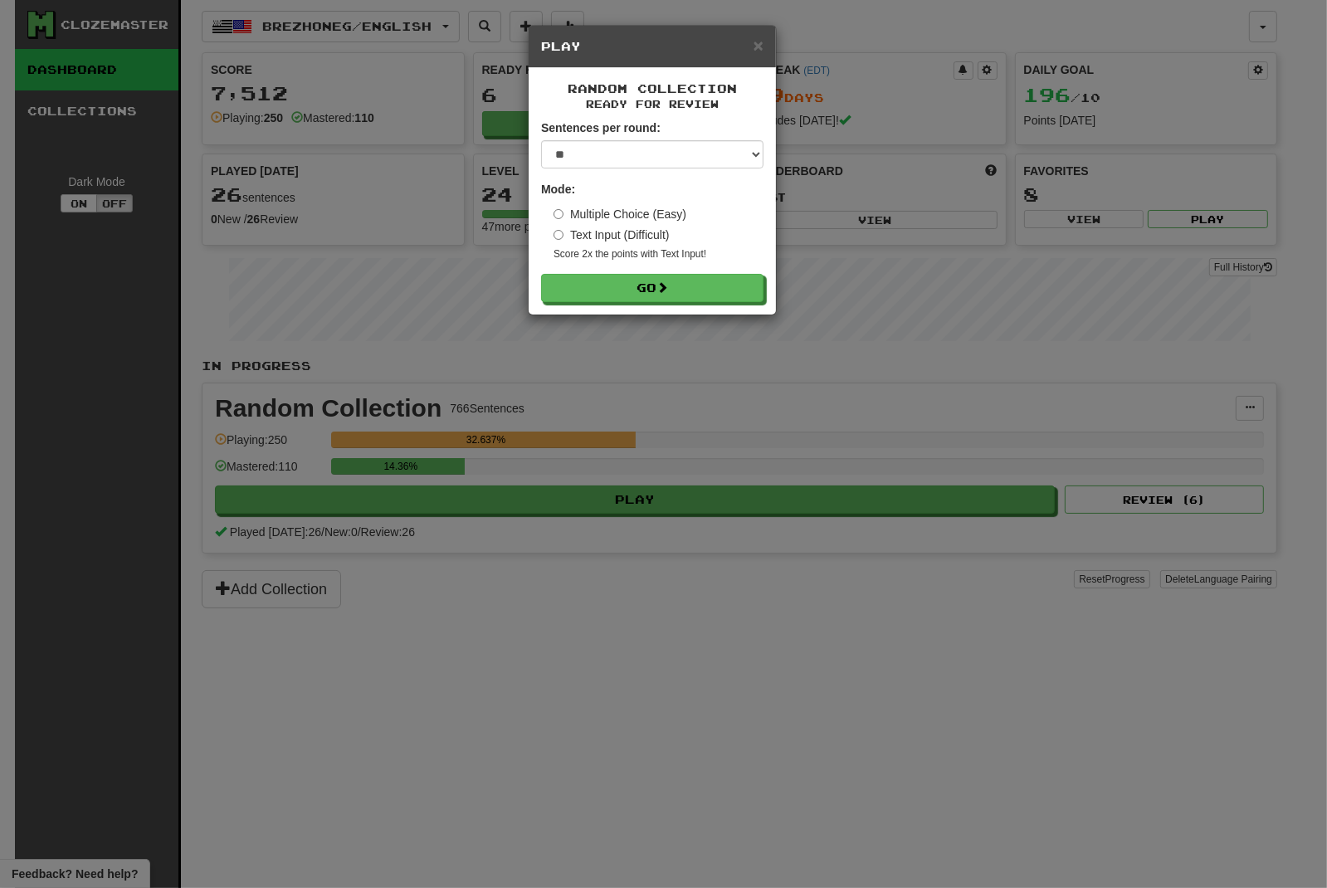
click at [635, 309] on div "Random Collection Ready for Review Sentences per round: * ** ** ** ** ** *** **…" at bounding box center [651, 191] width 247 height 246
click at [637, 299] on button "Go" at bounding box center [653, 289] width 222 height 28
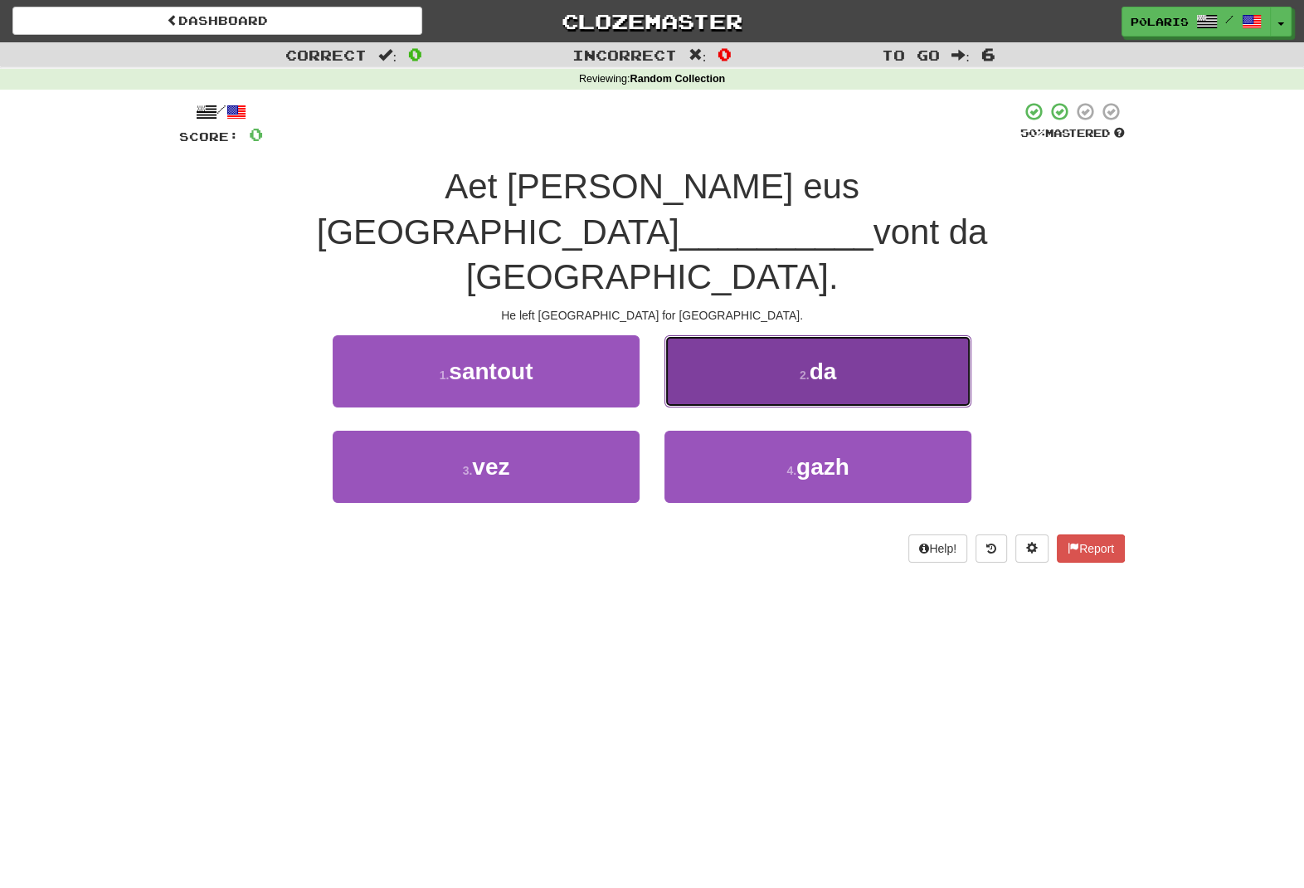
click at [839, 335] on button "2 . da" at bounding box center [818, 371] width 307 height 72
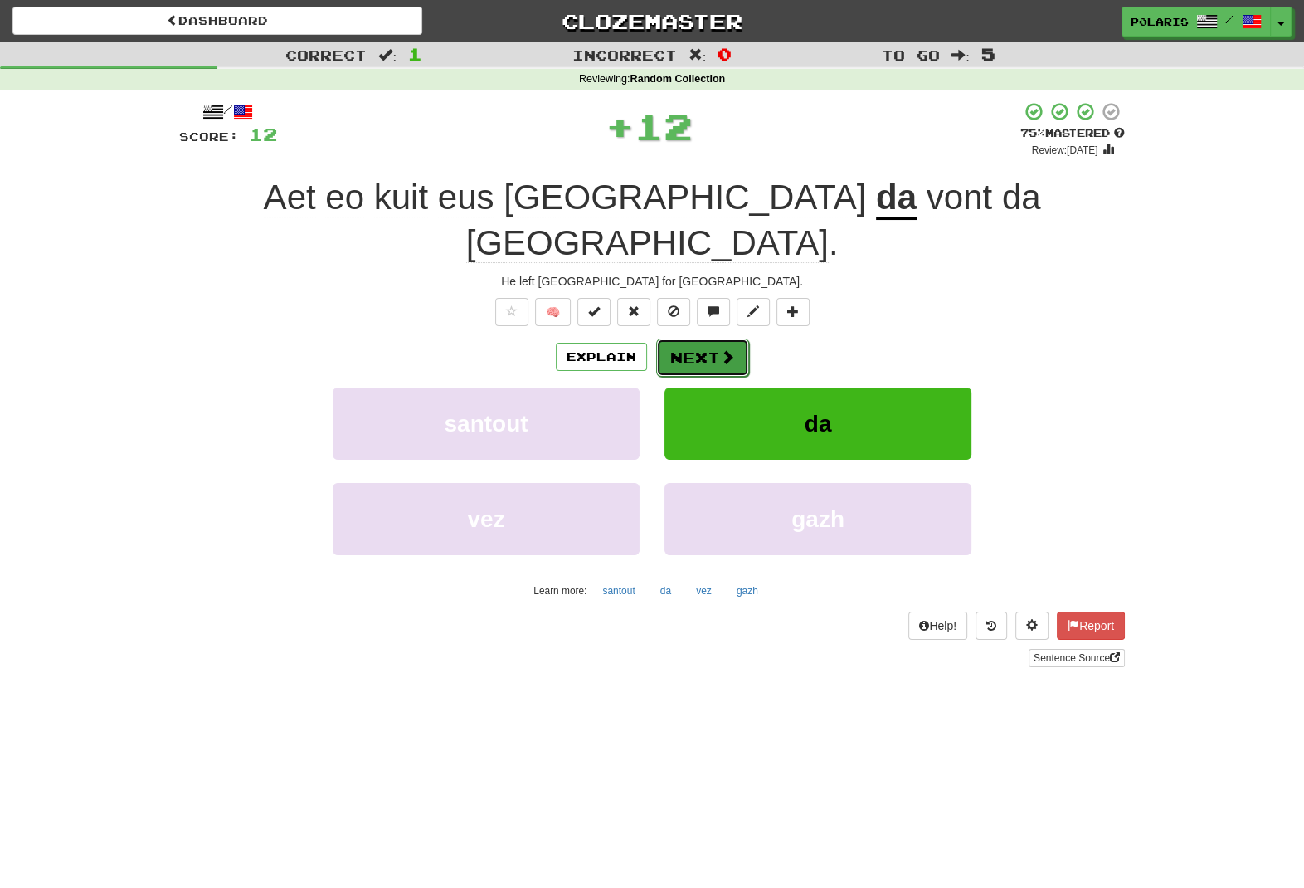
click at [727, 349] on span at bounding box center [727, 356] width 15 height 15
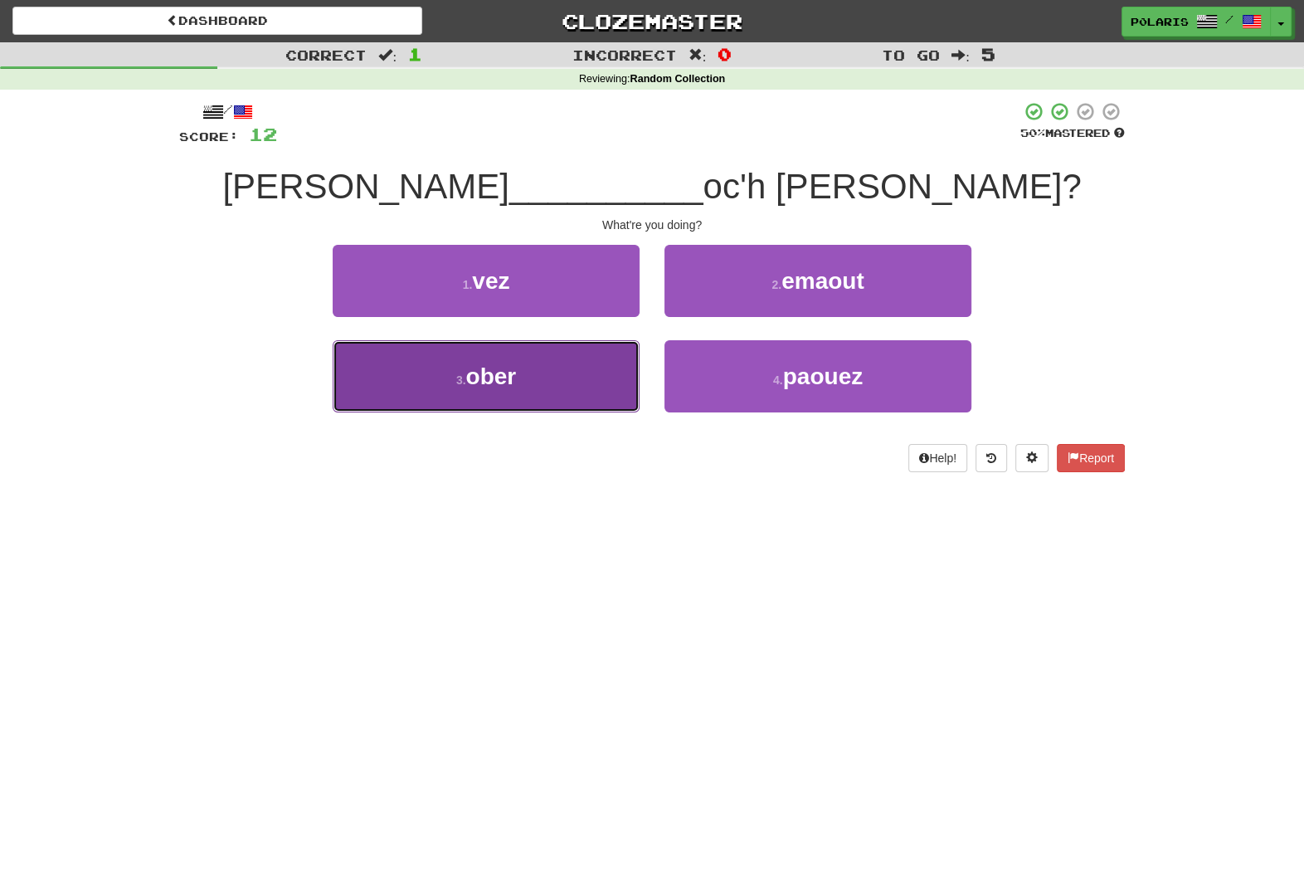
click at [488, 385] on span "ober" at bounding box center [491, 376] width 51 height 26
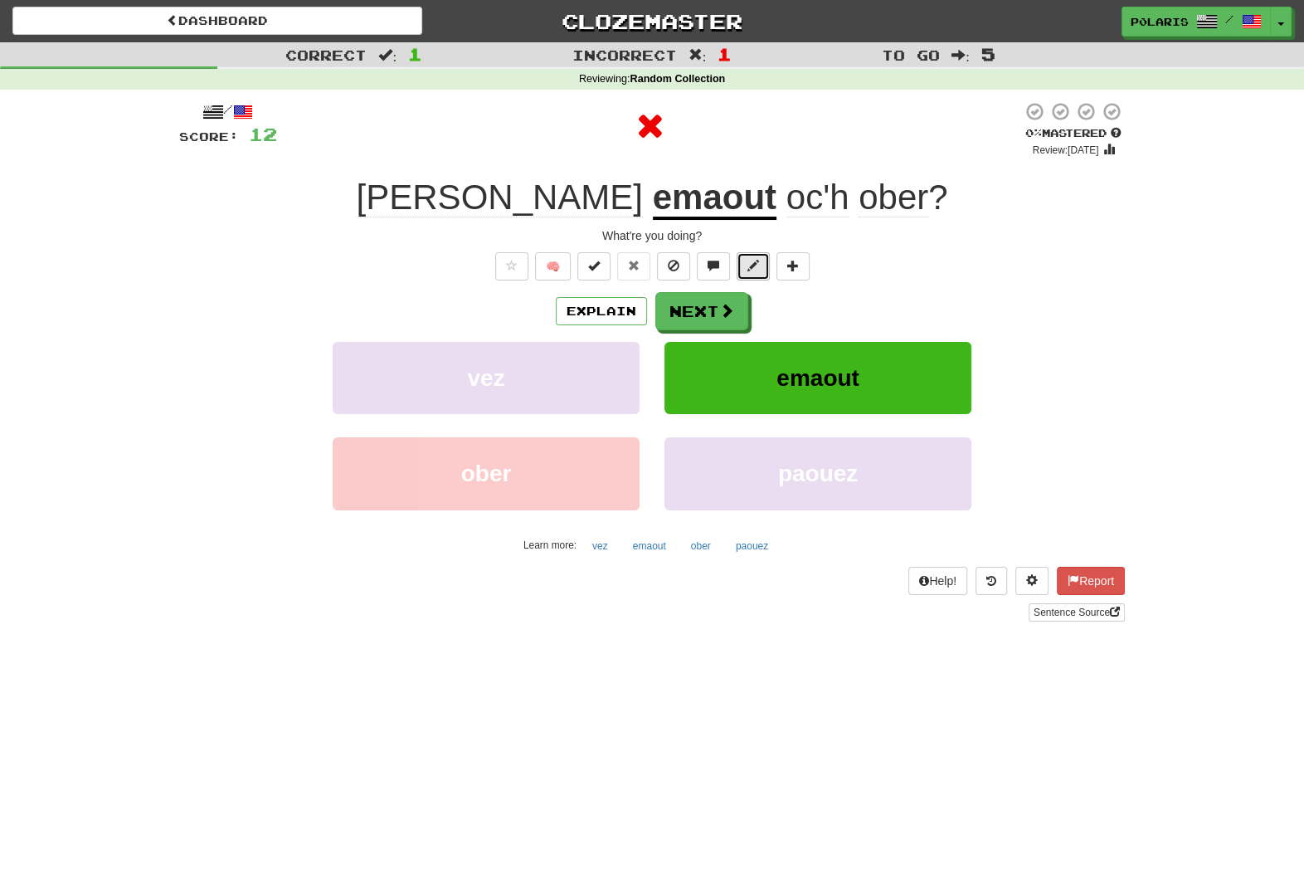
click at [750, 257] on button at bounding box center [753, 266] width 33 height 28
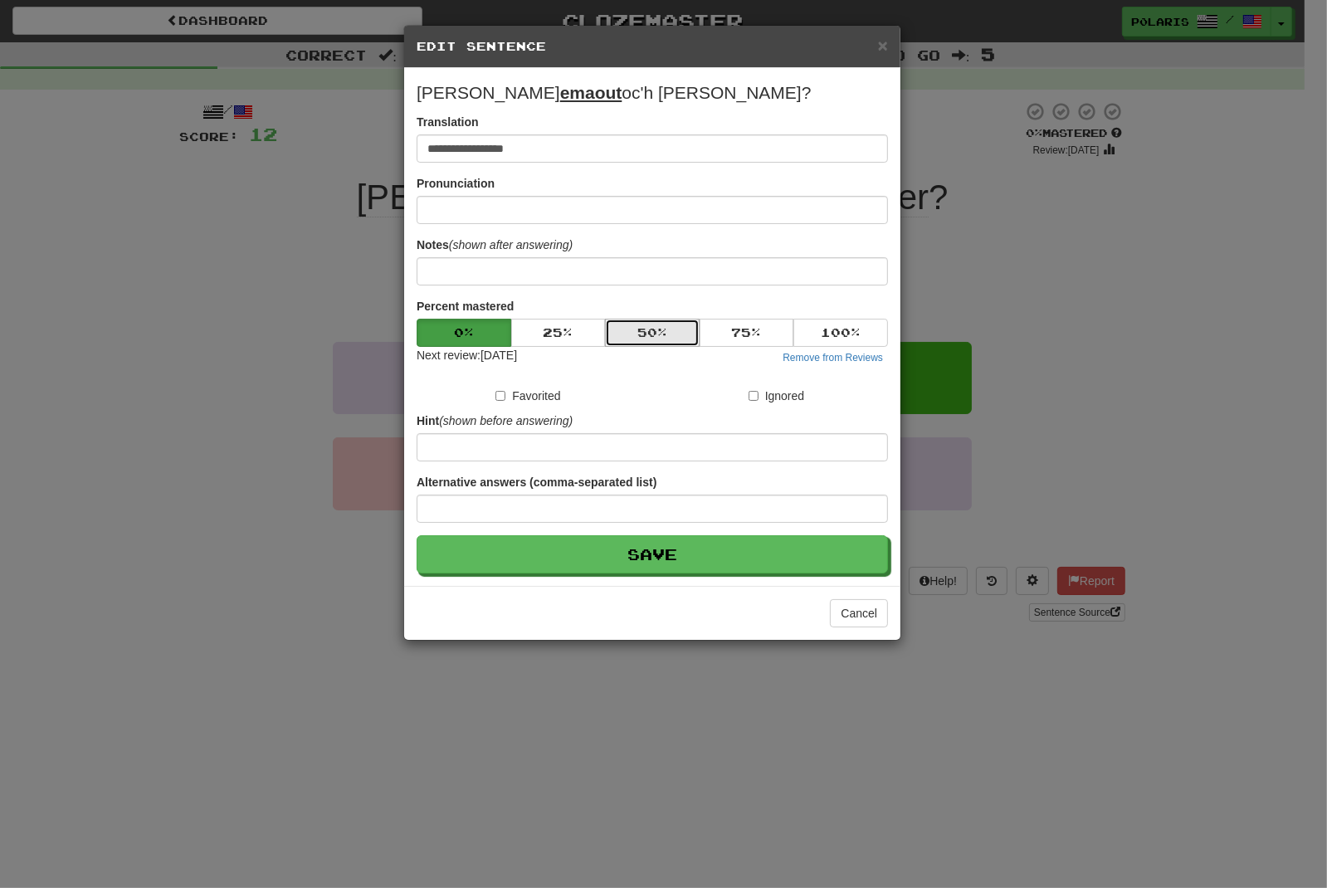
click at [644, 339] on button "50 %" at bounding box center [652, 333] width 95 height 28
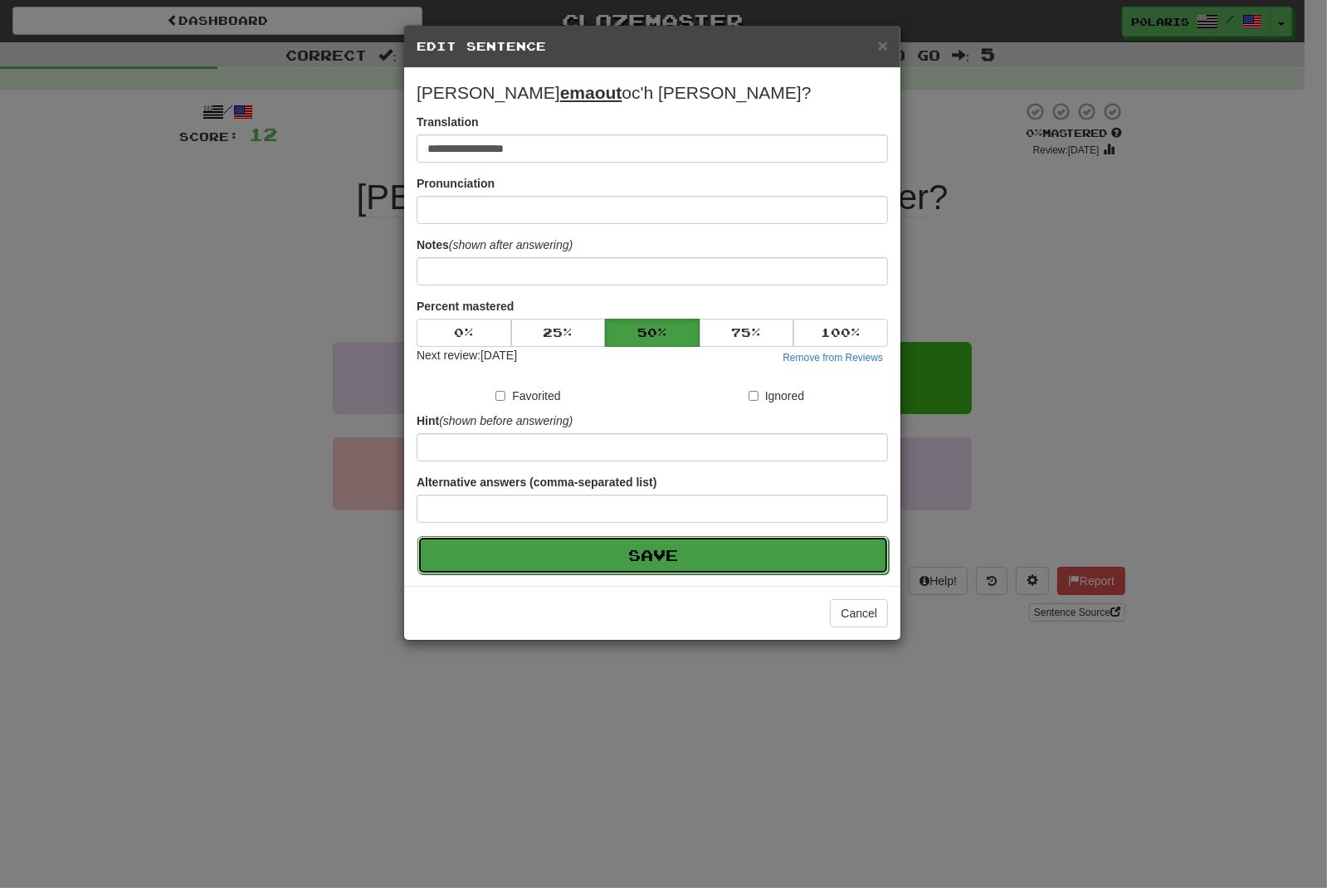
click at [704, 547] on button "Save" at bounding box center [652, 555] width 471 height 38
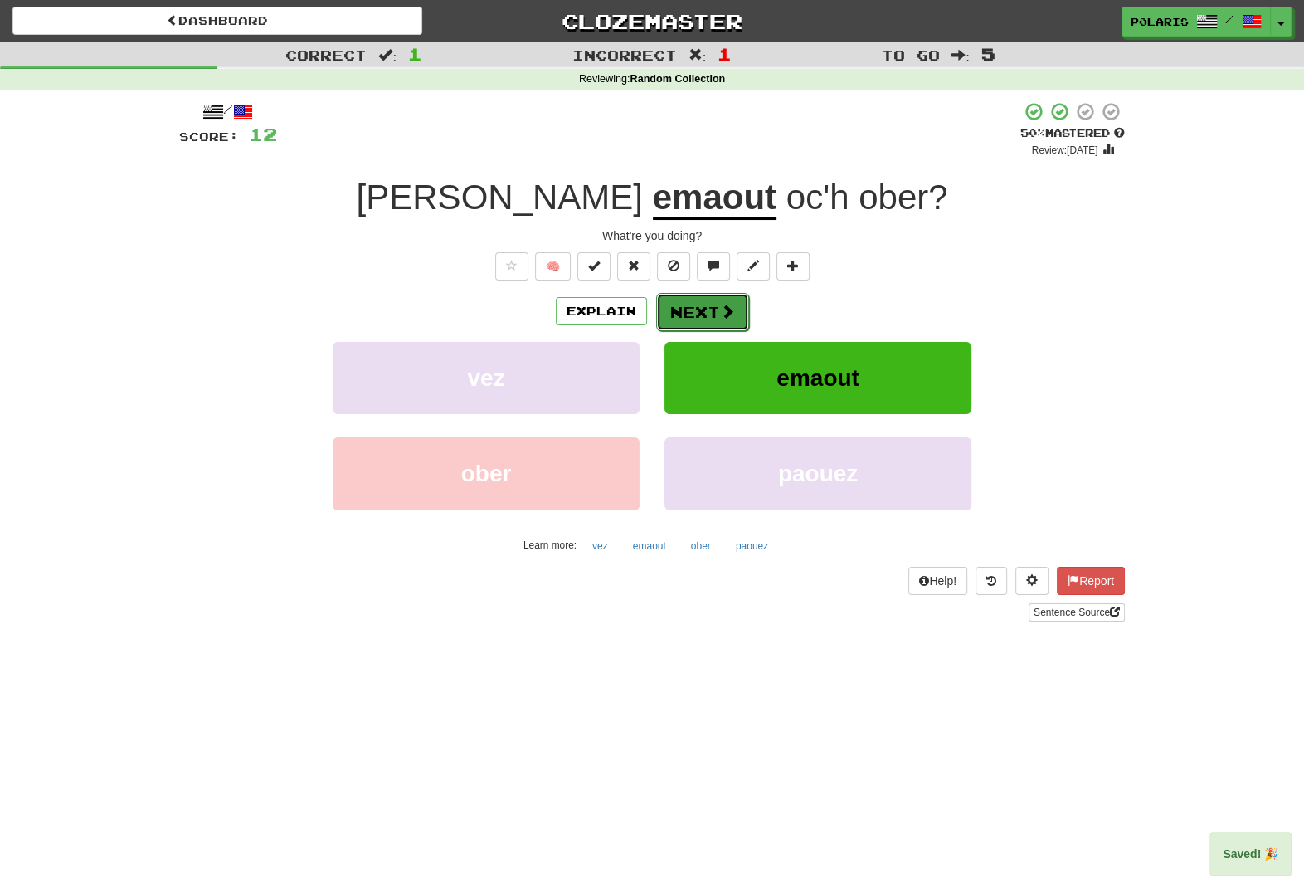
click at [701, 320] on button "Next" at bounding box center [702, 312] width 93 height 38
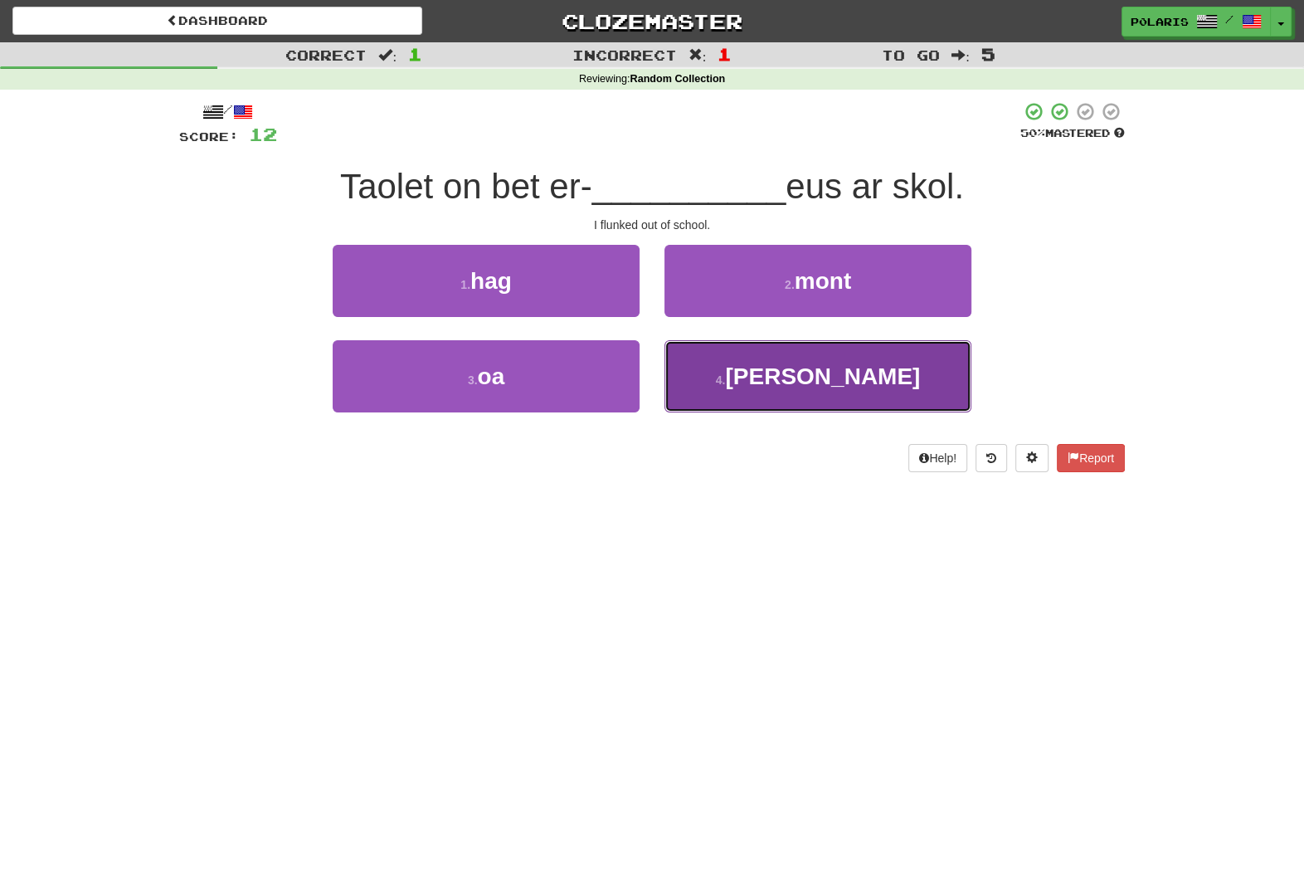
click at [767, 378] on button "4 . maez" at bounding box center [818, 376] width 307 height 72
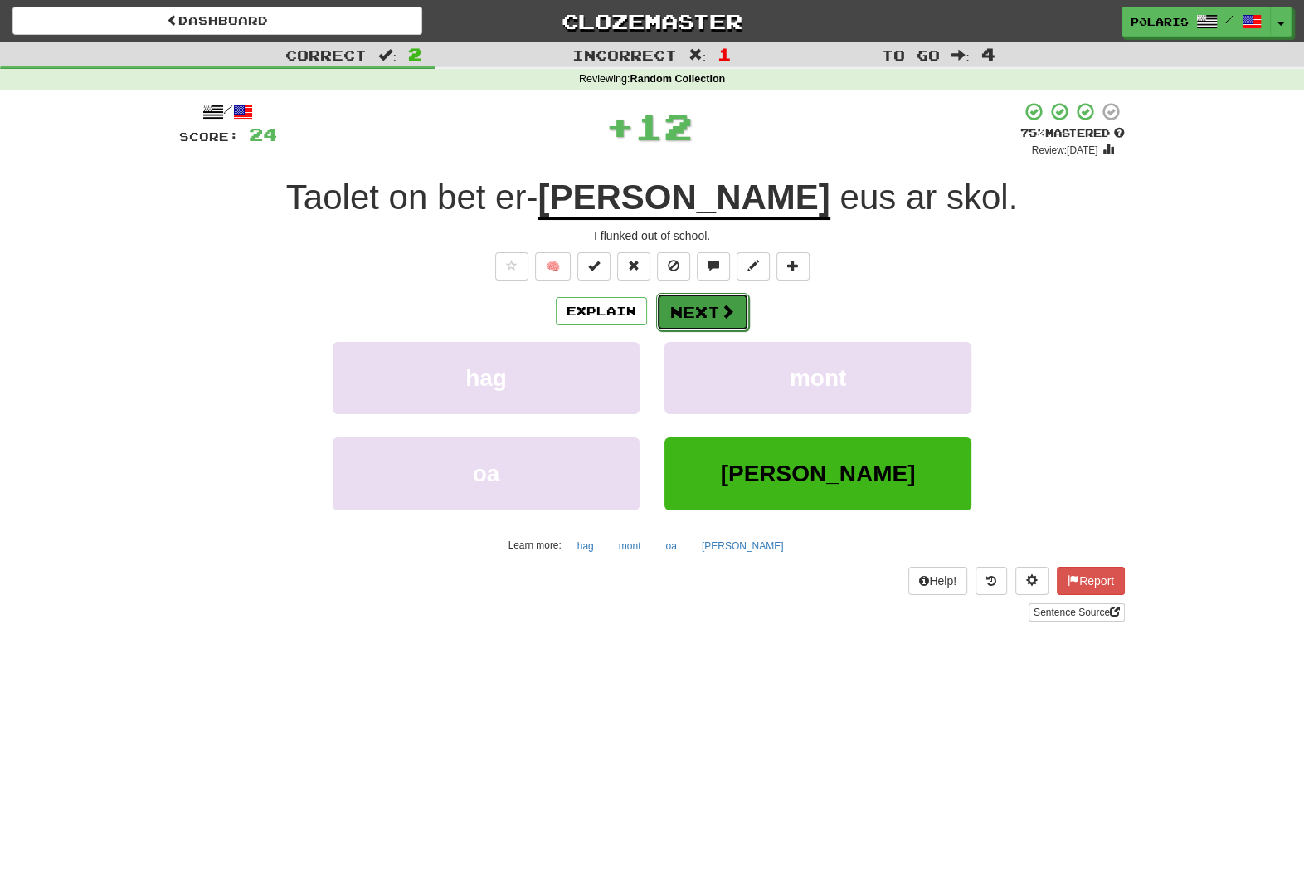
click at [709, 305] on button "Next" at bounding box center [702, 312] width 93 height 38
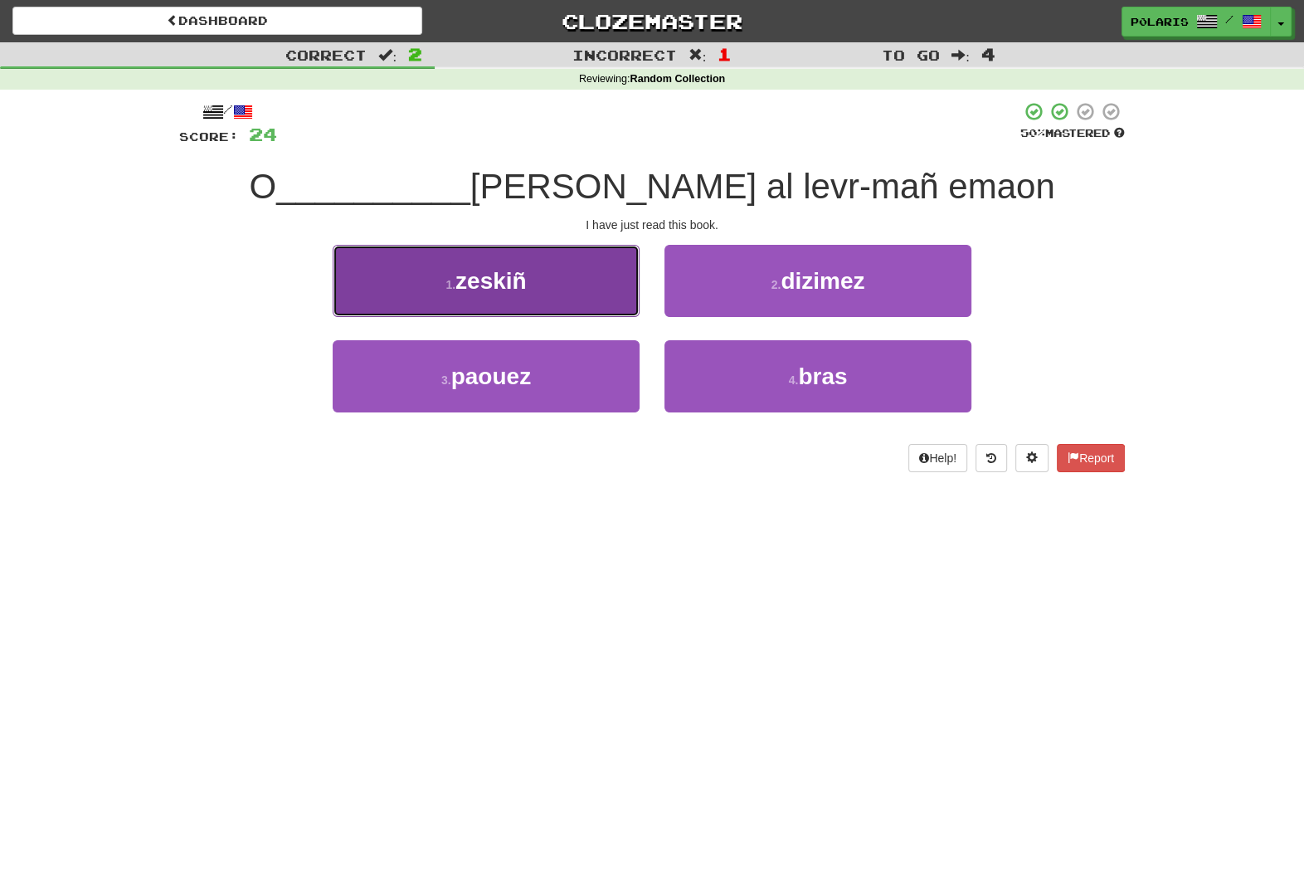
click at [543, 299] on button "1 . zeskiñ" at bounding box center [486, 281] width 307 height 72
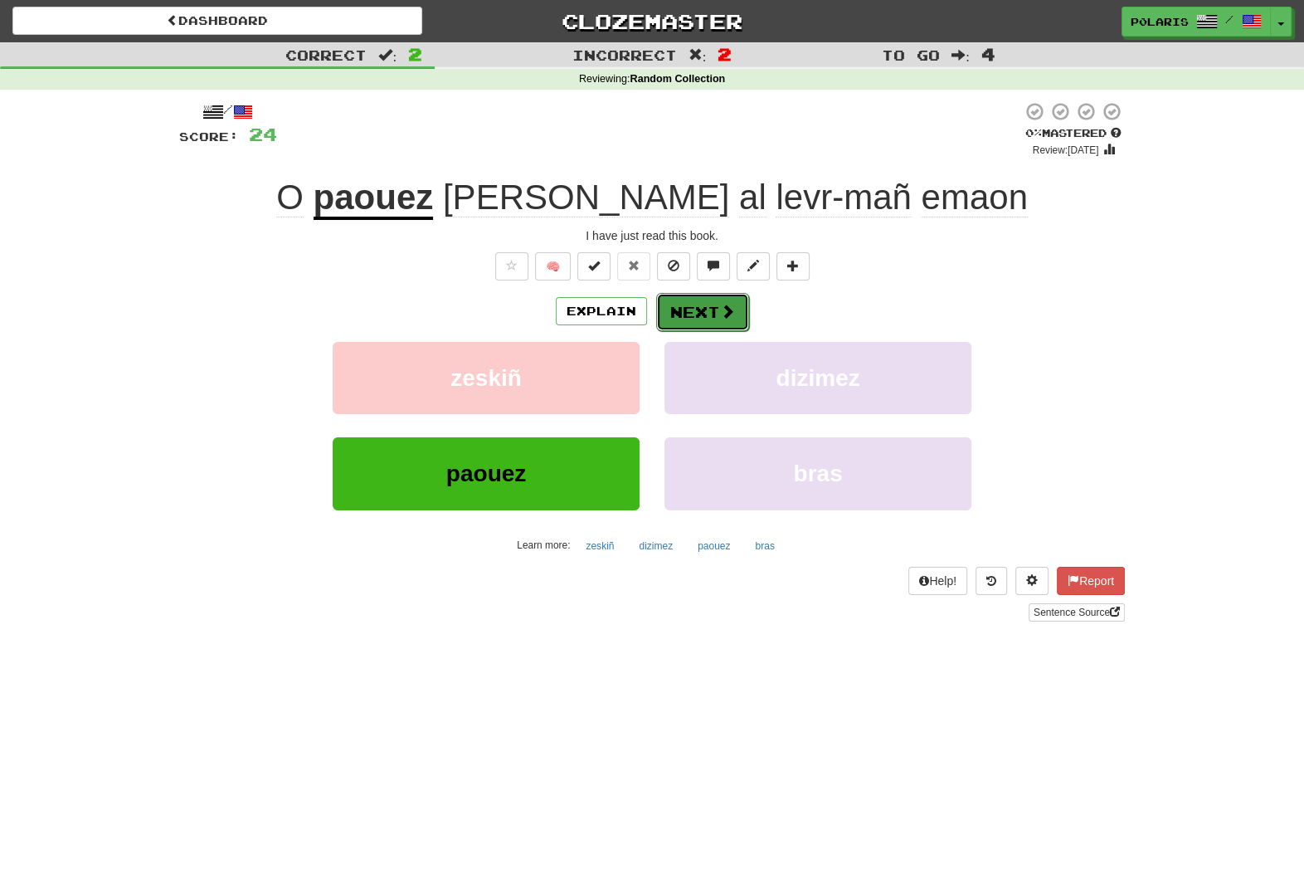
click at [696, 319] on button "Next" at bounding box center [702, 312] width 93 height 38
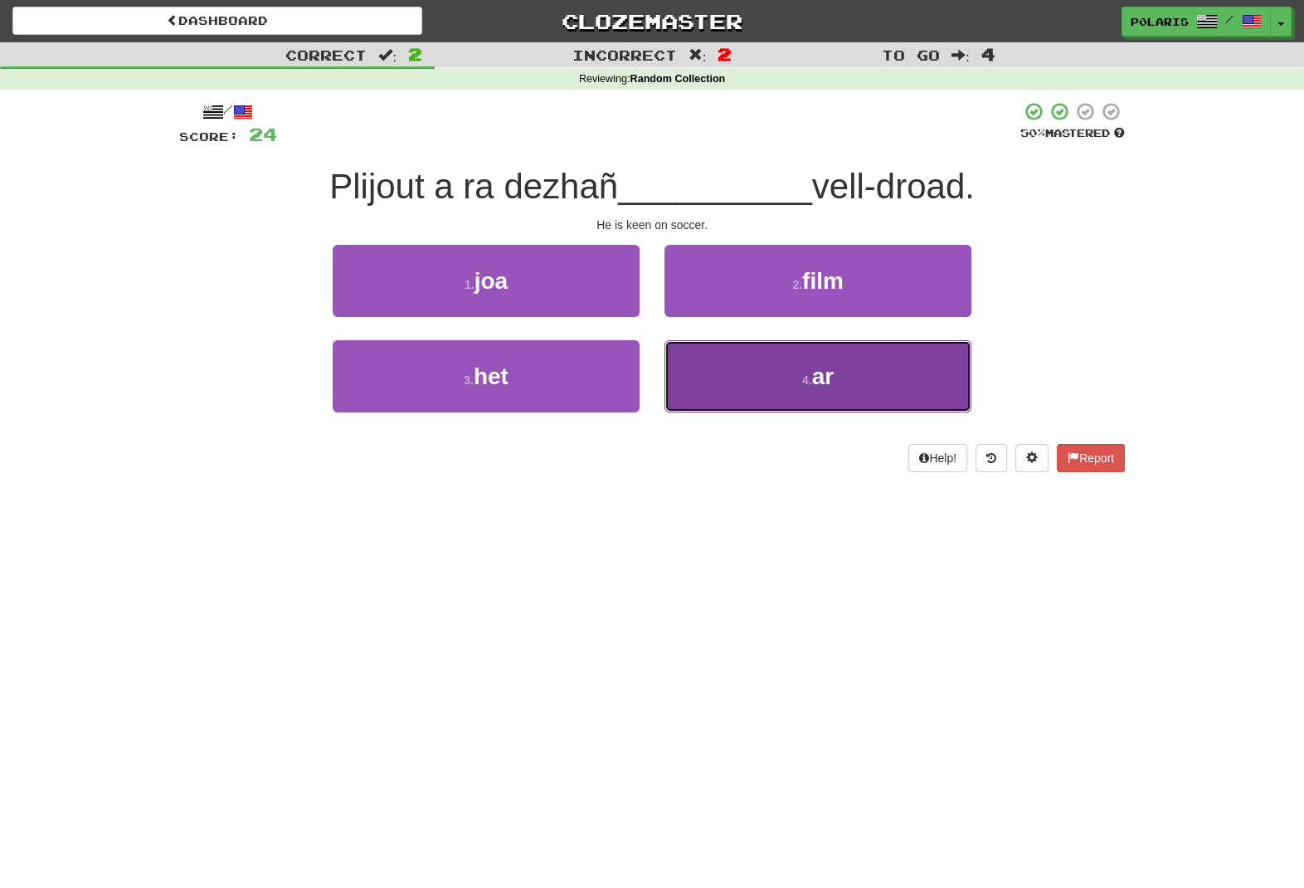
click at [732, 364] on button "4 . ar" at bounding box center [818, 376] width 307 height 72
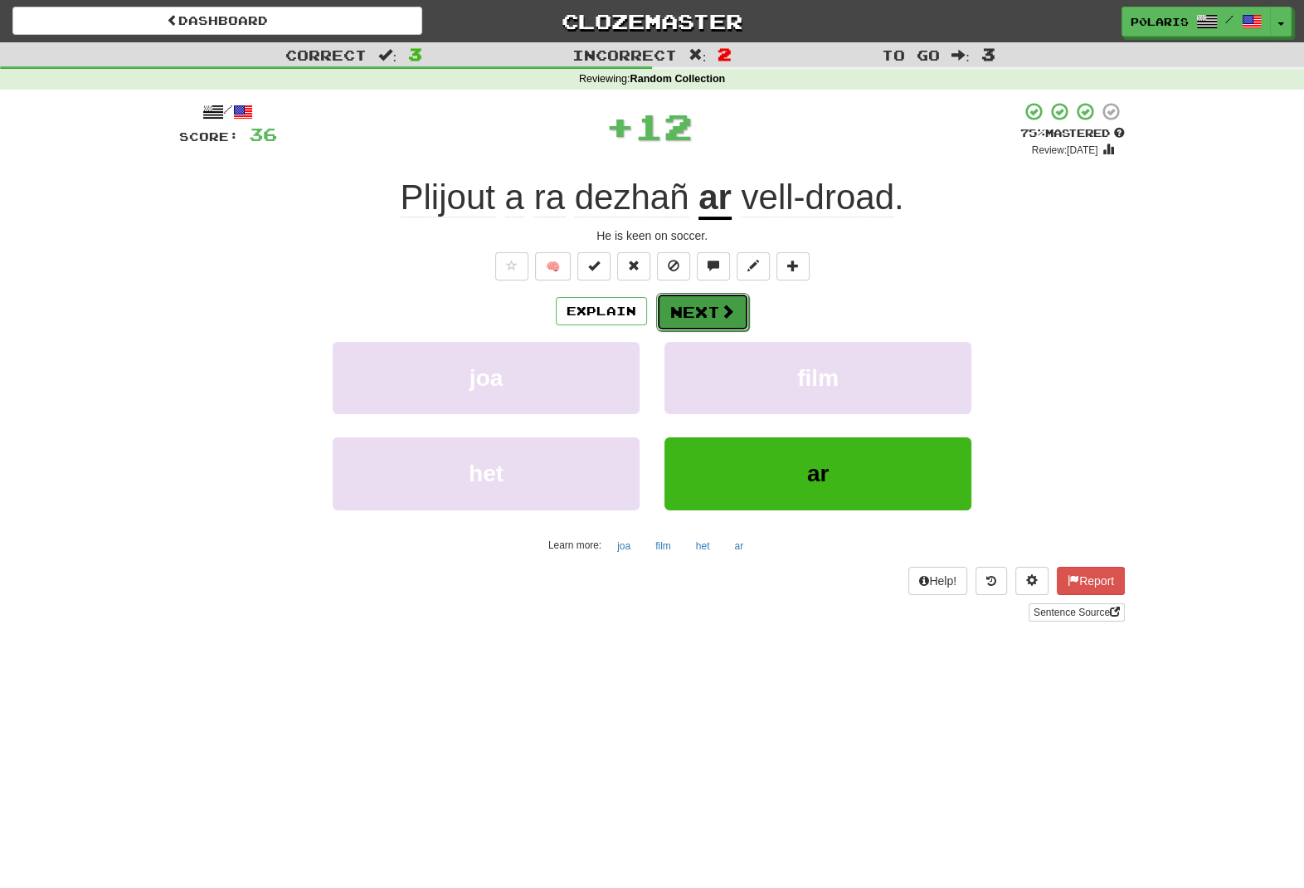
click at [715, 298] on button "Next" at bounding box center [702, 312] width 93 height 38
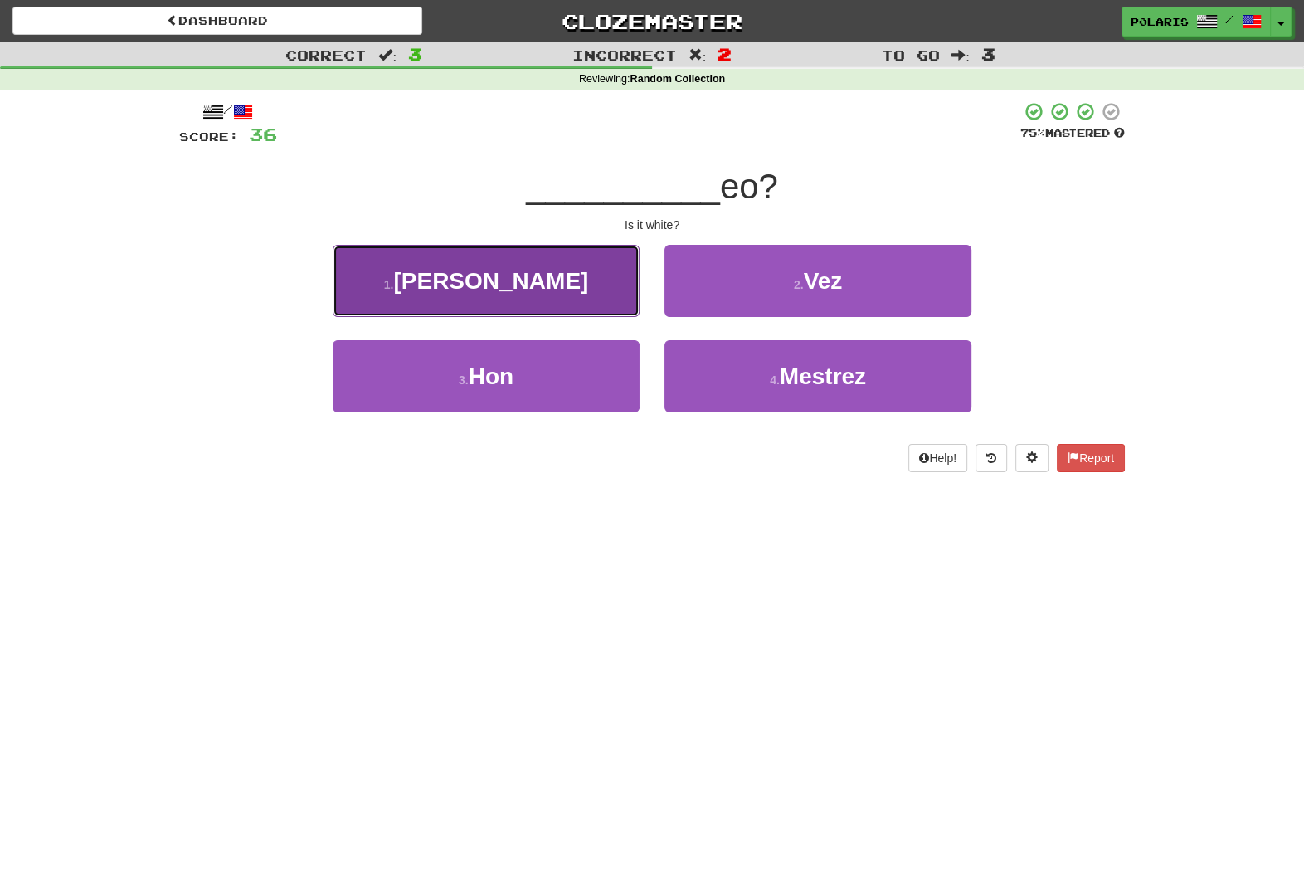
click at [566, 290] on button "1 . Gwenn" at bounding box center [486, 281] width 307 height 72
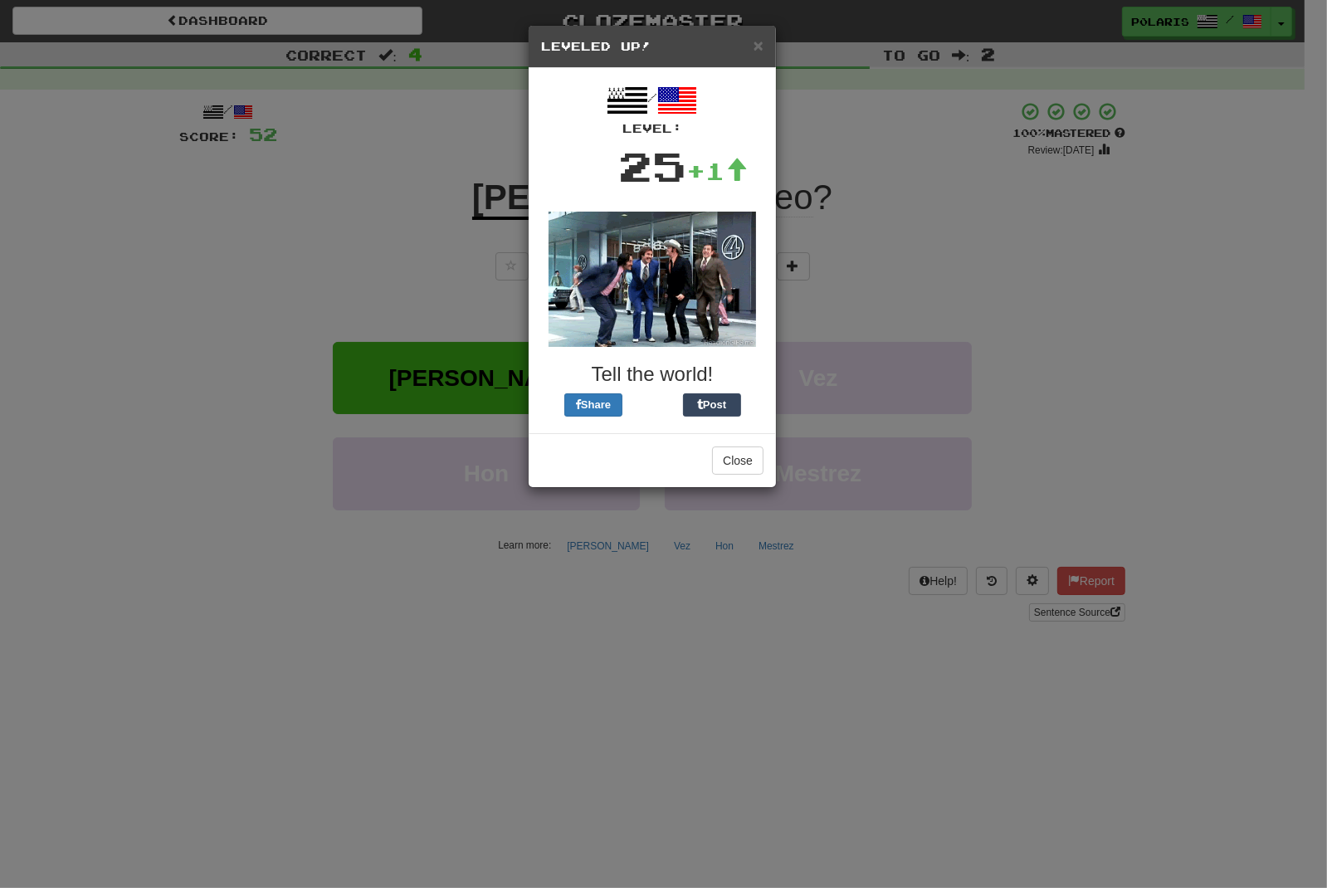
click at [751, 43] on h5 "Leveled Up!" at bounding box center [652, 46] width 222 height 17
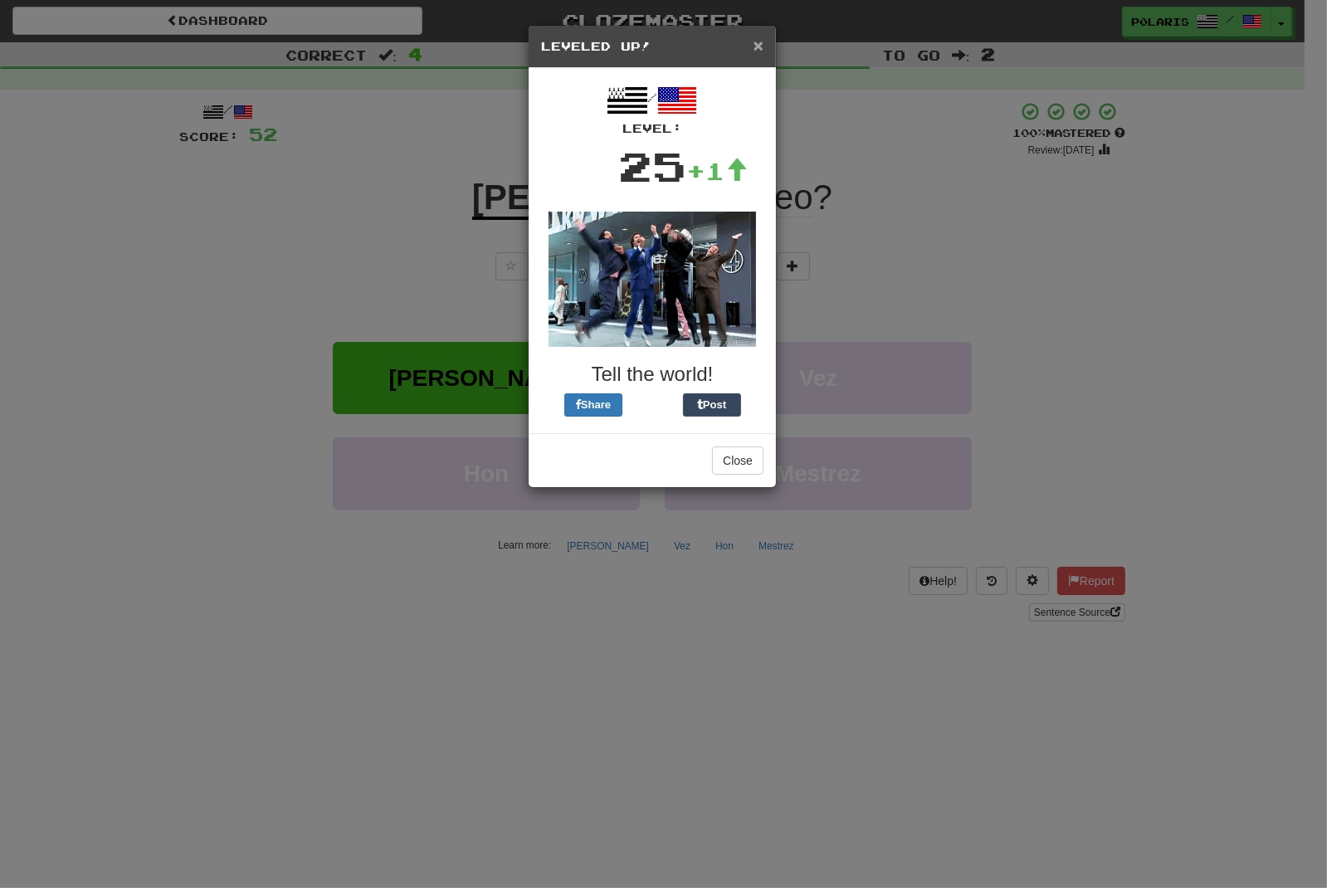
click at [757, 46] on span "×" at bounding box center [758, 45] width 10 height 19
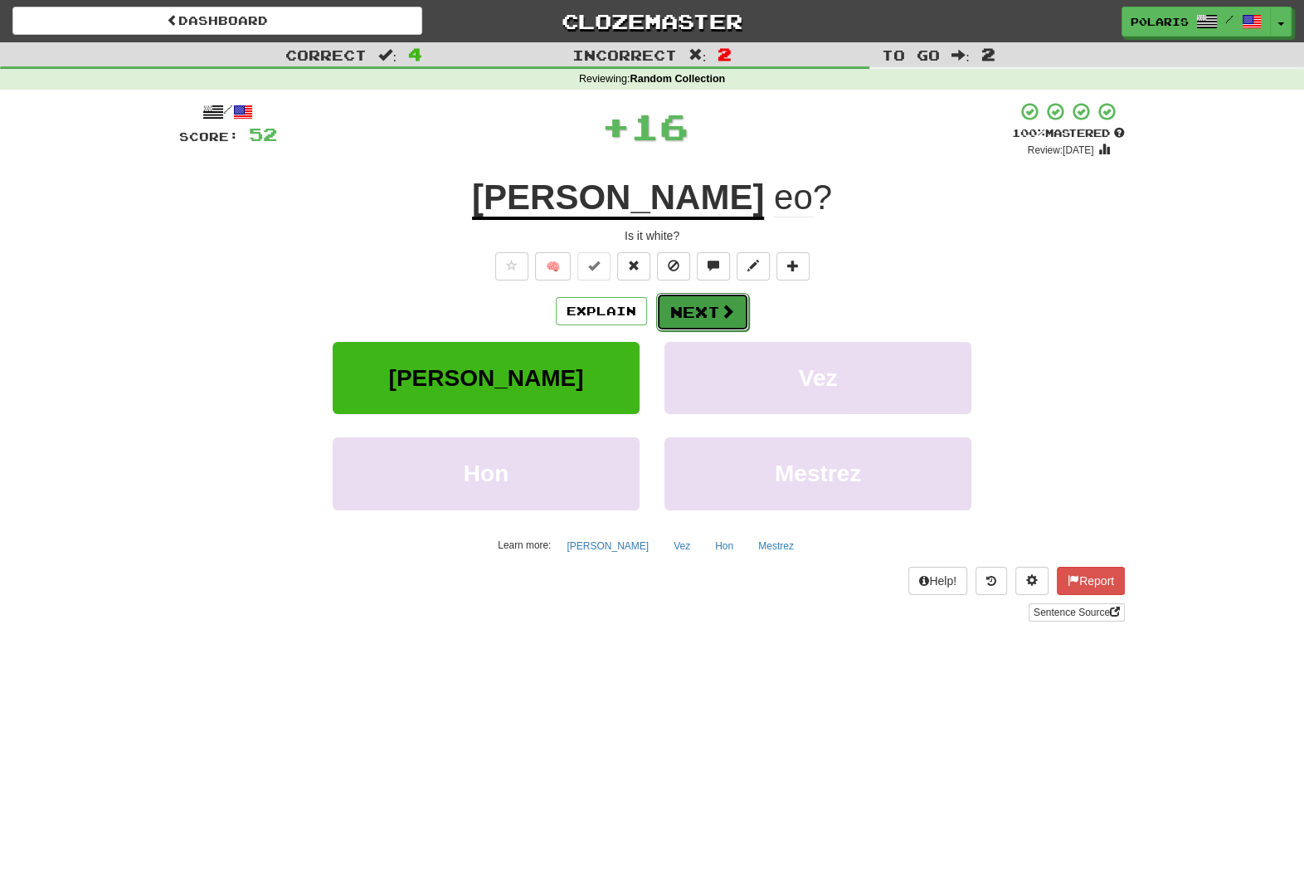
click at [702, 319] on button "Next" at bounding box center [702, 312] width 93 height 38
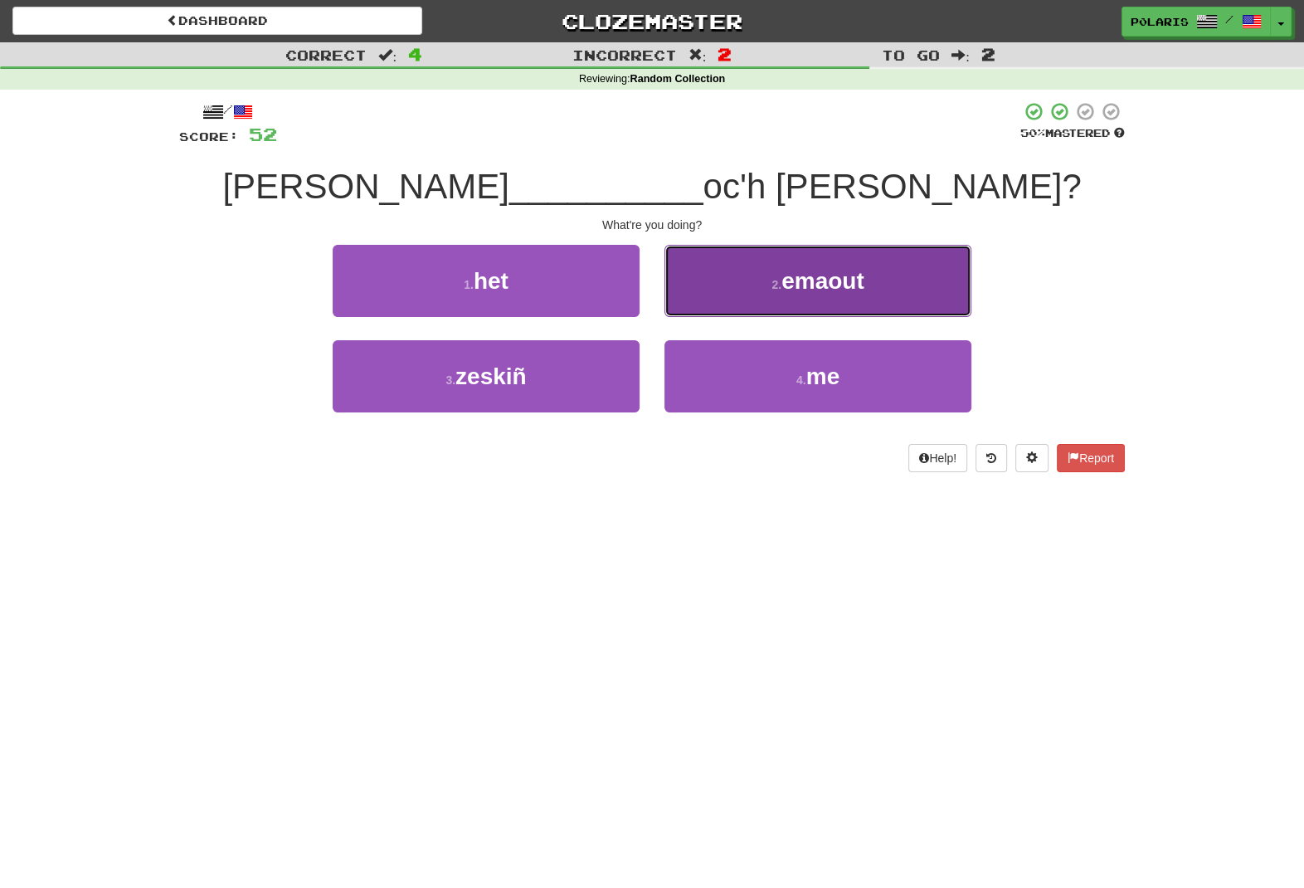
click at [709, 295] on button "2 . emaout" at bounding box center [818, 281] width 307 height 72
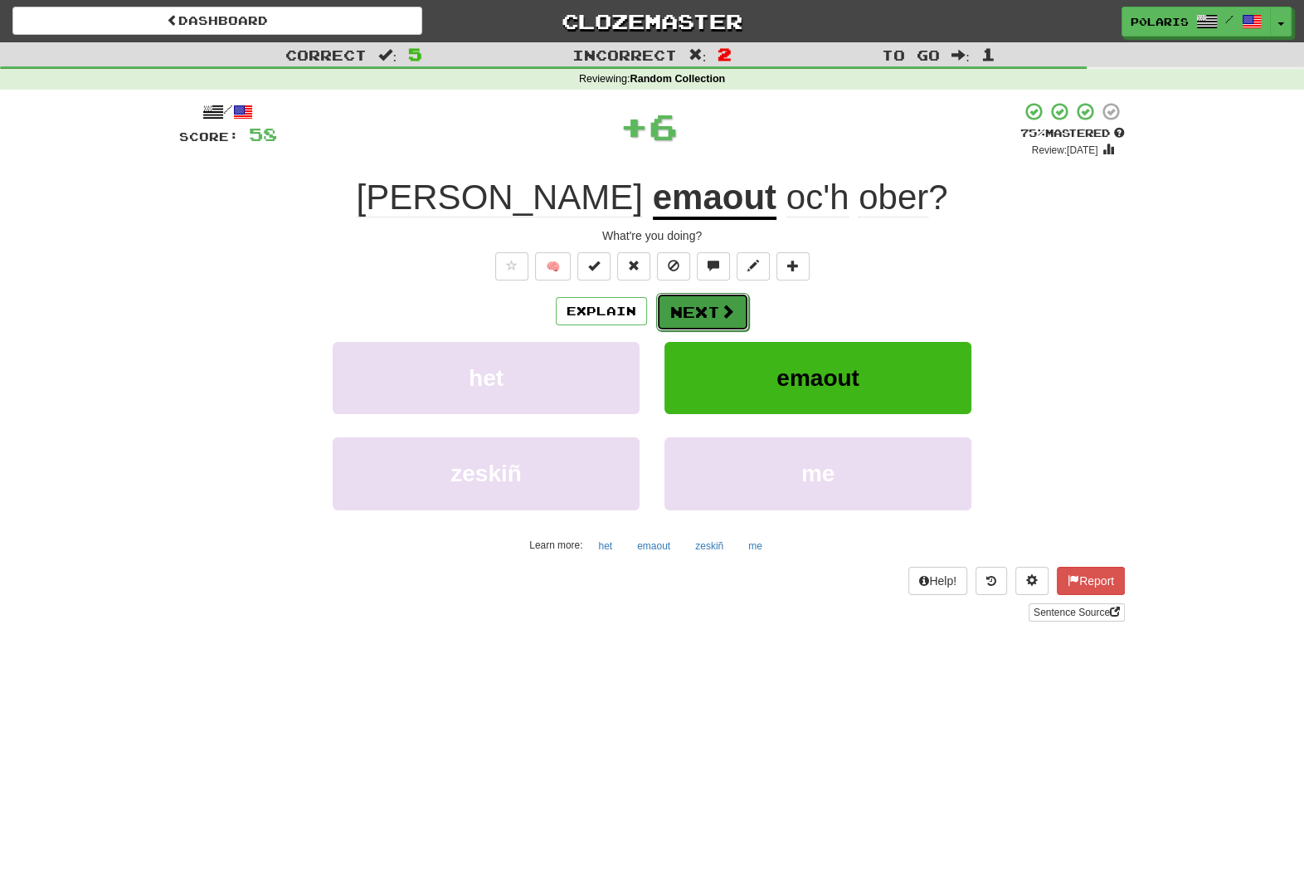
click at [716, 323] on button "Next" at bounding box center [702, 312] width 93 height 38
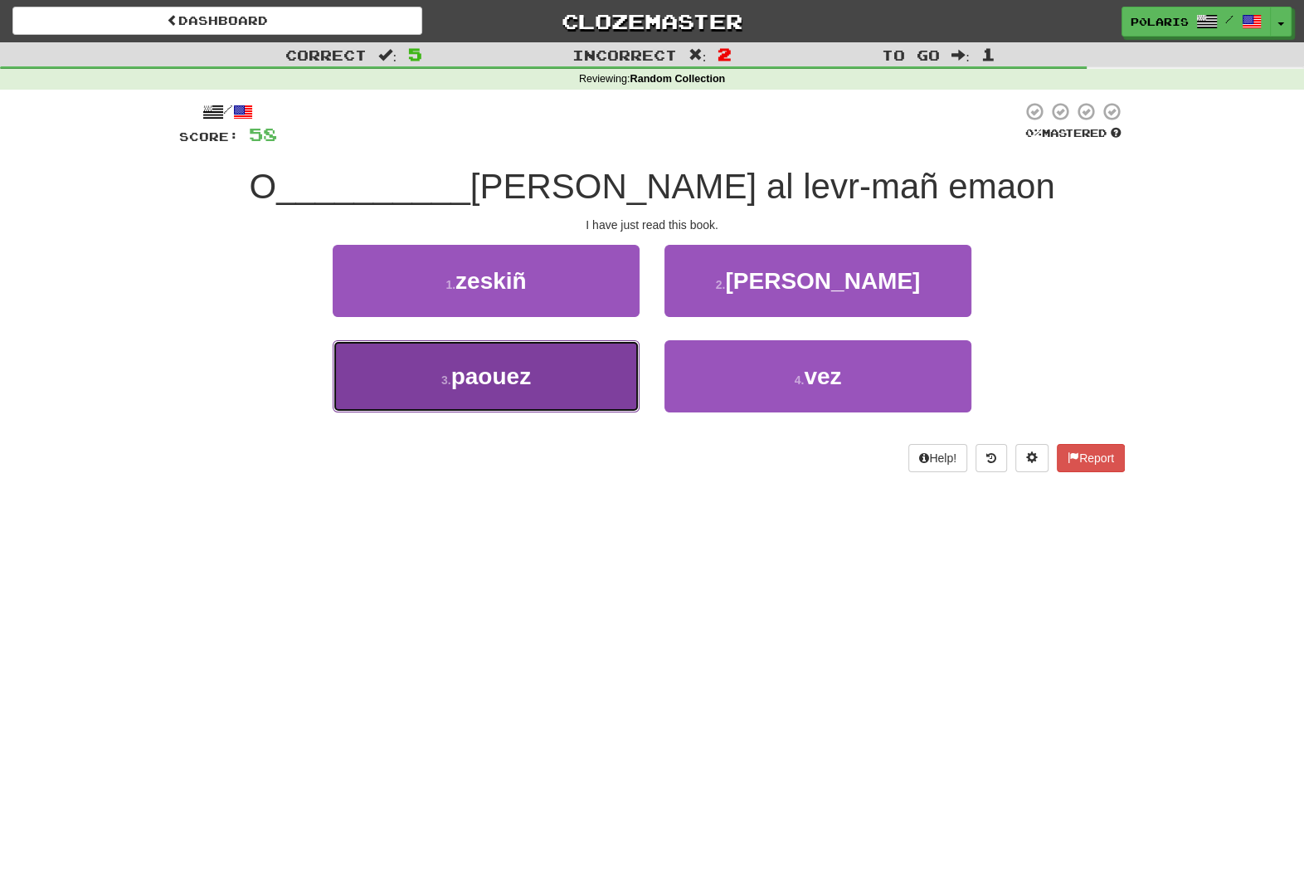
click at [605, 378] on button "3 . paouez" at bounding box center [486, 376] width 307 height 72
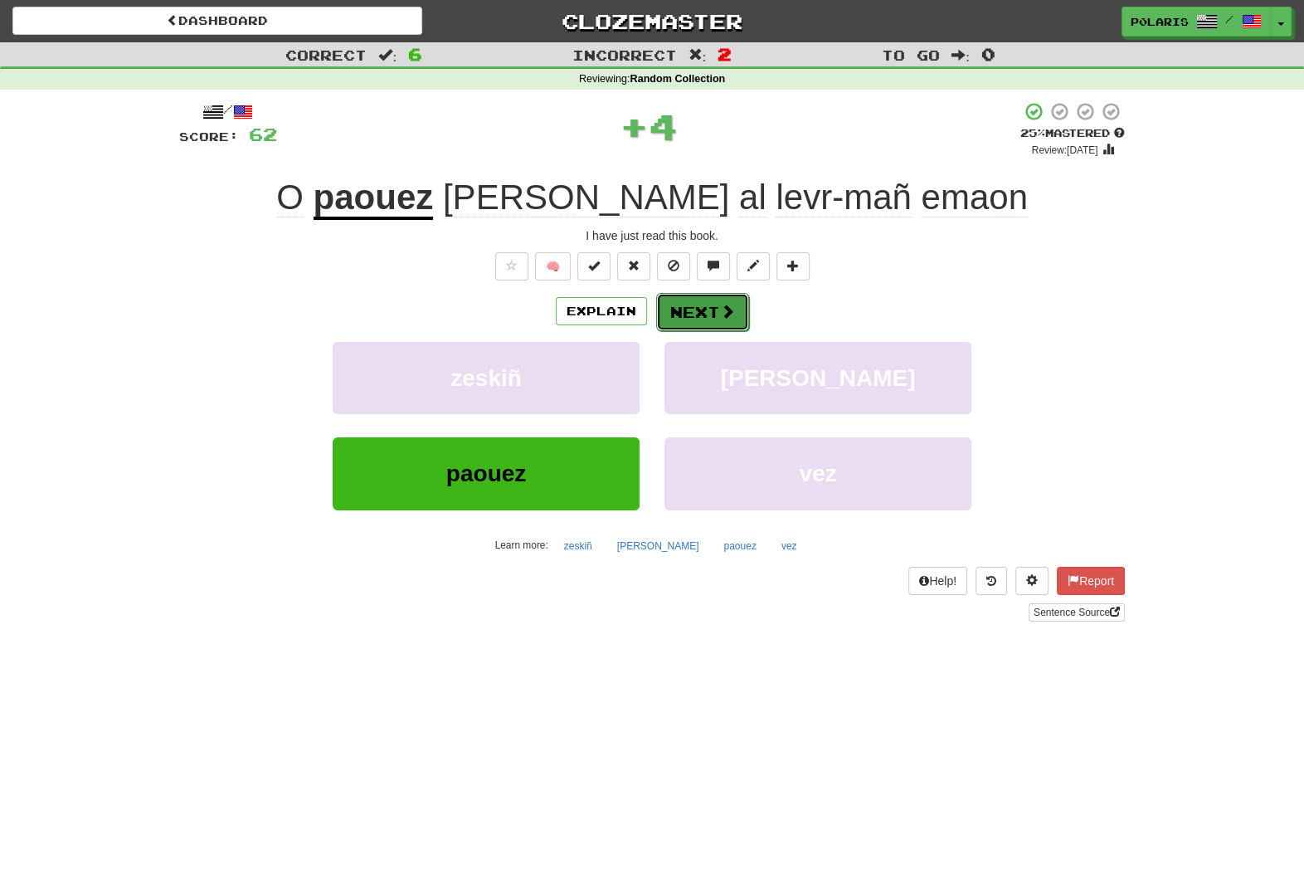
click at [713, 320] on button "Next" at bounding box center [702, 312] width 93 height 38
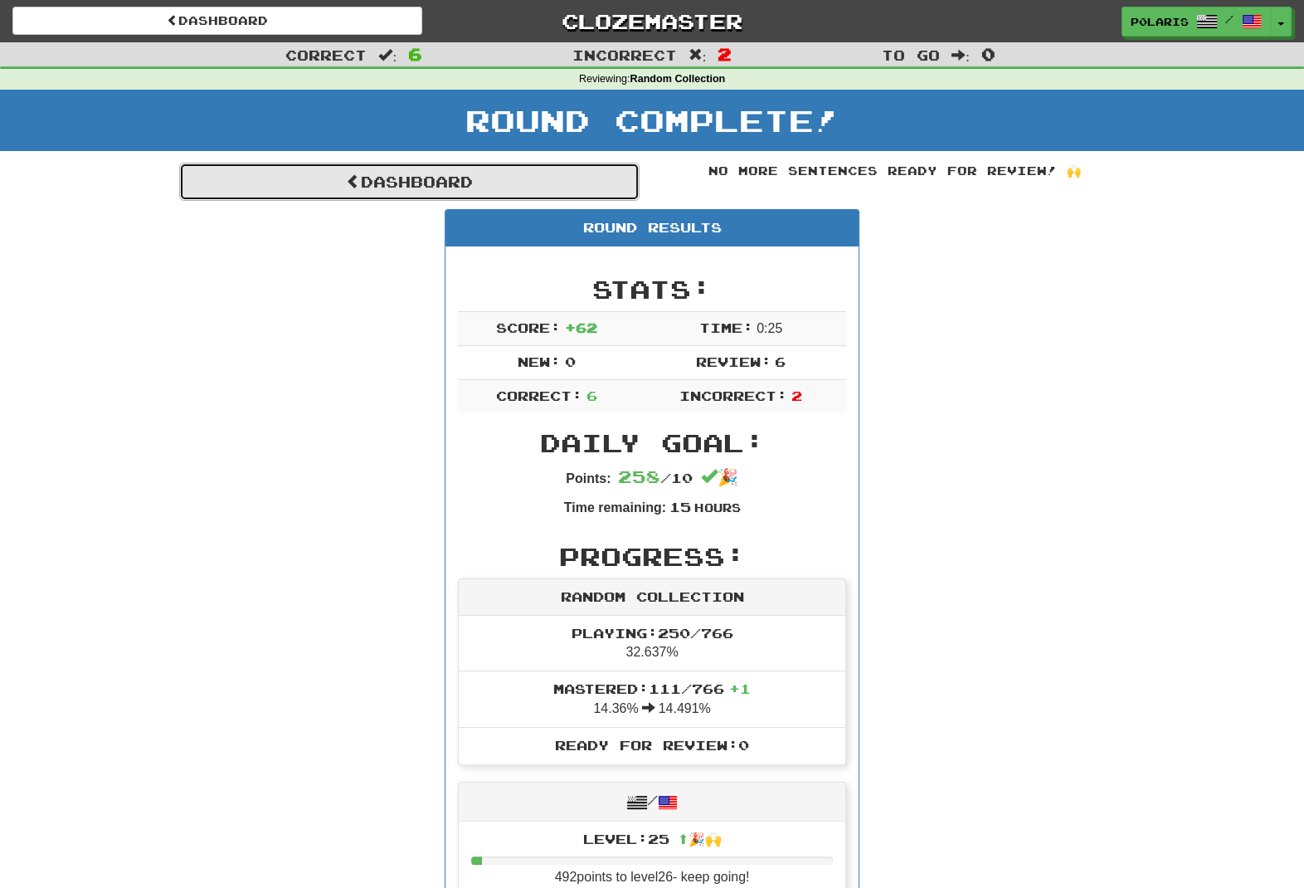
click at [463, 186] on link "Dashboard" at bounding box center [409, 182] width 460 height 38
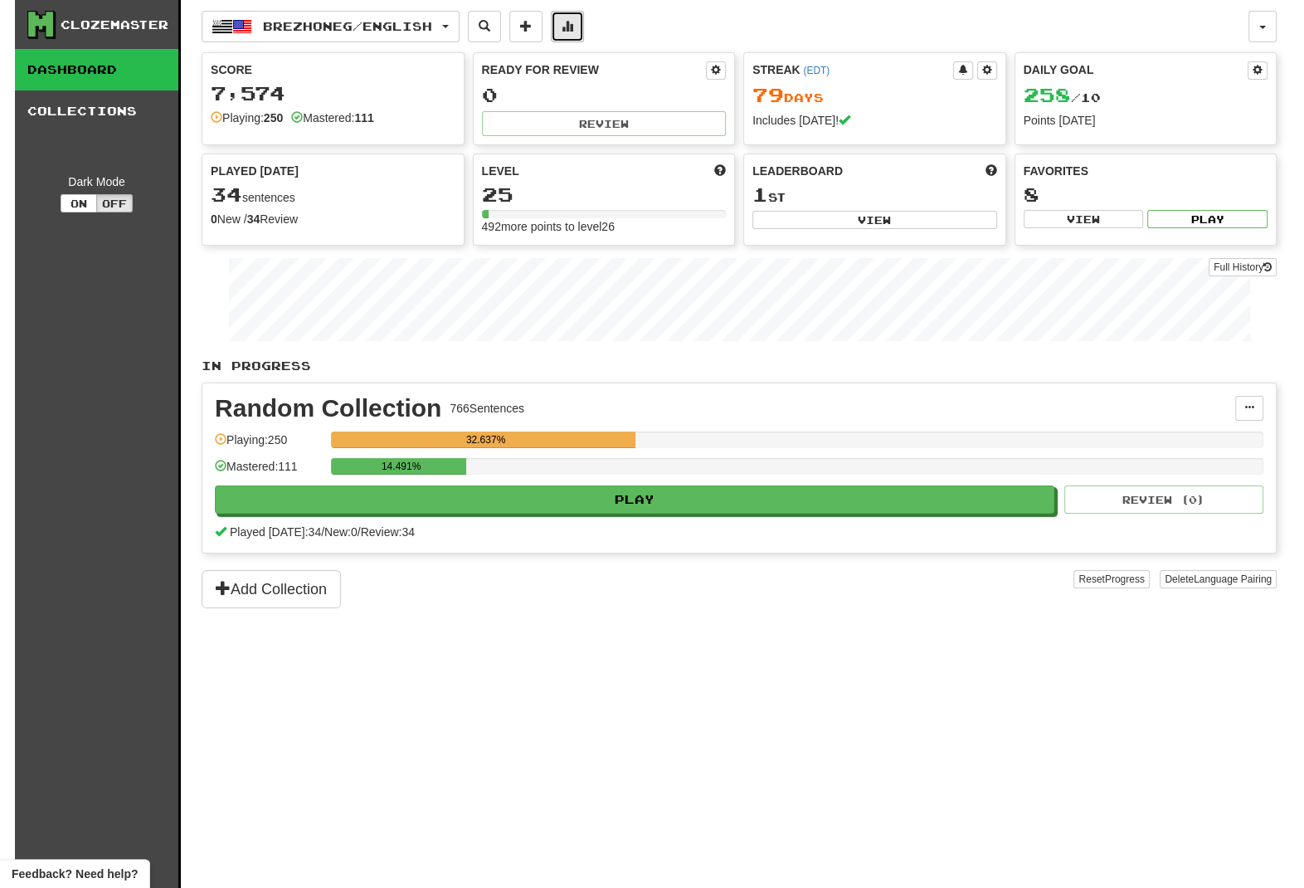
click at [583, 37] on button at bounding box center [567, 27] width 33 height 32
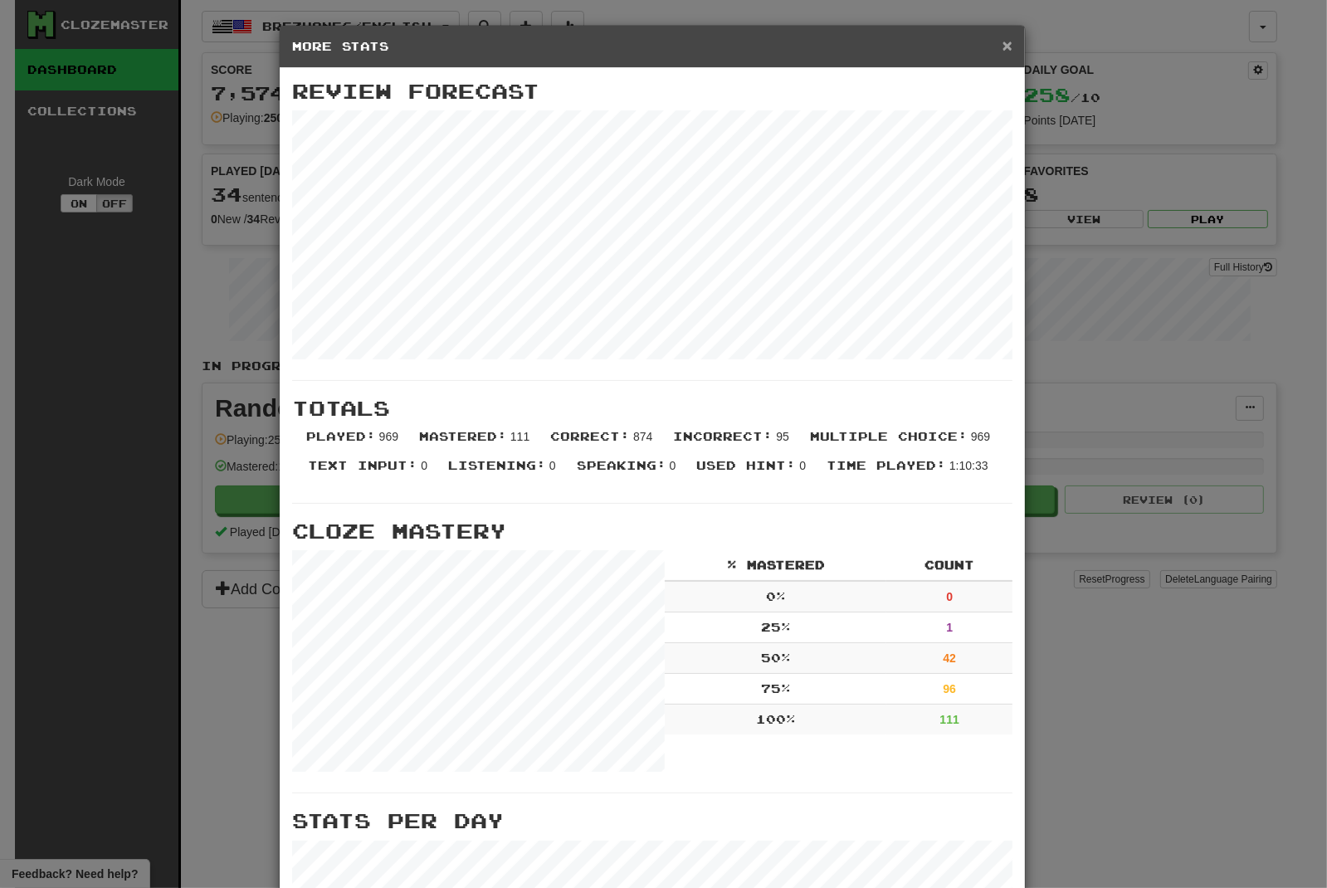
click at [1002, 50] on span "×" at bounding box center [1007, 45] width 10 height 19
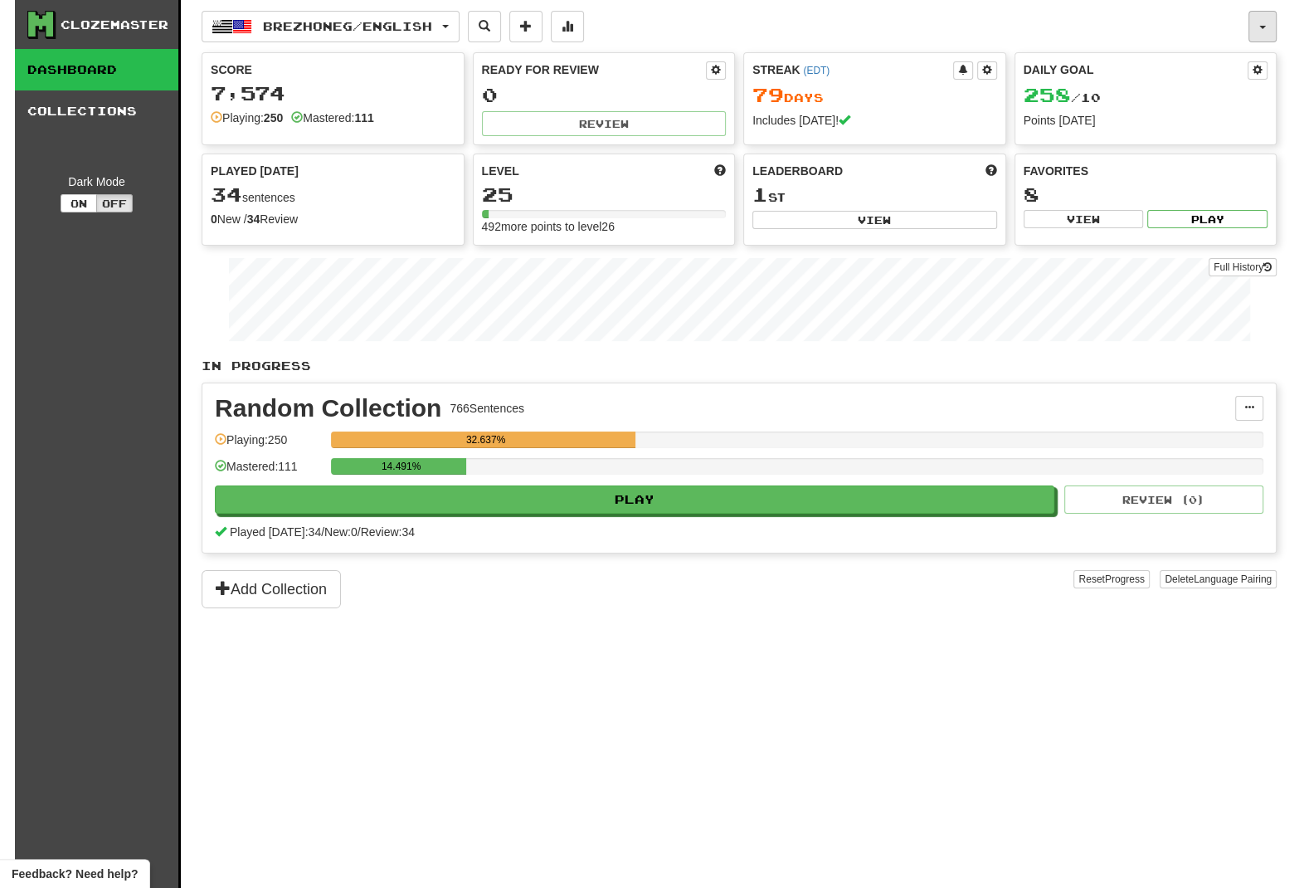
click at [1264, 28] on span "button" at bounding box center [1262, 27] width 7 height 3
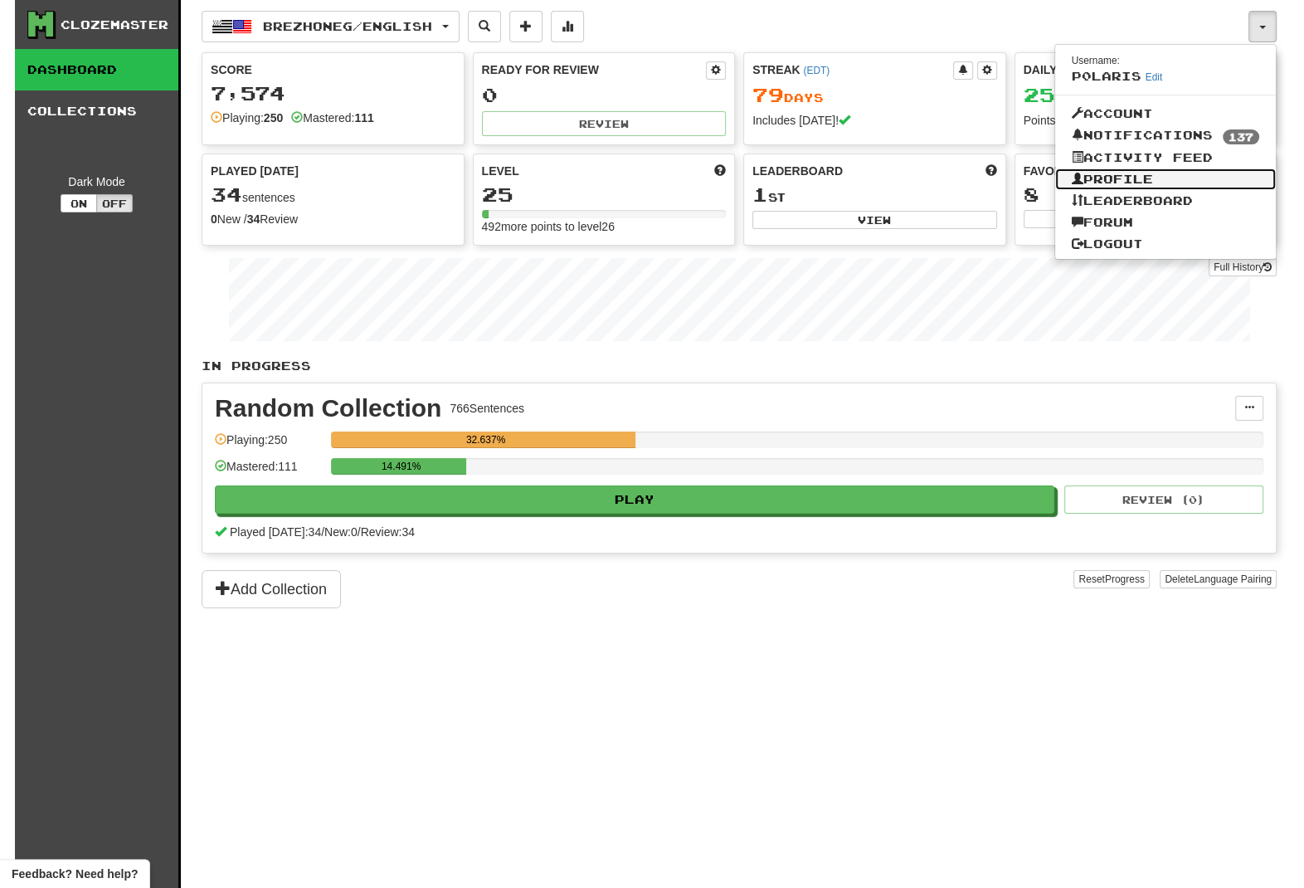
click at [1107, 183] on link "Profile" at bounding box center [1166, 179] width 222 height 22
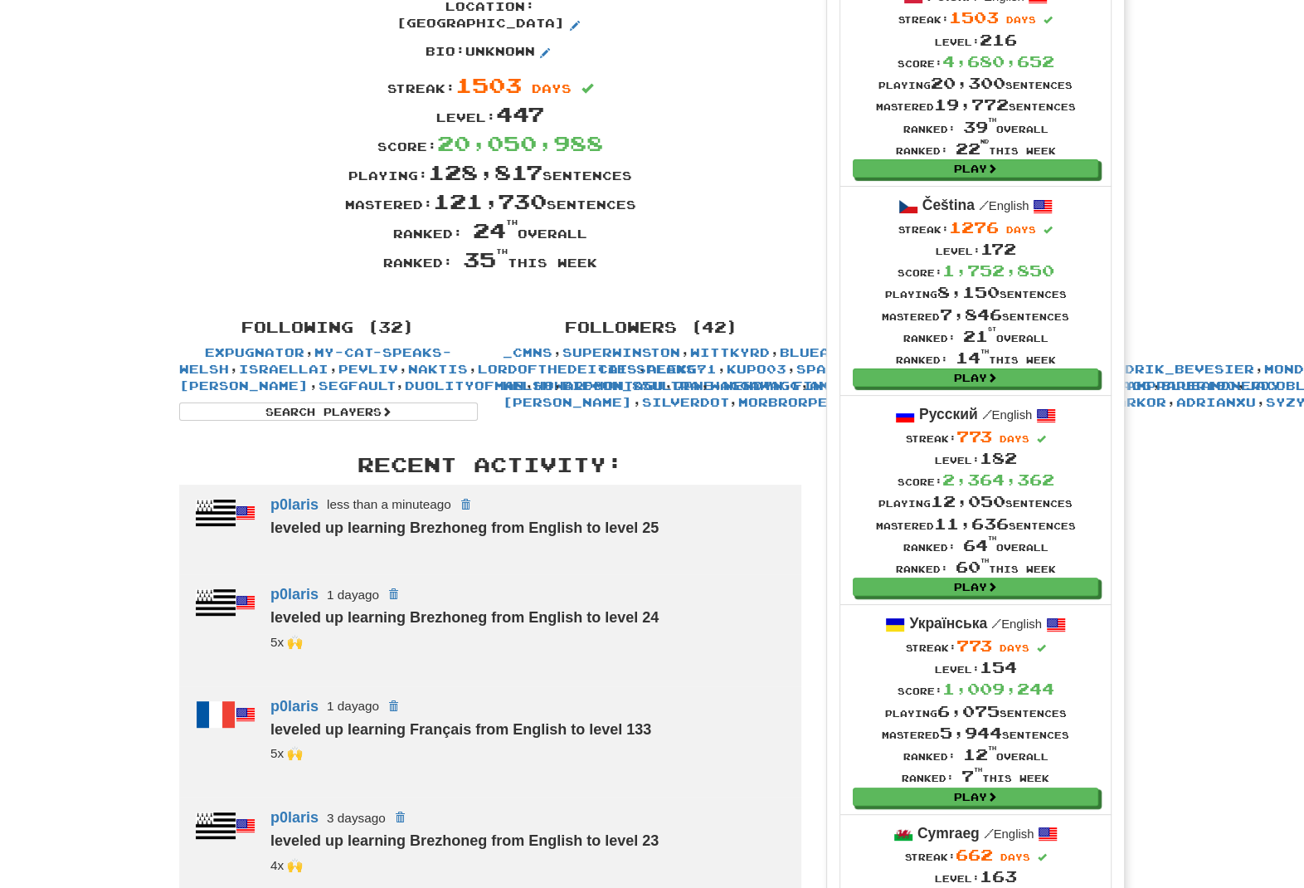
scroll to position [114, 0]
